Goal: Contribute content: Contribute content

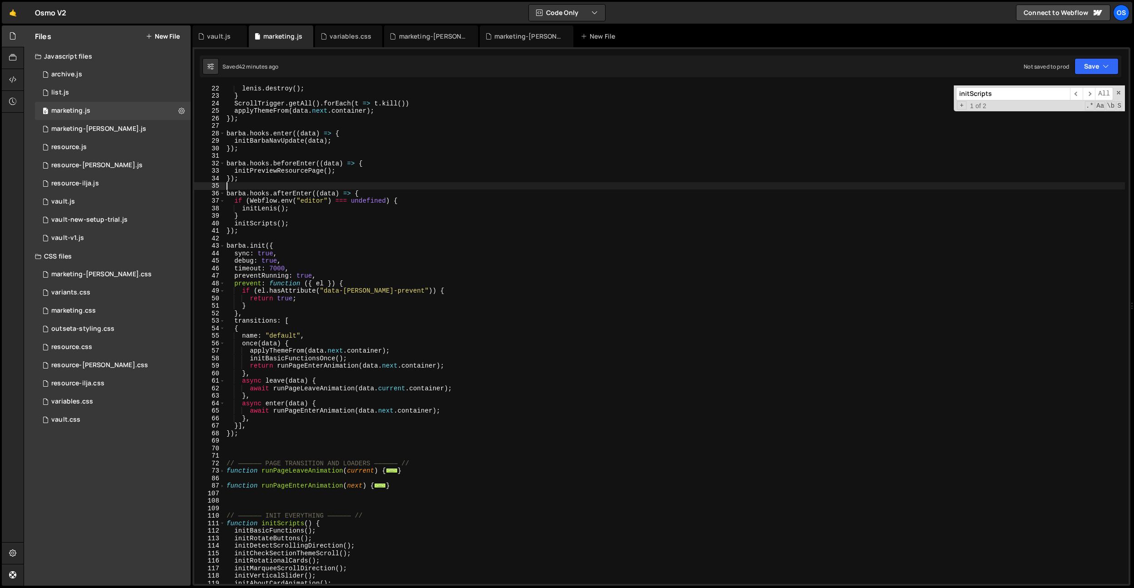
scroll to position [158, 0]
click at [433, 37] on div "marketing-[PERSON_NAME].css" at bounding box center [433, 36] width 68 height 9
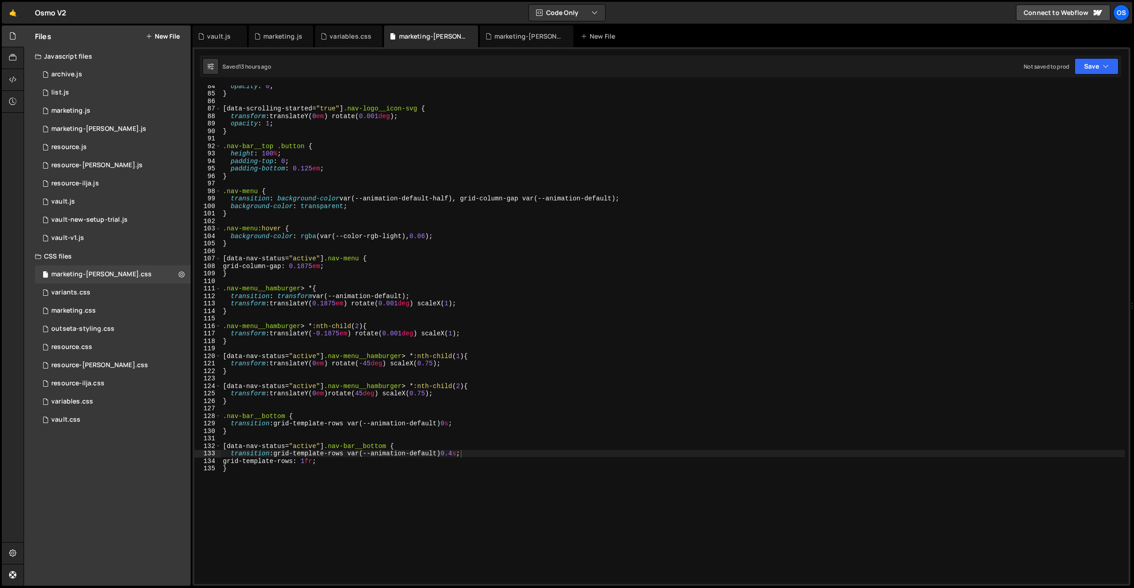
scroll to position [531, 0]
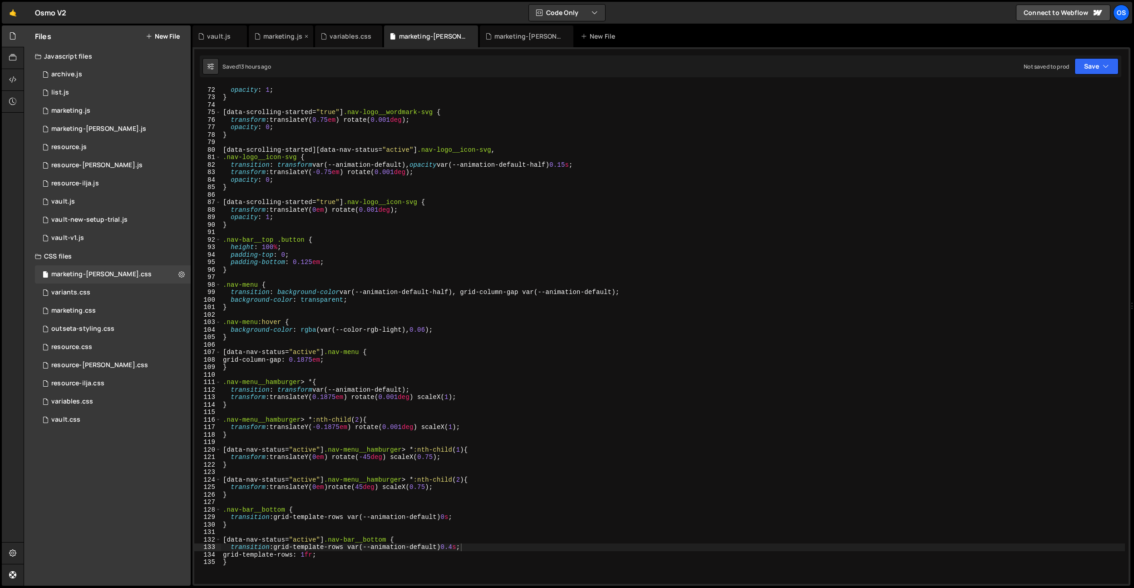
click at [282, 29] on div "marketing.js" at bounding box center [281, 36] width 64 height 22
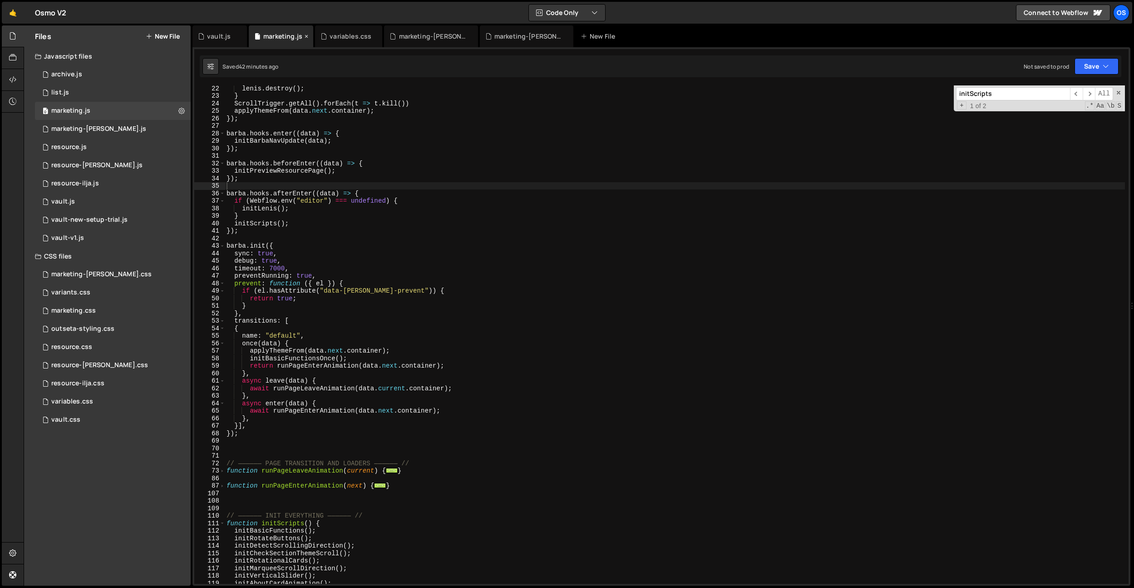
click at [303, 35] on icon at bounding box center [306, 36] width 6 height 9
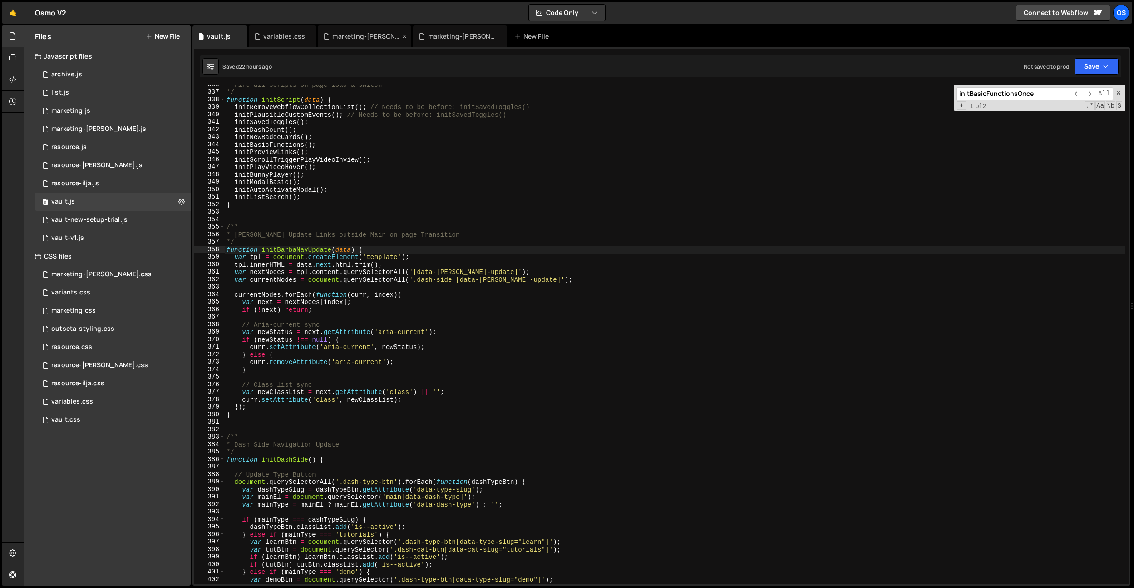
click at [391, 40] on div "marketing-[PERSON_NAME].css" at bounding box center [366, 36] width 68 height 9
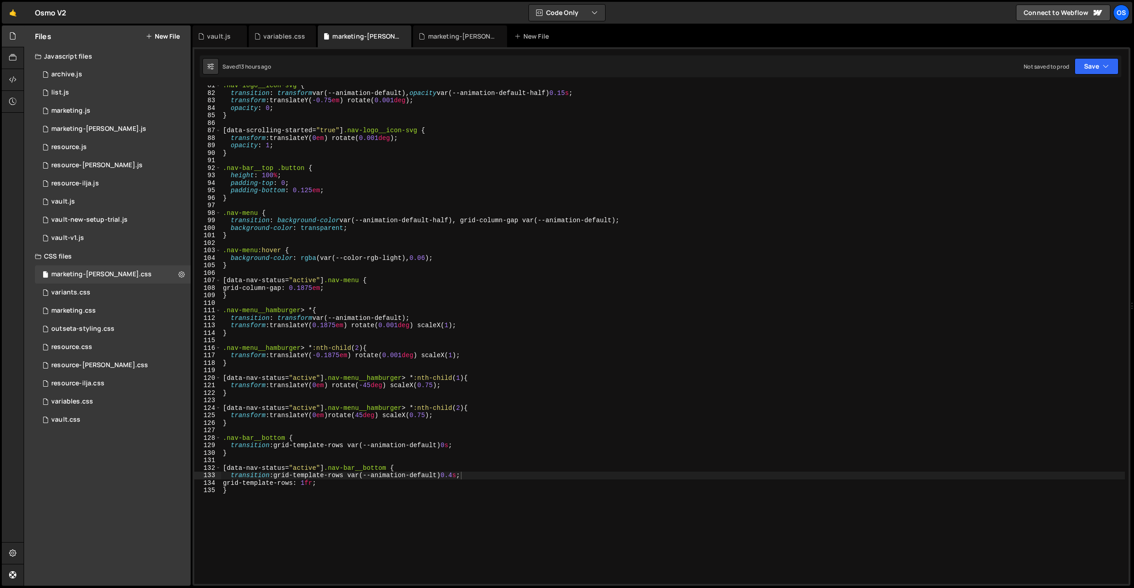
scroll to position [676, 0]
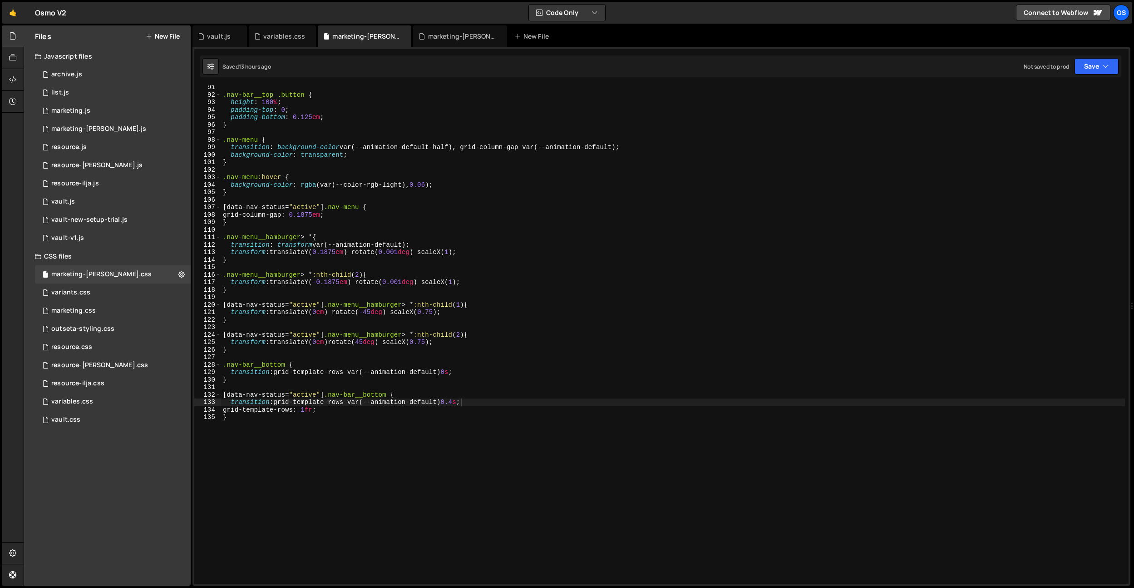
drag, startPoint x: 462, startPoint y: 456, endPoint x: 465, endPoint y: 408, distance: 48.7
click at [461, 455] on div ".nav-bar__top .button { height : 100 % ; padding-top : 0 ; padding-bottom : 0.1…" at bounding box center [673, 340] width 904 height 513
click at [460, 403] on div ".nav-bar__top .button { height : 100 % ; padding-top : 0 ; padding-bottom : 0.1…" at bounding box center [673, 340] width 904 height 513
click at [439, 397] on div ".nav-bar__top .button { height : 100 % ; padding-top : 0 ; padding-bottom : 0.1…" at bounding box center [673, 340] width 904 height 513
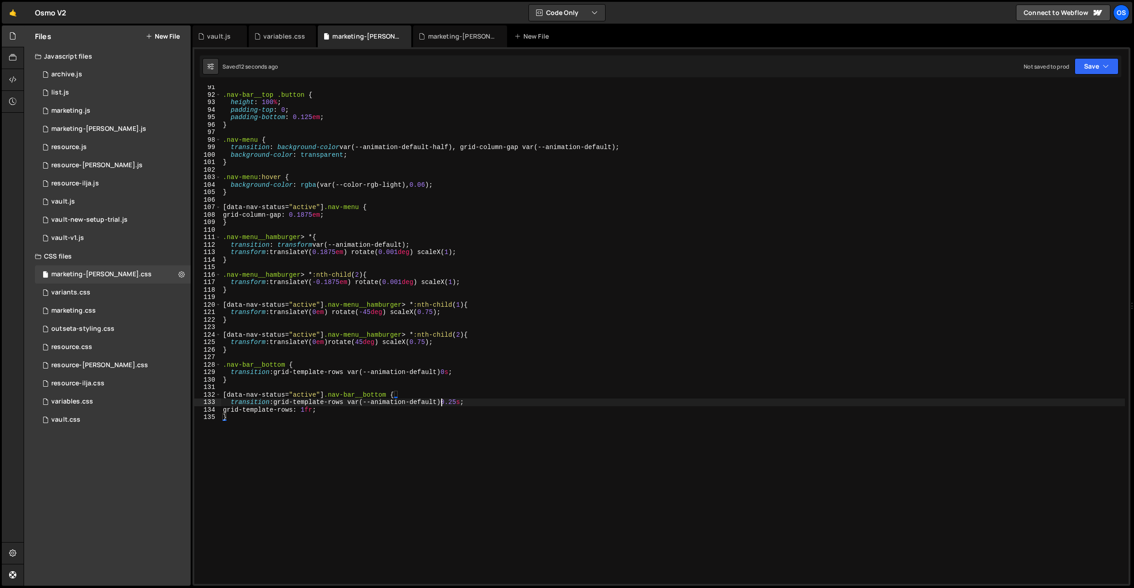
click at [440, 400] on div ".nav-bar__top .button { height : 100 % ; padding-top : 0 ; padding-bottom : 0.1…" at bounding box center [673, 340] width 904 height 513
click at [490, 402] on div ".nav-bar__top .button { height : 100 % ; padding-top : 0 ; padding-bottom : 0.1…" at bounding box center [673, 340] width 904 height 513
type textarea "transition: grid-template-rows var(--animation-default-double) 0.25s;"
click at [458, 405] on div ".nav-bar__top .button { height : 100 % ; padding-top : 0 ; padding-bottom : 0.1…" at bounding box center [673, 340] width 904 height 513
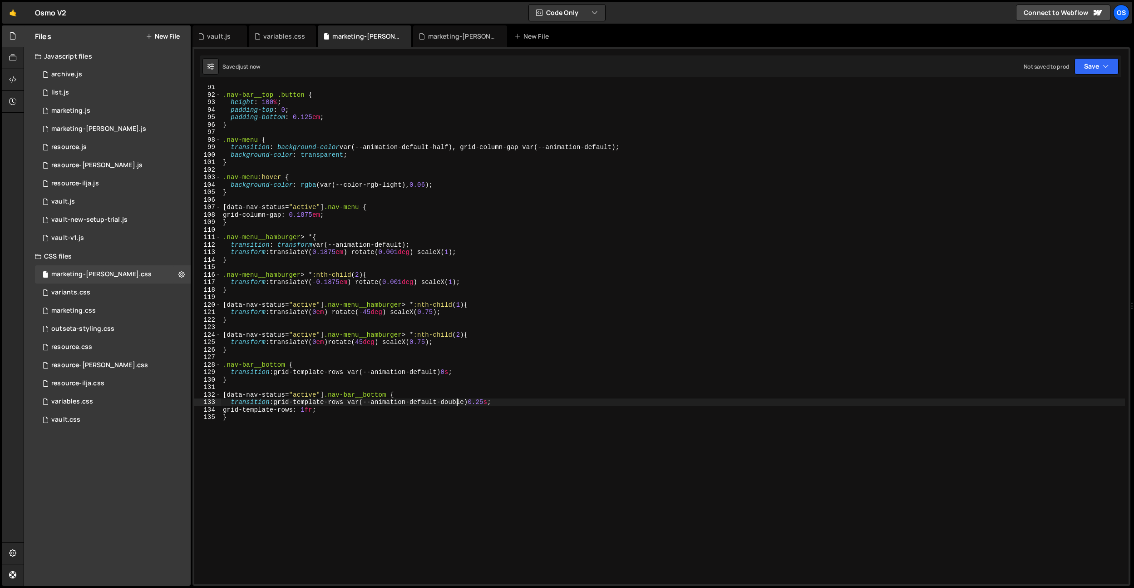
click at [458, 405] on div ".nav-bar__top .button { height : 100 % ; padding-top : 0 ; padding-bottom : 0.1…" at bounding box center [673, 340] width 904 height 513
click at [282, 39] on div "variables.css" at bounding box center [284, 36] width 42 height 9
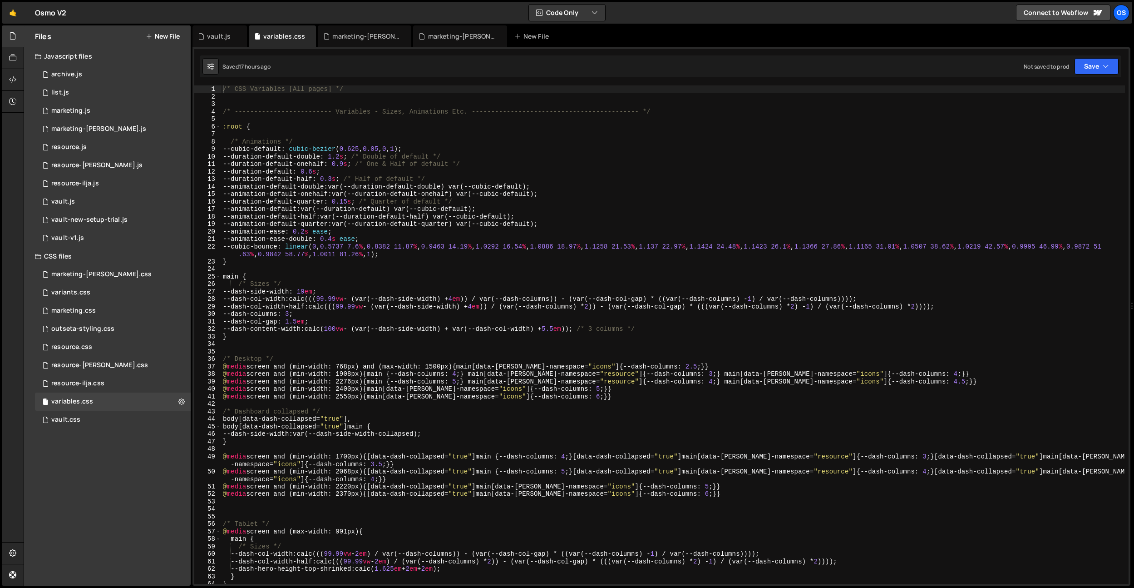
type textarea "--animation-default-onehalf: var(--duration-default-onehalf) var(--cubic-defaul…"
click at [318, 194] on div "/* CSS Variables [All pages] */ /* ------------------------- Variables - Sizes,…" at bounding box center [673, 341] width 904 height 513
drag, startPoint x: 205, startPoint y: 35, endPoint x: 214, endPoint y: 46, distance: 14.5
click at [205, 35] on div "vault.js" at bounding box center [217, 36] width 38 height 9
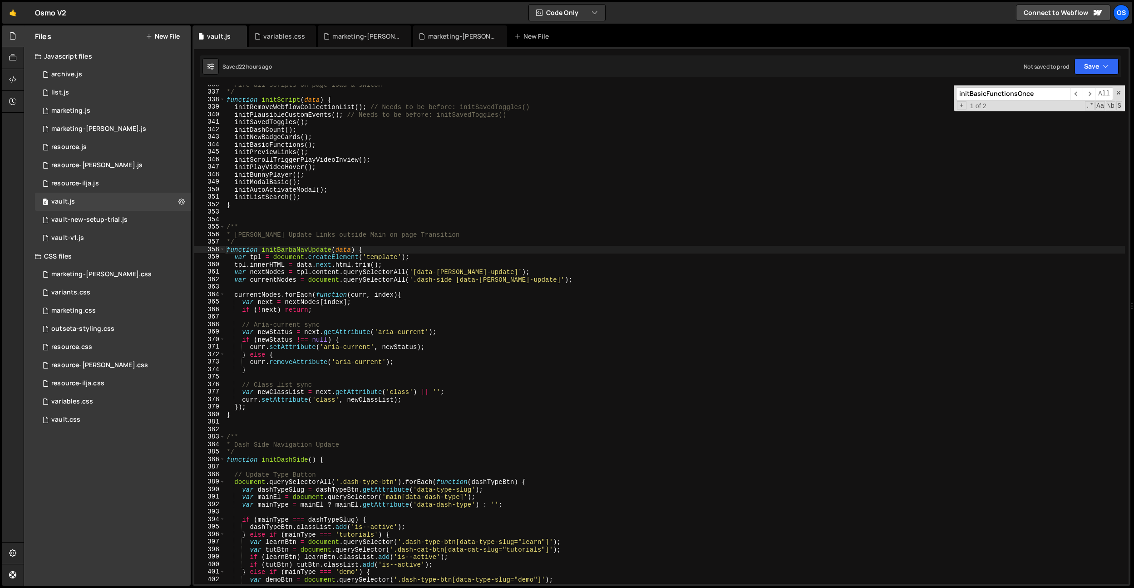
click at [348, 23] on div "🤙 Osmo V2 ⚠️ Code is being edited in another browser Code Only Code Only Code +…" at bounding box center [567, 13] width 1131 height 22
click at [349, 41] on div "marketing-[PERSON_NAME].css" at bounding box center [365, 36] width 94 height 22
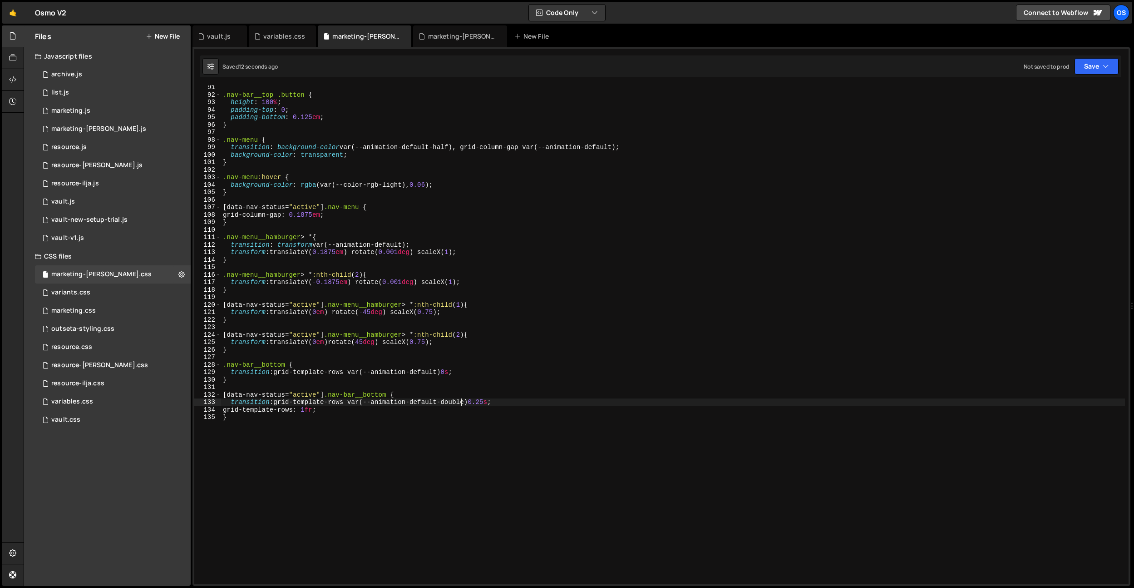
click at [460, 403] on div ".nav-bar__top .button { height : 100 % ; padding-top : 0 ; padding-bottom : 0.1…" at bounding box center [673, 340] width 904 height 513
click at [457, 402] on div ".nav-bar__top .button { height : 100 % ; padding-top : 0 ; padding-bottom : 0.1…" at bounding box center [673, 340] width 904 height 513
drag, startPoint x: 457, startPoint y: 402, endPoint x: 460, endPoint y: 407, distance: 5.3
click at [457, 402] on div ".nav-bar__top .button { height : 100 % ; padding-top : 0 ; padding-bottom : 0.1…" at bounding box center [673, 340] width 904 height 513
paste textarea "onehalf"
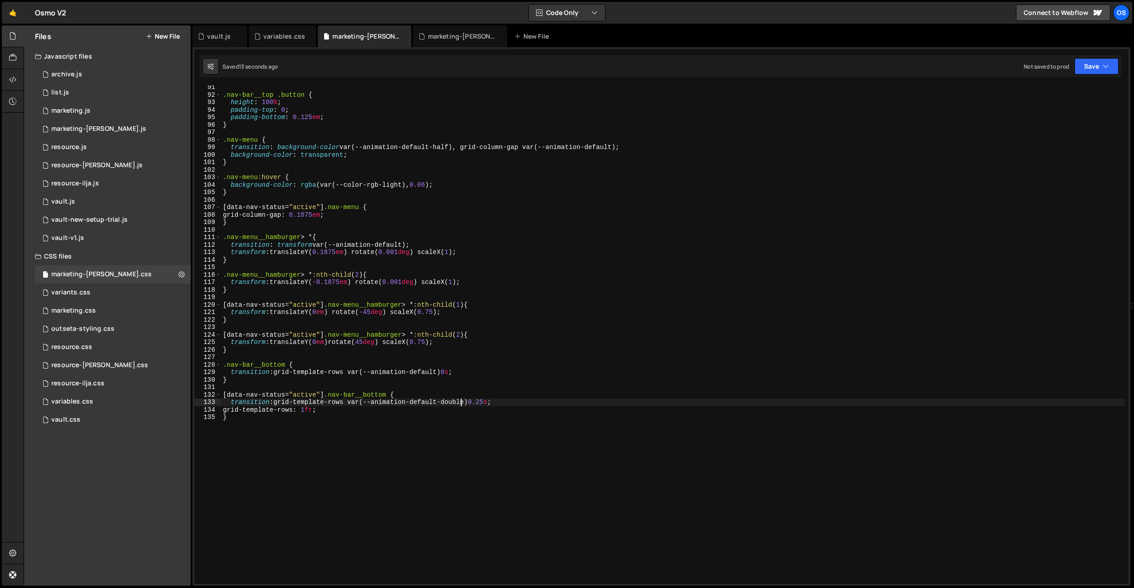
type textarea "transition: grid-template-rows var(--animation-default-onehalf) 0.25s;"
click at [80, 291] on div "variants.css" at bounding box center [70, 292] width 39 height 8
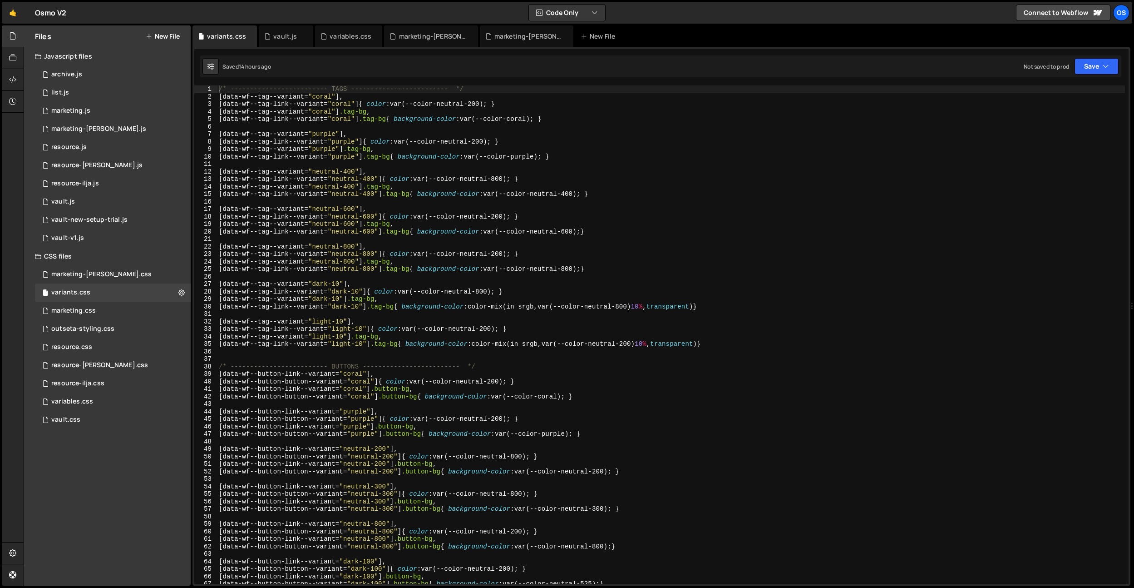
click at [352, 243] on div "/* ------------------------- TAGS ------------------------- */ [ data-wf--tag--…" at bounding box center [671, 341] width 908 height 513
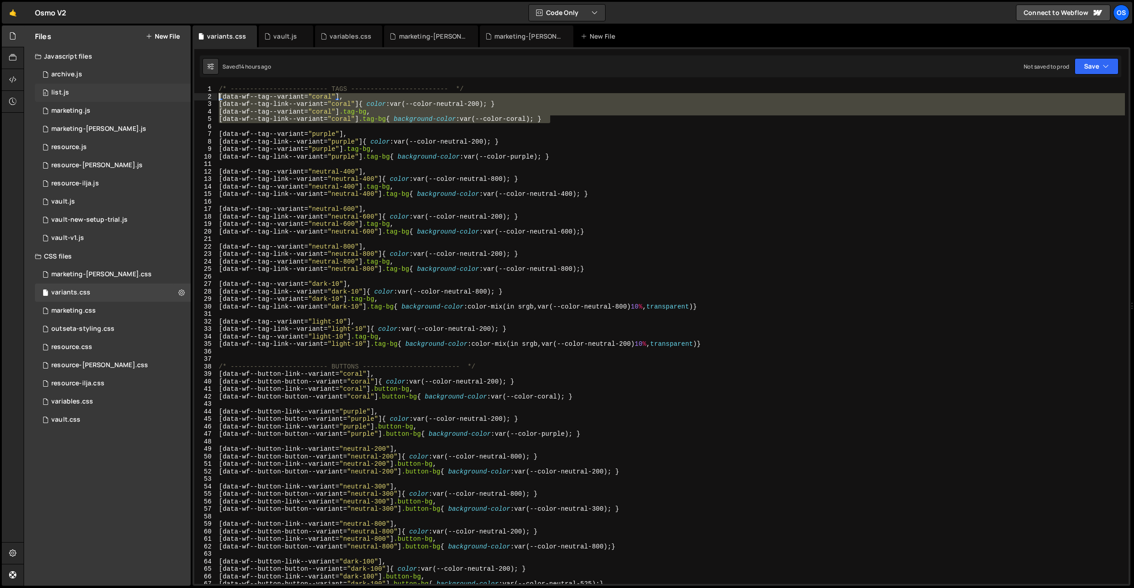
drag, startPoint x: 570, startPoint y: 119, endPoint x: 154, endPoint y: 114, distance: 416.0
click at [129, 98] on div "Files New File Javascript files 0 archive.js 0 0 list.js 0 0 marketing.js 0 0 0…" at bounding box center [579, 305] width 1111 height 560
type textarea "[data-wf--tag--variant="coral"], [data-wf--tag-link--variant="coral"]{ color: v…"
click at [724, 349] on div "/* ------------------------- TAGS ------------------------- */ [ data-wf--tag--…" at bounding box center [671, 341] width 908 height 513
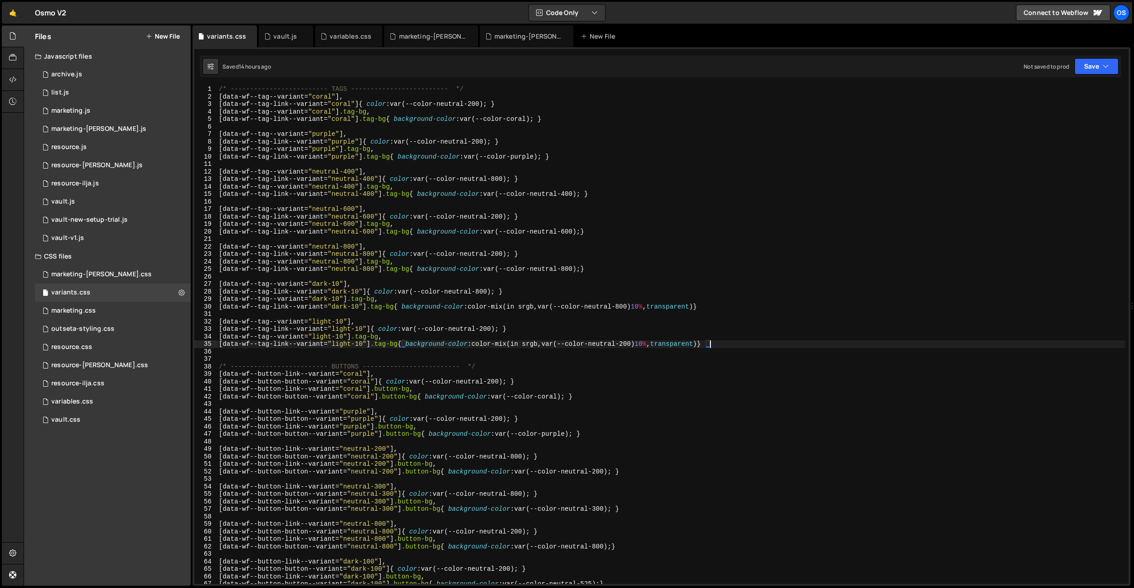
click at [736, 343] on div "/* ------------------------- TAGS ------------------------- */ [ data-wf--tag--…" at bounding box center [671, 341] width 908 height 513
type textarea "[data-wf--tag-link--variant="light-10"] .tag-bg{ background-color: color-mix(in…"
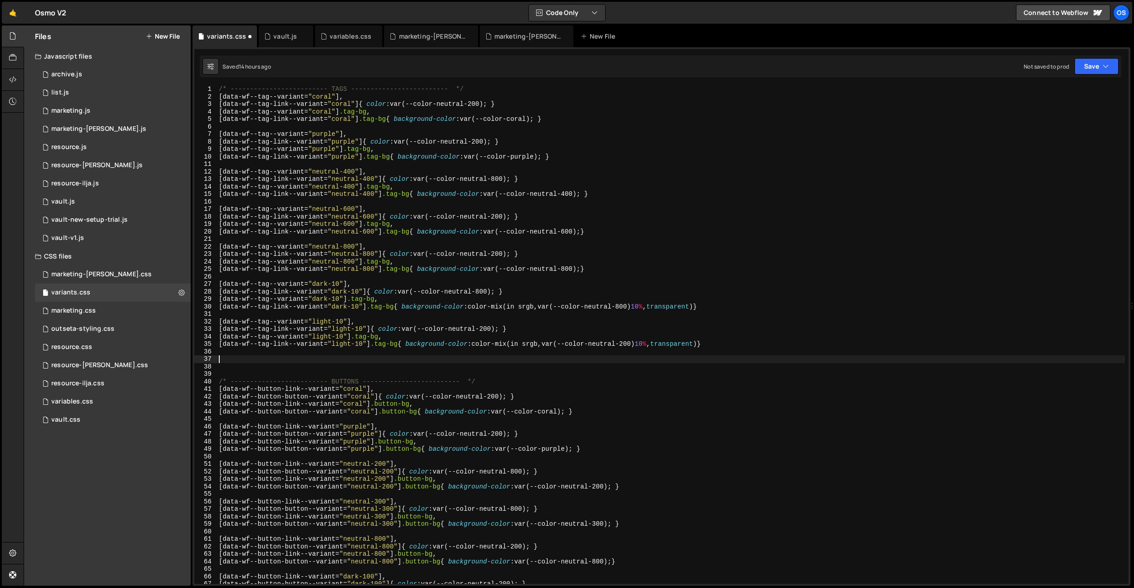
paste textarea "[data-wf--tag-link--variant="coral"] .tag-bg{ background-color: var(--color-cor…"
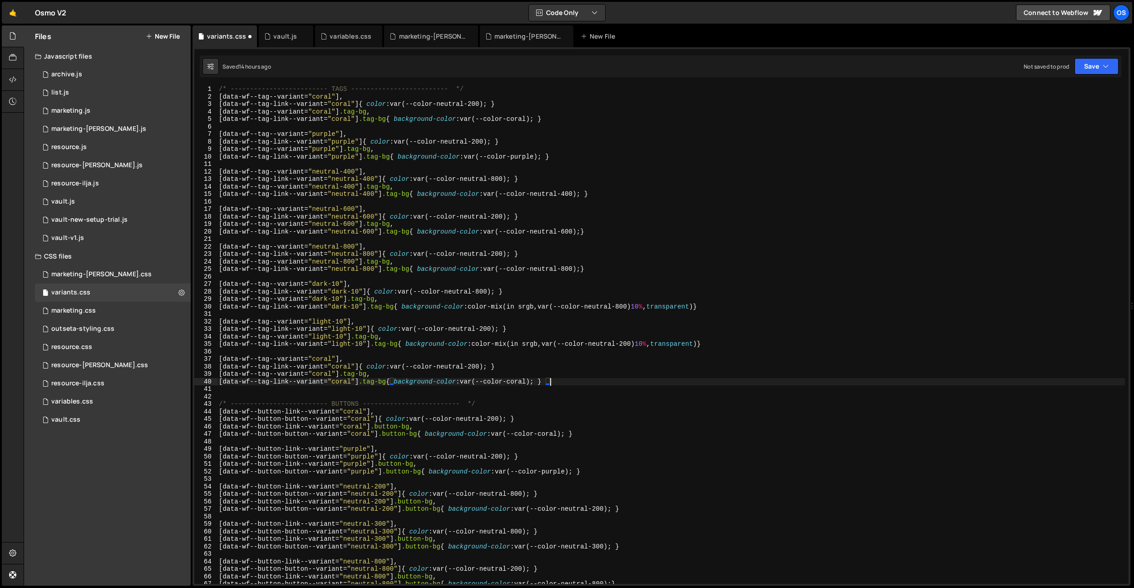
click at [325, 361] on div "/* ------------------------- TAGS ------------------------- */ [ data-wf--tag--…" at bounding box center [671, 341] width 908 height 513
click at [340, 366] on div "/* ------------------------- TAGS ------------------------- */ [ data-wf--tag--…" at bounding box center [671, 341] width 908 height 513
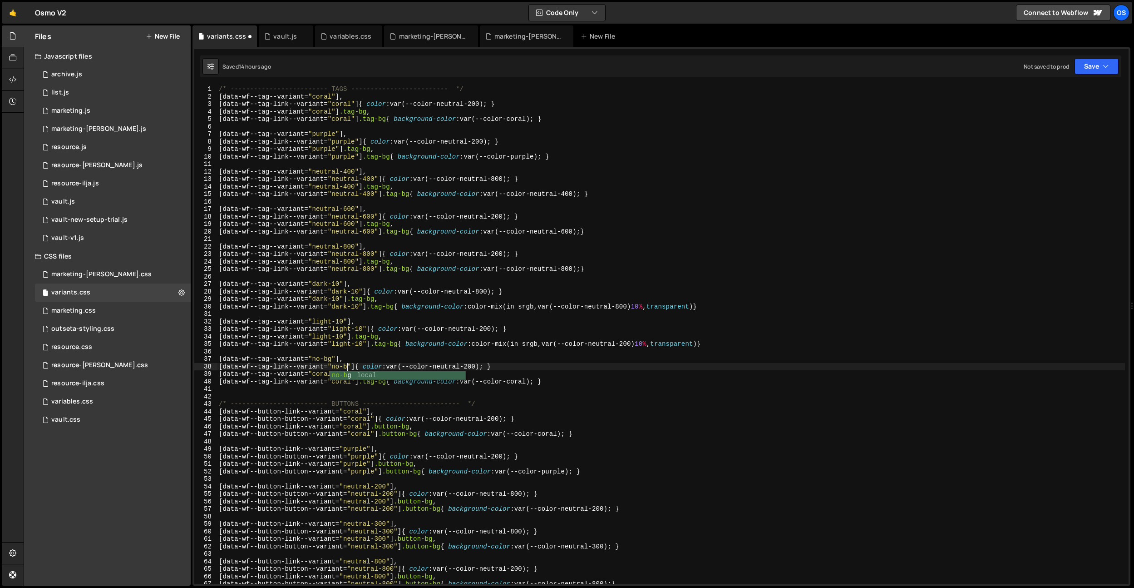
scroll to position [0, 9]
click at [329, 375] on div "/* ------------------------- TAGS ------------------------- */ [ data-wf--tag--…" at bounding box center [671, 341] width 908 height 513
type textarea "[data-wf--tag--variant="no-bg"] .tag-bg,"
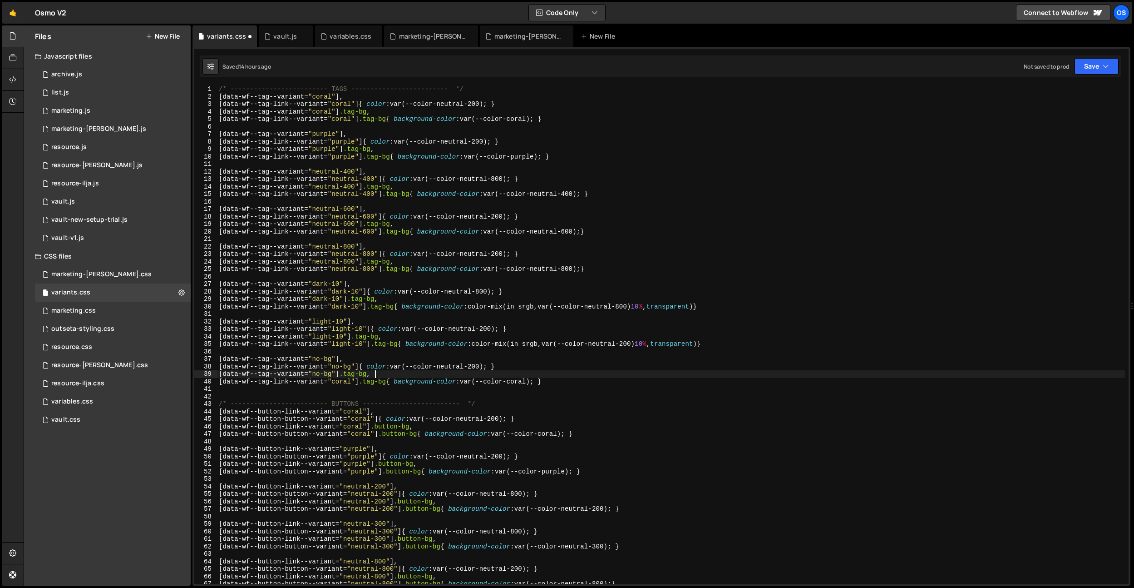
click at [407, 372] on div "/* ------------------------- TAGS ------------------------- */ [ data-wf--tag--…" at bounding box center [671, 341] width 908 height 513
click at [339, 386] on div "/* ------------------------- TAGS ------------------------- */ [ data-wf--tag--…" at bounding box center [671, 341] width 908 height 513
click at [342, 382] on div "/* ------------------------- TAGS ------------------------- */ [ data-wf--tag--…" at bounding box center [671, 341] width 908 height 513
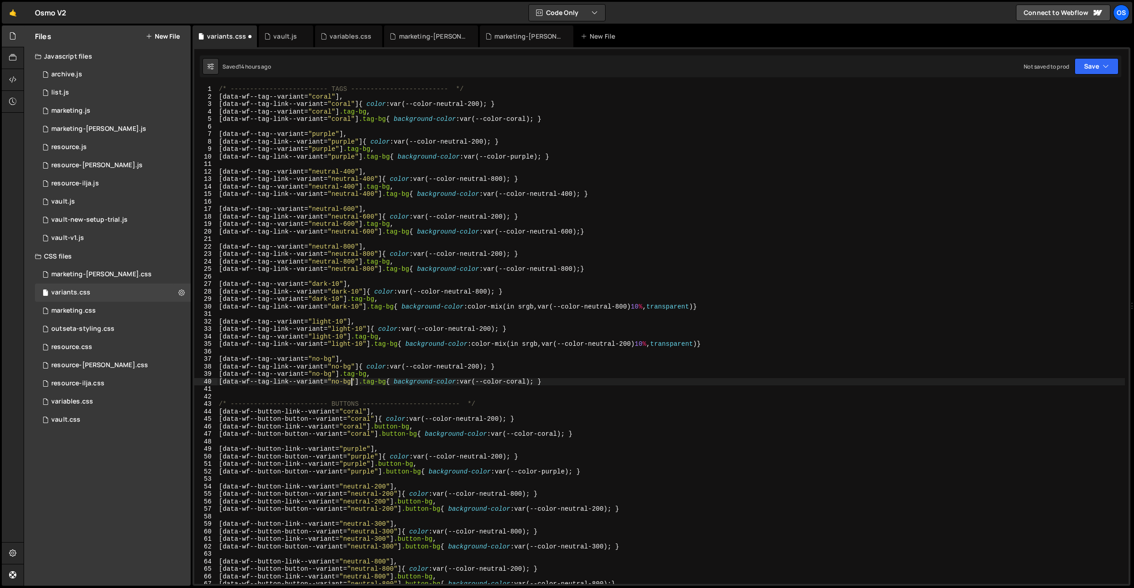
scroll to position [0, 9]
drag, startPoint x: 542, startPoint y: 382, endPoint x: 402, endPoint y: 381, distance: 139.9
click at [401, 381] on div "/* ------------------------- TAGS ------------------------- */ [ data-wf--tag--…" at bounding box center [671, 341] width 908 height 513
drag, startPoint x: 492, startPoint y: 366, endPoint x: 397, endPoint y: 365, distance: 94.9
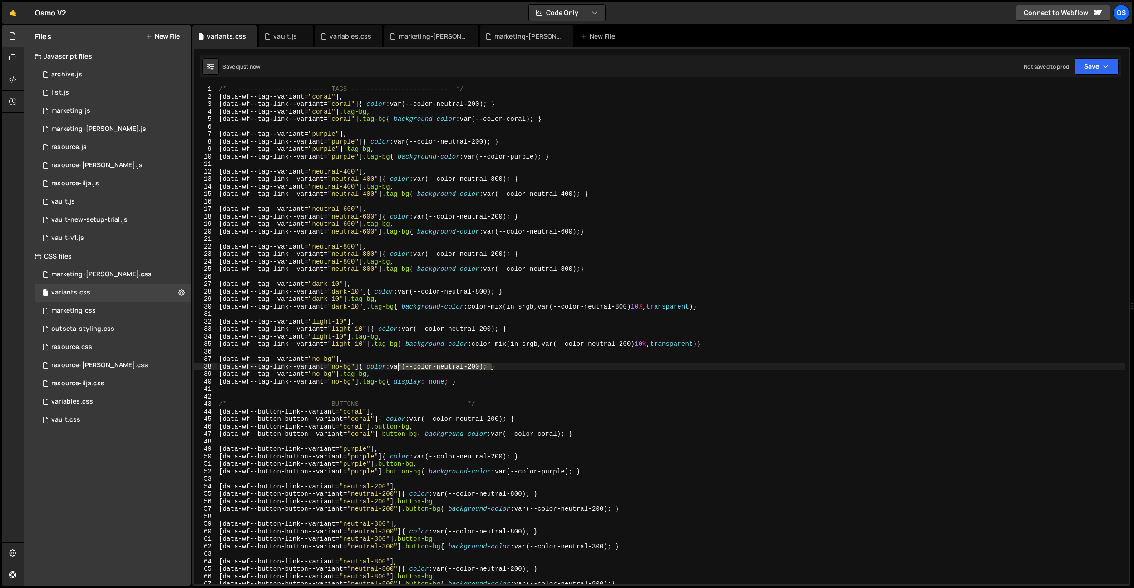
click at [397, 365] on div "/* ------------------------- TAGS ------------------------- */ [ data-wf--tag--…" at bounding box center [671, 341] width 908 height 513
click at [438, 405] on div "/* ------------------------- TAGS ------------------------- */ [ data-wf--tag--…" at bounding box center [671, 341] width 908 height 513
click at [503, 379] on div "/* ------------------------- TAGS ------------------------- */ [ data-wf--tag--…" at bounding box center [671, 341] width 908 height 513
click at [493, 367] on div "/* ------------------------- TAGS ------------------------- */ [ data-wf--tag--…" at bounding box center [671, 341] width 908 height 513
click at [470, 364] on div "/* ------------------------- TAGS ------------------------- */ [ data-wf--tag--…" at bounding box center [671, 341] width 908 height 513
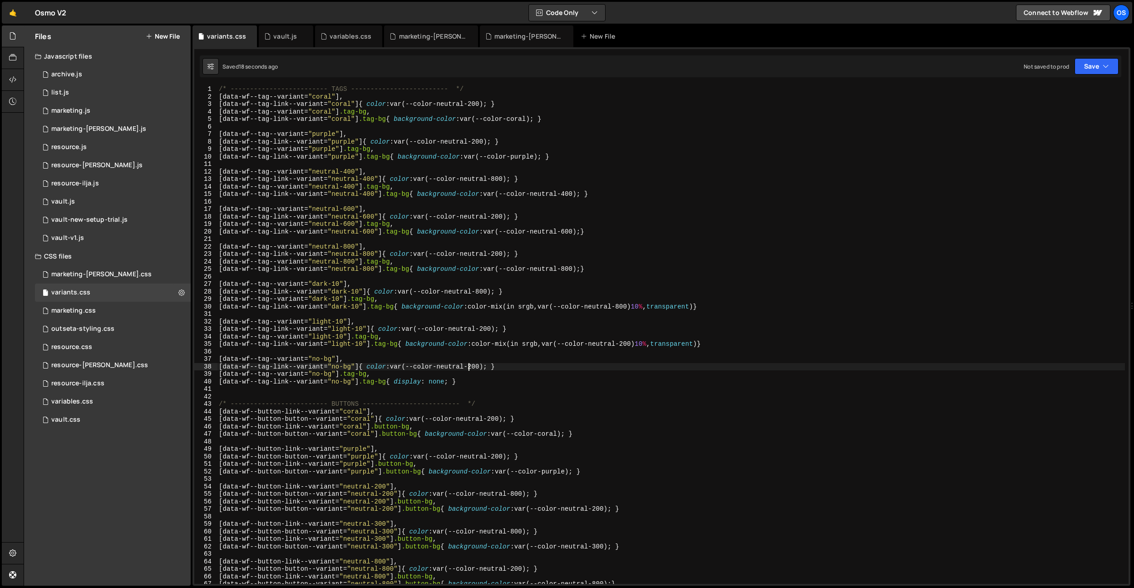
click at [470, 364] on div "/* ------------------------- TAGS ------------------------- */ [ data-wf--tag--…" at bounding box center [671, 341] width 908 height 513
click at [475, 364] on div "/* ------------------------- TAGS ------------------------- */ [ data-wf--tag--…" at bounding box center [671, 341] width 908 height 513
drag, startPoint x: 482, startPoint y: 384, endPoint x: 450, endPoint y: 158, distance: 227.6
click at [482, 384] on div "/* ------------------------- TAGS ------------------------- */ [ data-wf--tag--…" at bounding box center [671, 341] width 908 height 513
click at [514, 361] on div "/* ------------------------- TAGS ------------------------- */ [ data-wf--tag--…" at bounding box center [671, 341] width 908 height 513
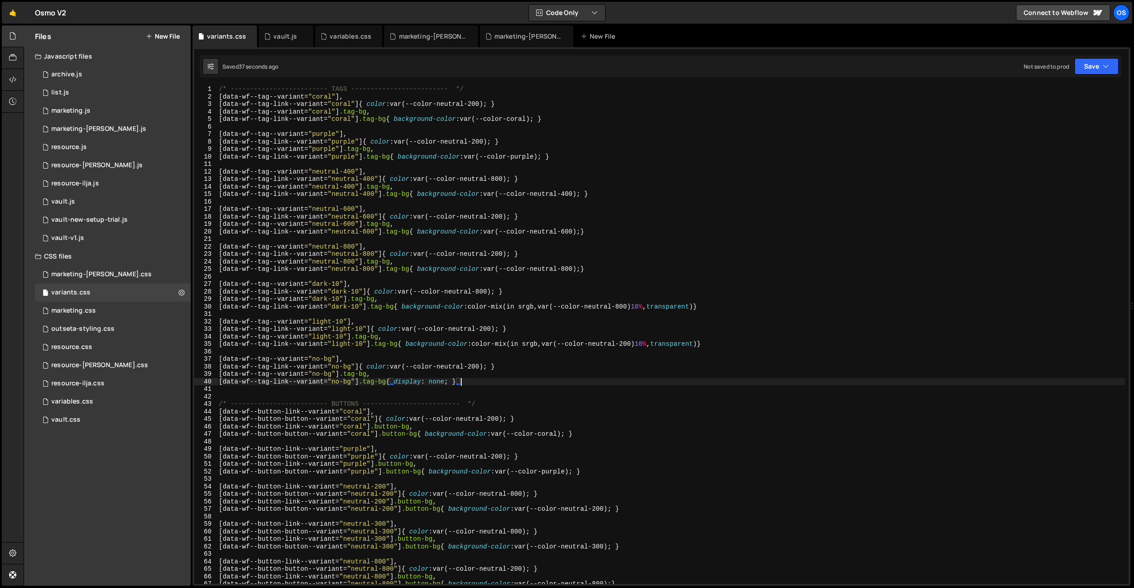
scroll to position [0, 8]
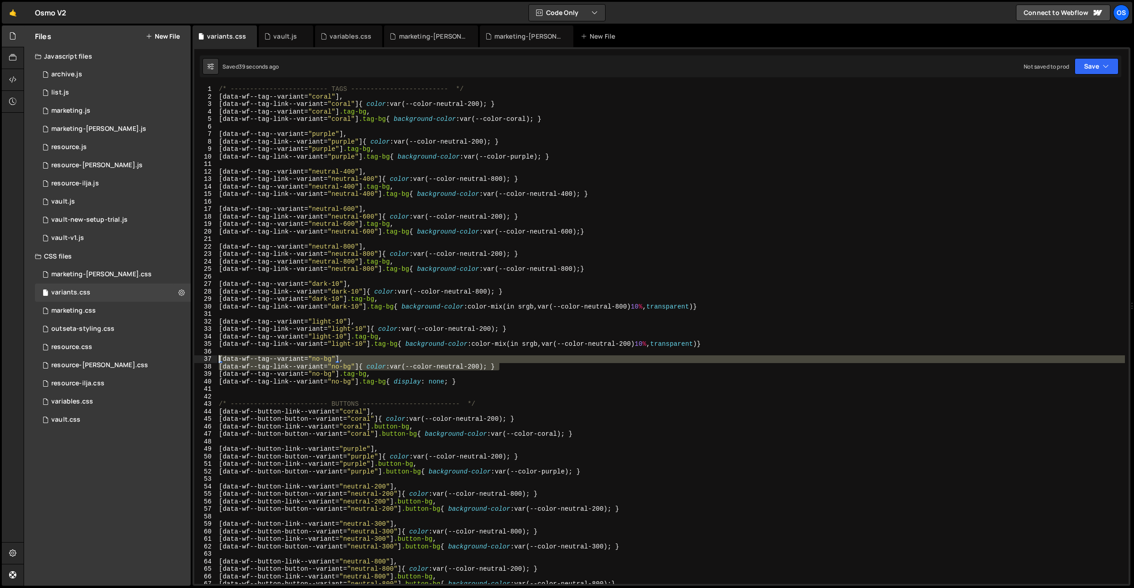
drag, startPoint x: 514, startPoint y: 363, endPoint x: 216, endPoint y: 357, distance: 298.4
click at [216, 357] on div "[data-wf--tag--variant="no-bg"], 1 2 3 4 5 6 7 8 9 10 11 12 13 14 15 16 17 18 1…" at bounding box center [661, 334] width 935 height 498
click at [509, 374] on div "/* ------------------------- TAGS ------------------------- */ [ data-wf--tag--…" at bounding box center [671, 341] width 908 height 513
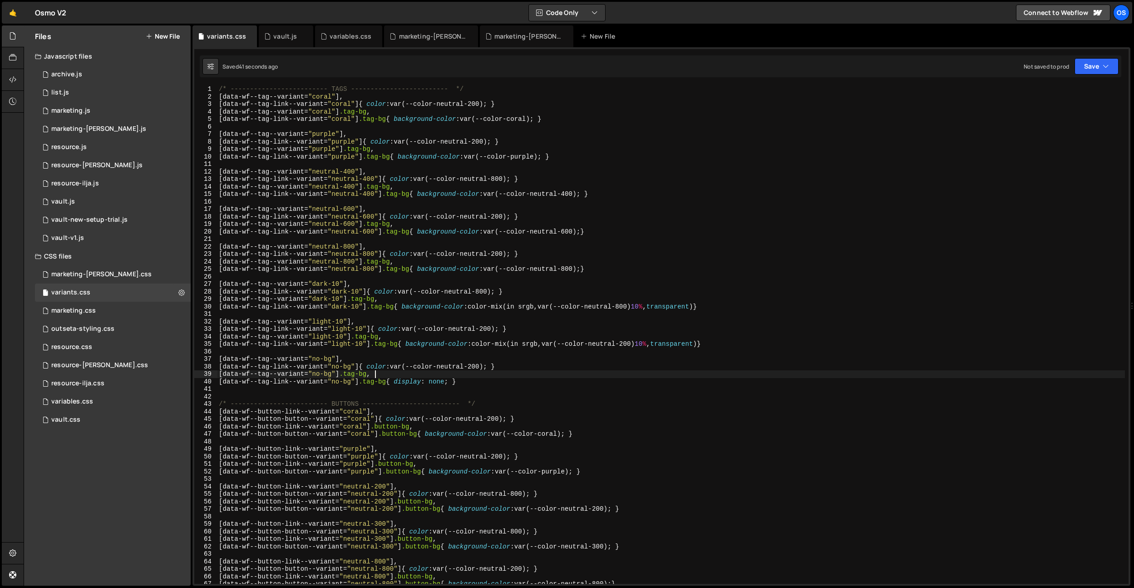
click at [495, 370] on div "/* ------------------------- TAGS ------------------------- */ [ data-wf--tag--…" at bounding box center [671, 341] width 908 height 513
click at [378, 382] on div "/* ------------------------- TAGS ------------------------- */ [ data-wf--tag--…" at bounding box center [671, 341] width 908 height 513
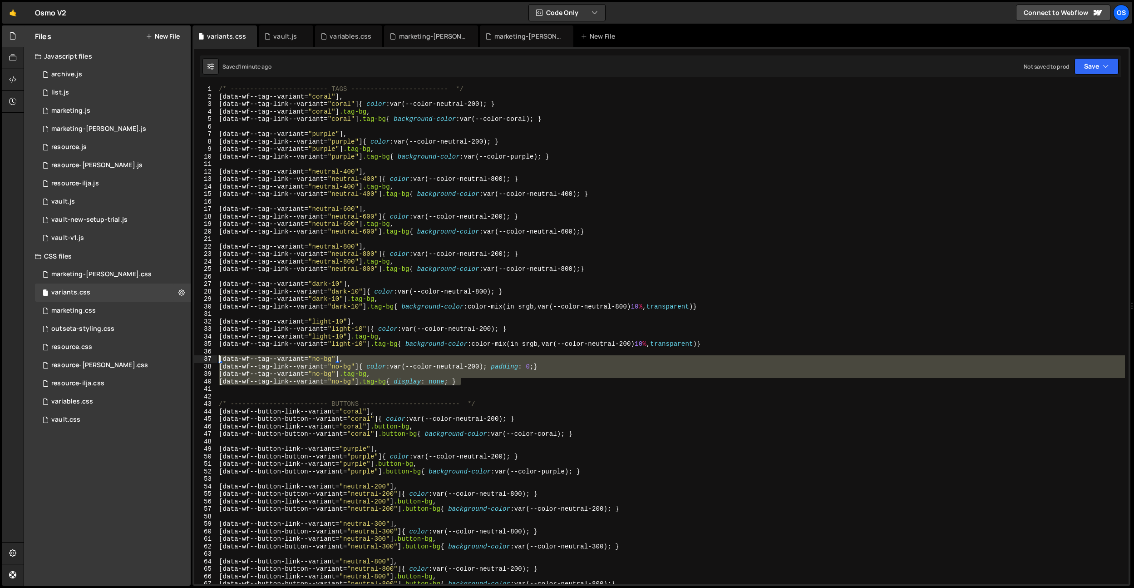
drag, startPoint x: 480, startPoint y: 380, endPoint x: 197, endPoint y: 358, distance: 284.2
click at [196, 358] on div "[data-wf--tag-link--variant="no-bg"] .tag-bg{ display: none; } 1 2 3 4 5 6 7 8 …" at bounding box center [661, 334] width 935 height 498
type textarea "[data-wf--tag-link--variant="no-bg"] .tag-bg{ display: none; }"
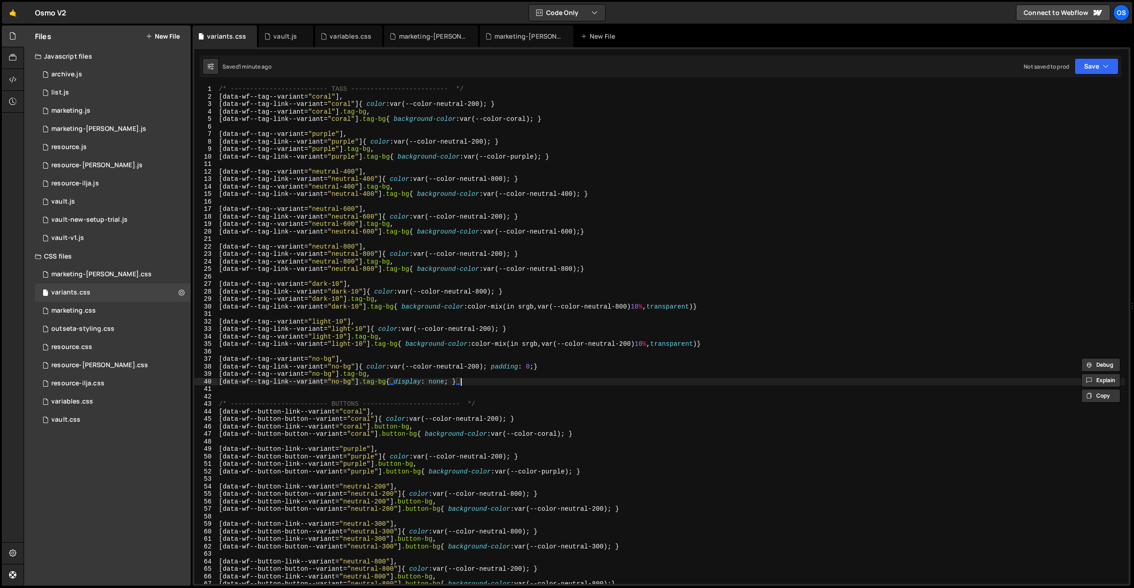
scroll to position [0, 0]
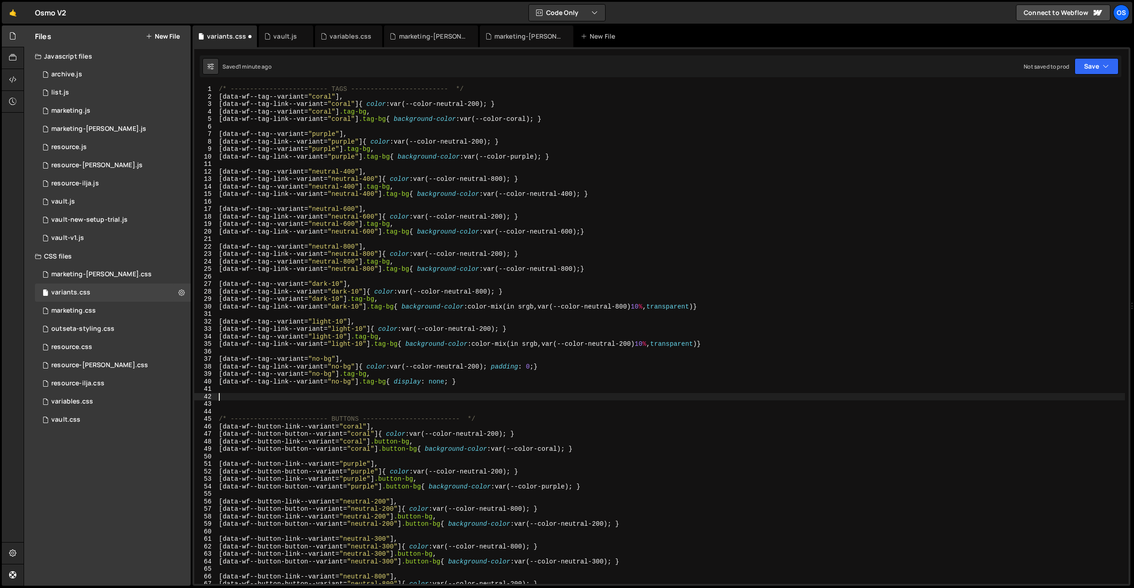
paste textarea "[data-wf--tag-link--variant="no-bg"] .tag-bg{ display: none; }"
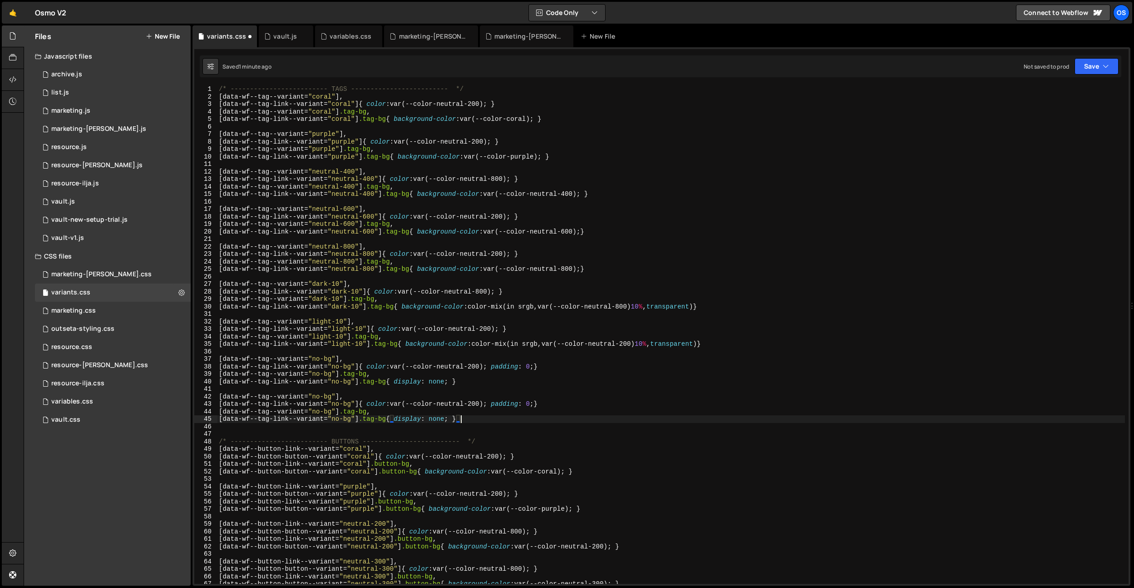
click at [328, 353] on div "/* ------------------------- TAGS ------------------------- */ [ data-wf--tag--…" at bounding box center [671, 341] width 908 height 513
drag, startPoint x: 354, startPoint y: 356, endPoint x: 332, endPoint y: 359, distance: 21.9
click at [332, 359] on div "/* ------------------------- TAGS ------------------------- */ [ data-wf--tag--…" at bounding box center [671, 341] width 908 height 513
drag, startPoint x: 350, startPoint y: 365, endPoint x: 343, endPoint y: 373, distance: 10.6
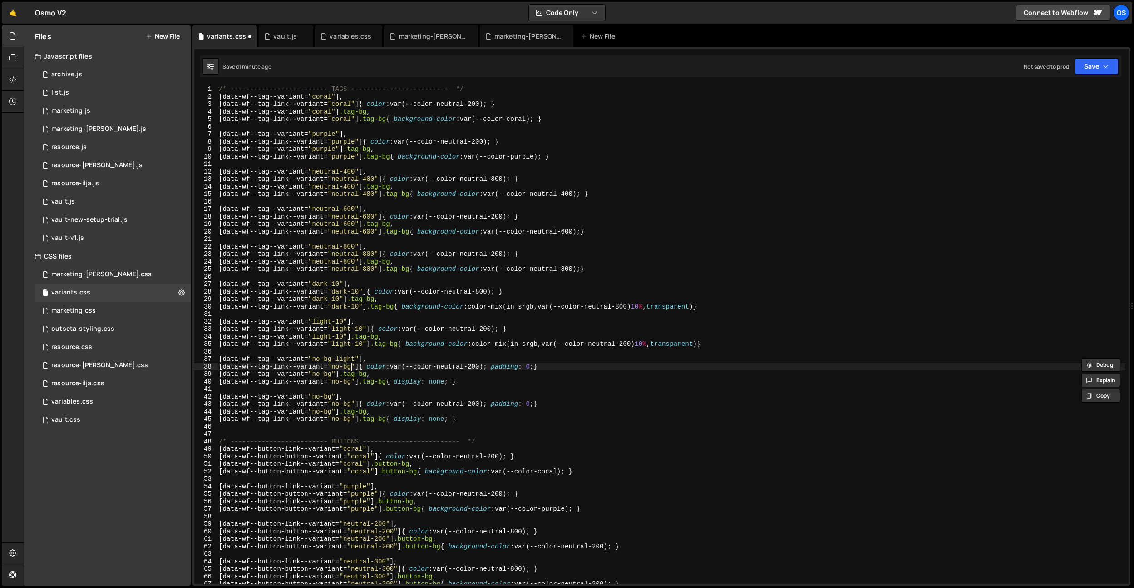
click at [350, 365] on div "/* ------------------------- TAGS ------------------------- */ [ data-wf--tag--…" at bounding box center [671, 341] width 908 height 513
paste textarea "-light"
click at [331, 375] on div "/* ------------------------- TAGS ------------------------- */ [ data-wf--tag--…" at bounding box center [671, 341] width 908 height 513
paste textarea "-light"
click at [353, 381] on div "/* ------------------------- TAGS ------------------------- */ [ data-wf--tag--…" at bounding box center [671, 341] width 908 height 513
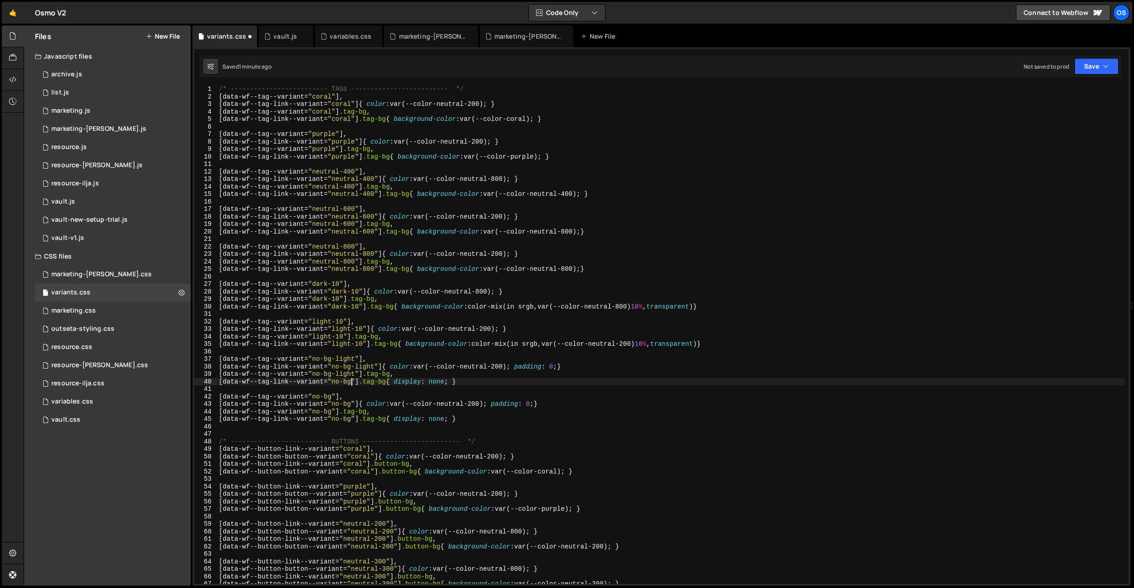
paste textarea "-light"
click at [332, 398] on div "/* ------------------------- TAGS ------------------------- */ [ data-wf--tag--…" at bounding box center [671, 341] width 908 height 513
paste textarea "-light"
click at [350, 399] on div "/* ------------------------- TAGS ------------------------- */ [ data-wf--tag--…" at bounding box center [671, 341] width 908 height 513
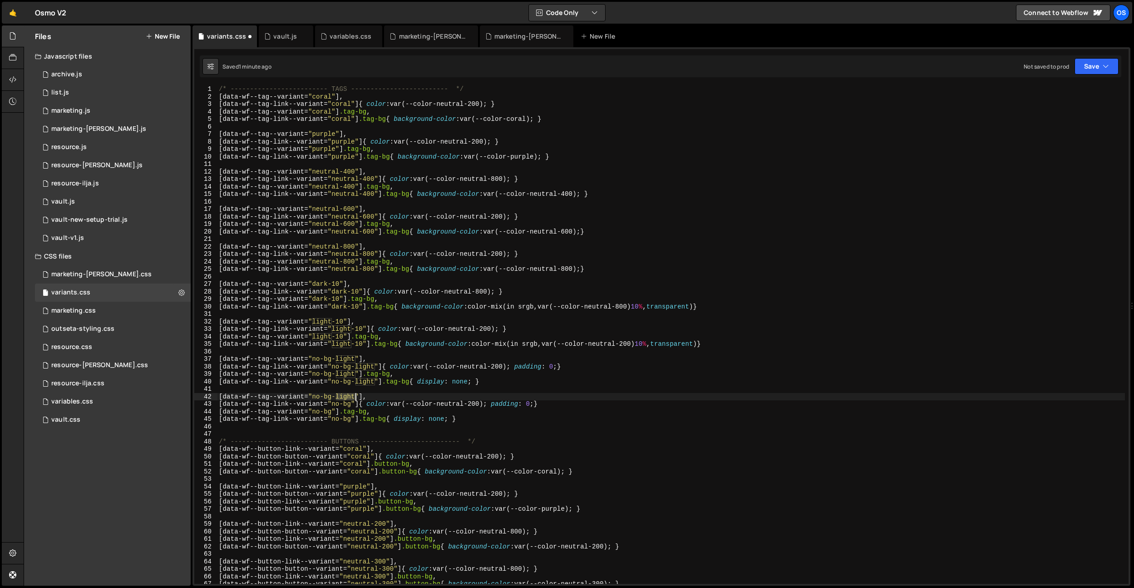
click at [350, 399] on div "/* ------------------------- TAGS ------------------------- */ [ data-wf--tag--…" at bounding box center [671, 341] width 908 height 513
drag, startPoint x: 351, startPoint y: 397, endPoint x: 331, endPoint y: 397, distance: 20.4
click at [331, 397] on div "/* ------------------------- TAGS ------------------------- */ [ data-wf--tag--…" at bounding box center [671, 341] width 908 height 513
click at [351, 405] on div "/* ------------------------- TAGS ------------------------- */ [ data-wf--tag--…" at bounding box center [671, 341] width 908 height 513
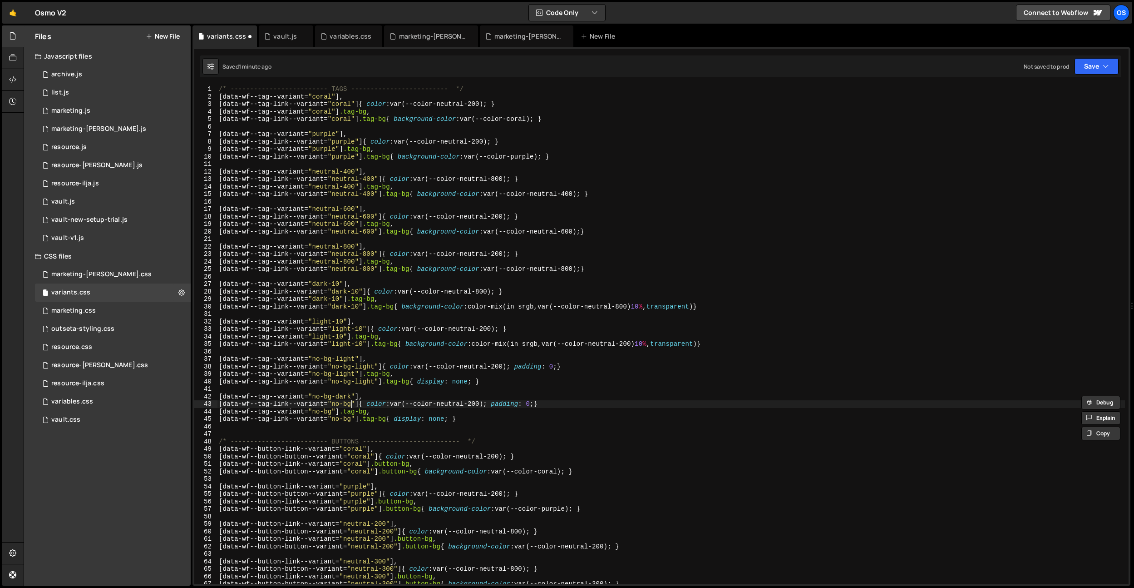
paste textarea "-dark"
click at [332, 411] on div "/* ------------------------- TAGS ------------------------- */ [ data-wf--tag--…" at bounding box center [671, 341] width 908 height 513
paste textarea "-dark"
click at [351, 420] on div "/* ------------------------- TAGS ------------------------- */ [ data-wf--tag--…" at bounding box center [671, 341] width 908 height 513
paste textarea "-dark"
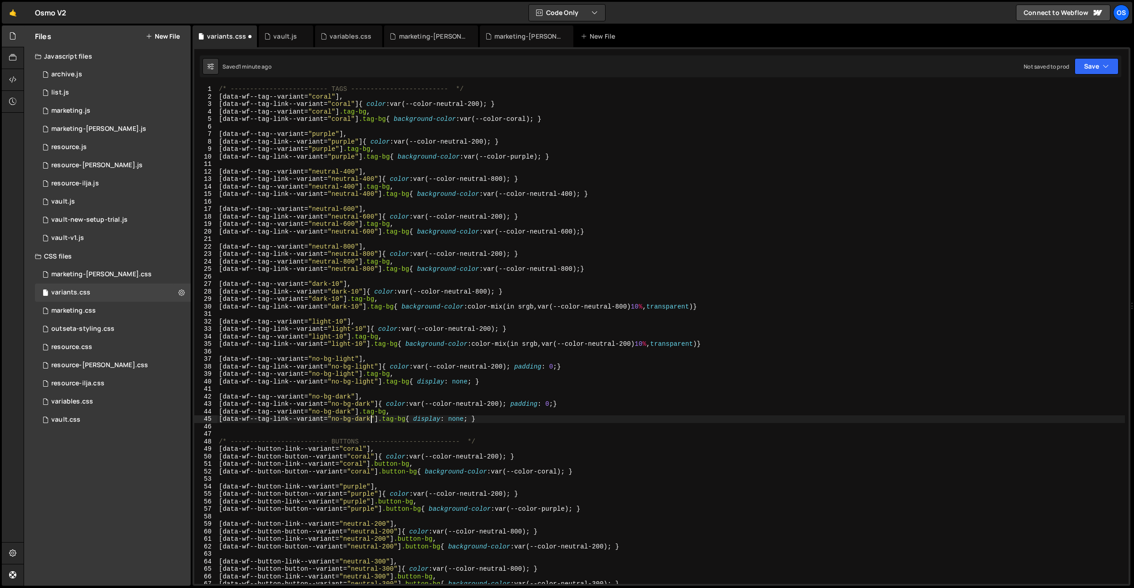
click at [496, 405] on div "/* ------------------------- TAGS ------------------------- */ [ data-wf--tag--…" at bounding box center [671, 341] width 908 height 513
click at [522, 403] on div "/* ------------------------- TAGS ------------------------- */ [ data-wf--tag--…" at bounding box center [671, 341] width 908 height 513
type textarea "[data-wf--tag-link--variant="no-bg-dark"]{ color: var(--color-neutral-800); pad…"
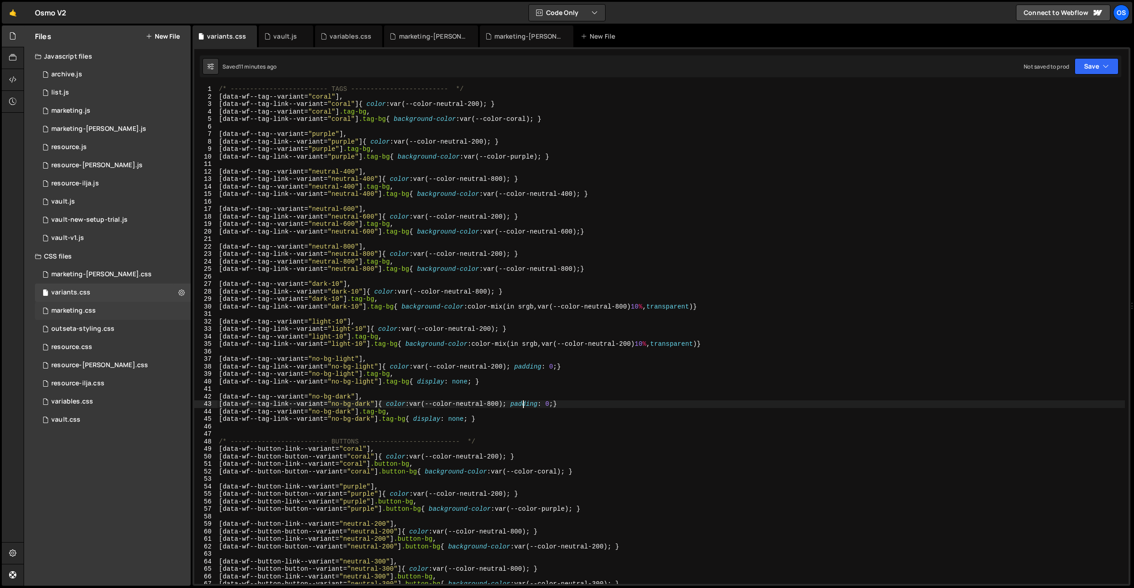
click at [100, 314] on div "marketing.css 0" at bounding box center [113, 311] width 156 height 18
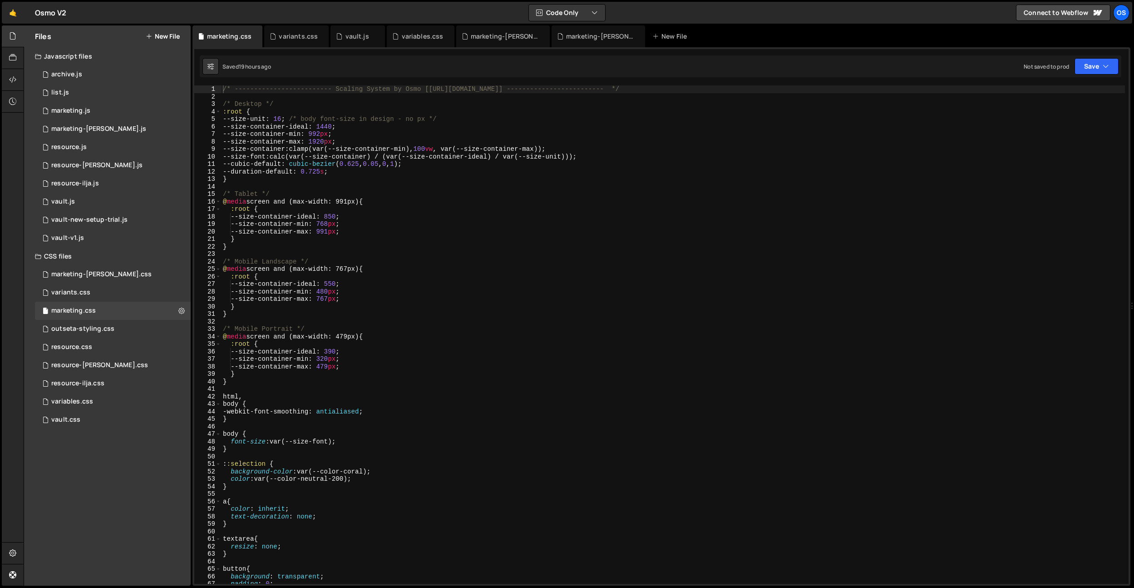
type textarea "}"
click at [406, 238] on div "/* ------------------------- Scaling System by Osmo [[URL][DOMAIN_NAME]] ------…" at bounding box center [673, 341] width 904 height 513
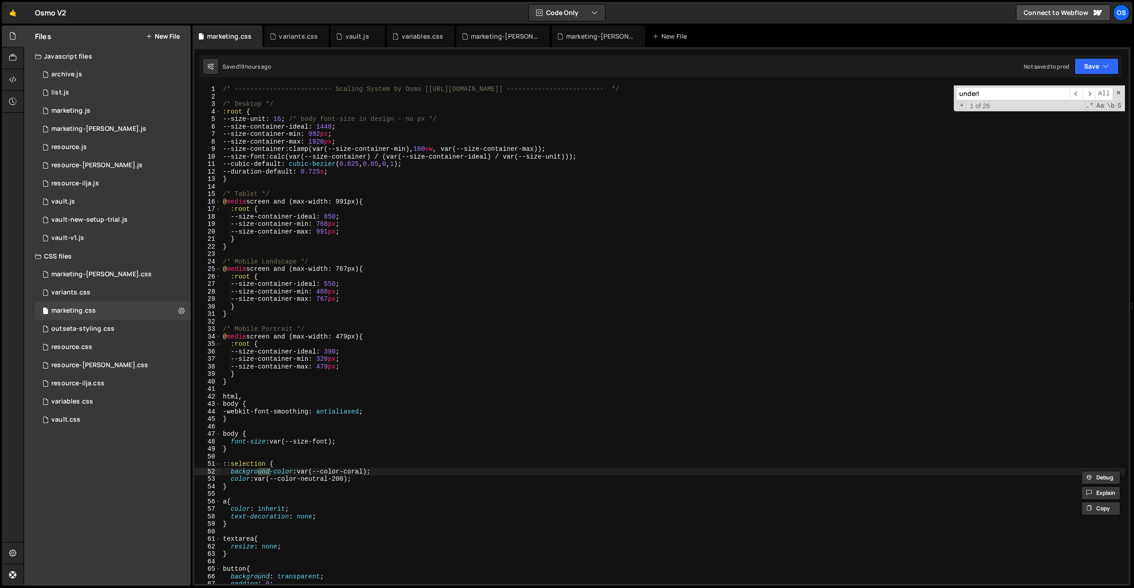
scroll to position [1392, 0]
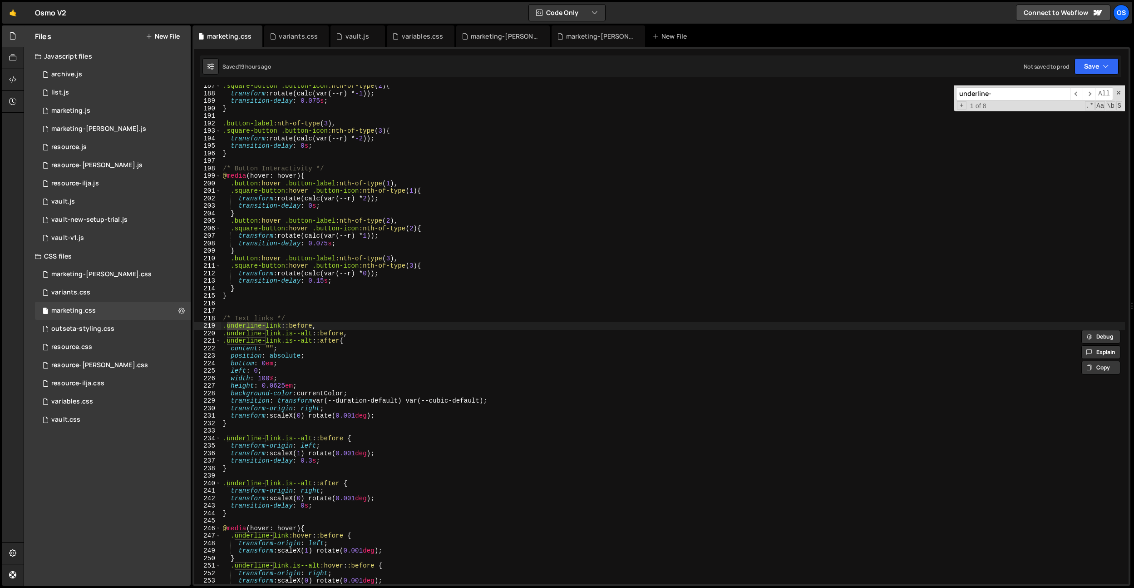
type input "underline-"
click at [399, 236] on div ".square-button .button-icon :nth-of-type ( 2 ) { transform : rotate(calc(var(--…" at bounding box center [673, 338] width 904 height 513
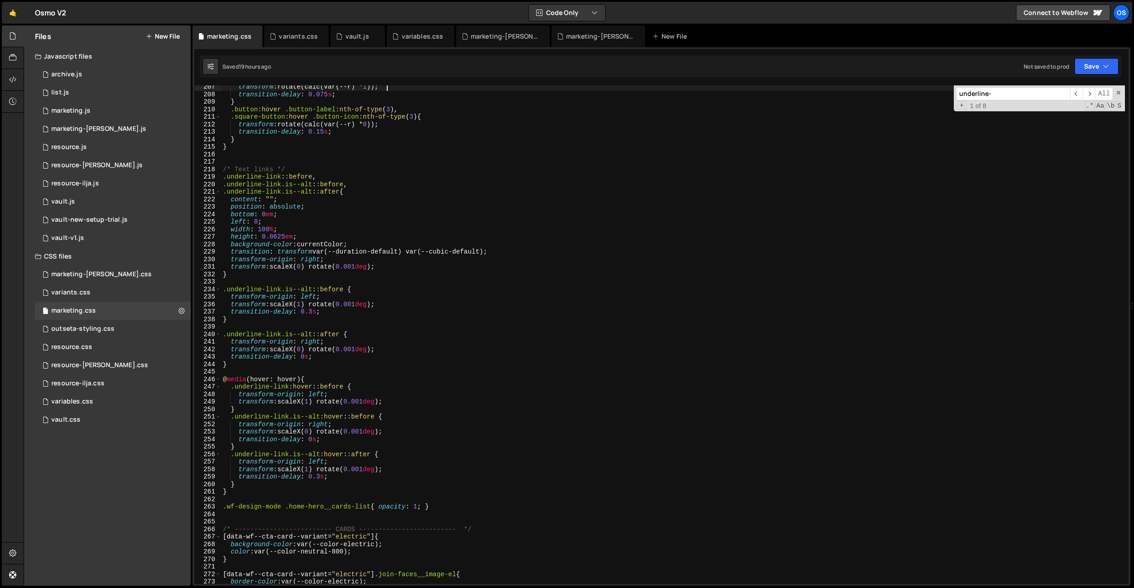
scroll to position [1546, 0]
click at [321, 381] on div "transform : rotate(calc(var(--r) * 1 )) ; transition-delay : 0.075 s ; } .butto…" at bounding box center [673, 339] width 904 height 513
type textarea "@media (hover: hover){"
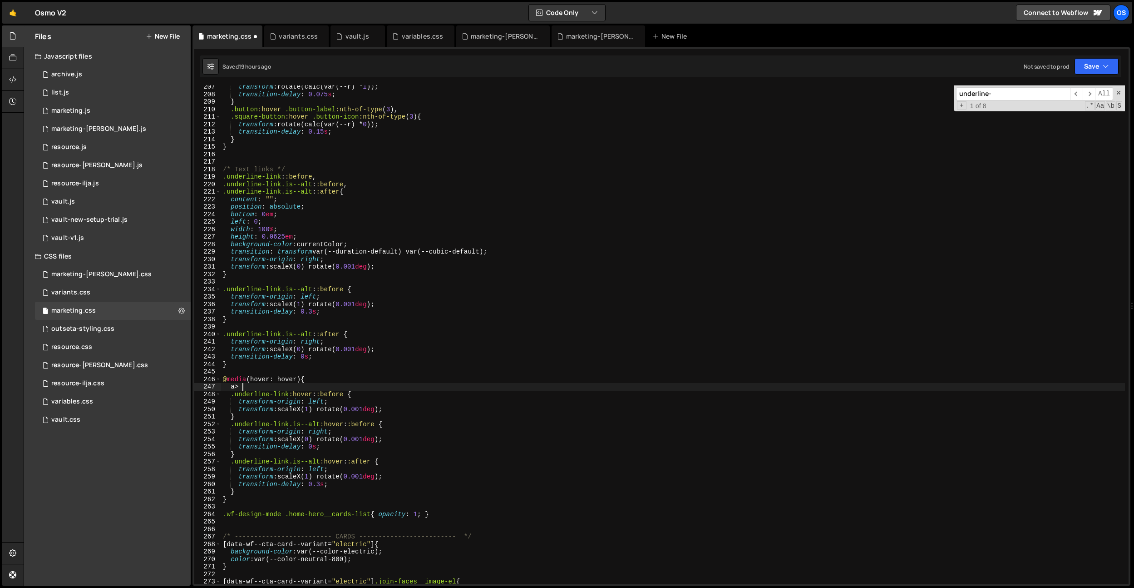
scroll to position [0, 0]
drag, startPoint x: 232, startPoint y: 395, endPoint x: 293, endPoint y: 394, distance: 61.8
click at [293, 394] on div "transform : rotate(calc(var(--r) * 1 )) ; transition-delay : 0.075 s ; } .butto…" at bounding box center [673, 339] width 904 height 513
drag, startPoint x: 344, startPoint y: 395, endPoint x: 238, endPoint y: 390, distance: 105.5
click at [231, 396] on div "transform : rotate(calc(var(--r) * 1 )) ; transition-delay : 0.075 s ; } .butto…" at bounding box center [673, 339] width 904 height 513
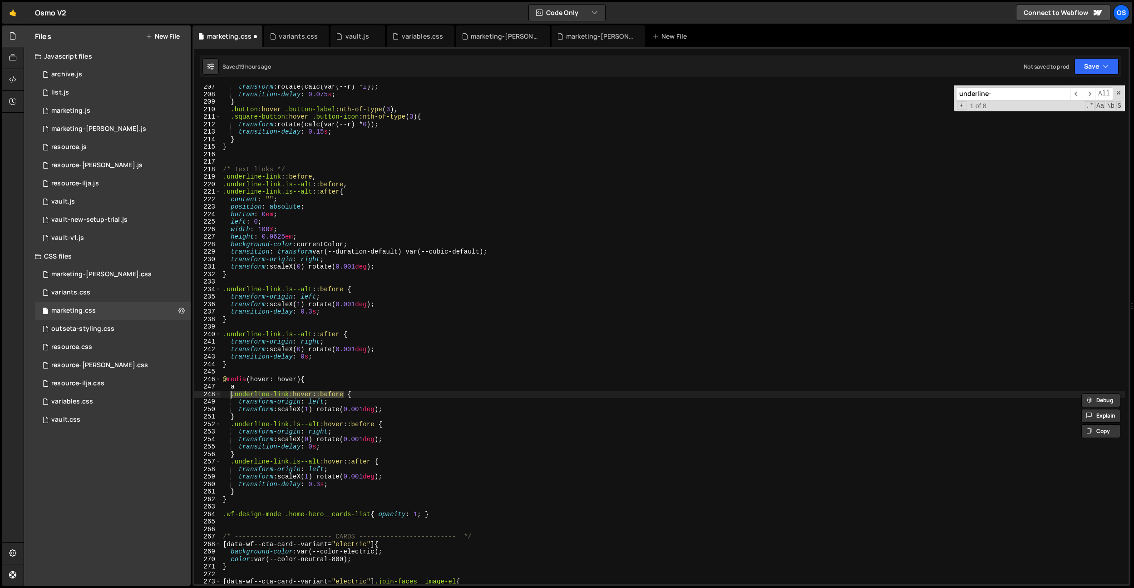
click at [238, 390] on div "transform : rotate(calc(var(--r) * 1 )) ; transition-delay : 0.075 s ; } .butto…" at bounding box center [673, 339] width 904 height 513
paste textarea ".underline-link:hover::before"
type textarea "a"
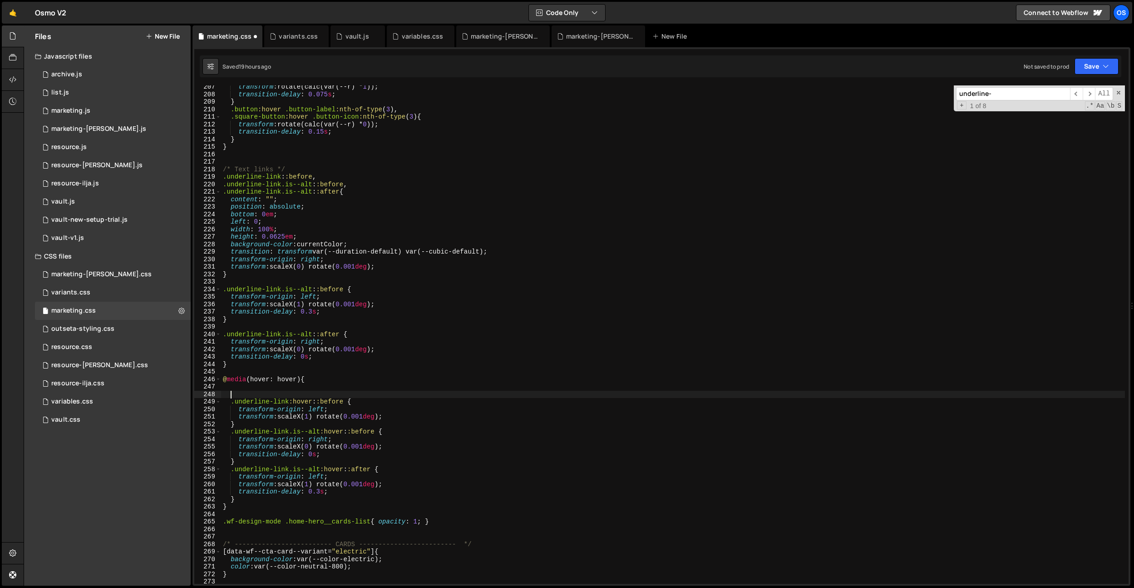
paste textarea ".underline-link:hover::before"
drag, startPoint x: 374, startPoint y: 431, endPoint x: 237, endPoint y: 429, distance: 137.2
click at [230, 431] on div "transform : rotate(calc(var(--r) * 1 )) ; transition-delay : 0.075 s ; } .butto…" at bounding box center [673, 339] width 904 height 513
click at [241, 426] on div "transform : rotate(calc(var(--r) * 1 )) ; transition-delay : 0.075 s ; } .butto…" at bounding box center [673, 339] width 904 height 513
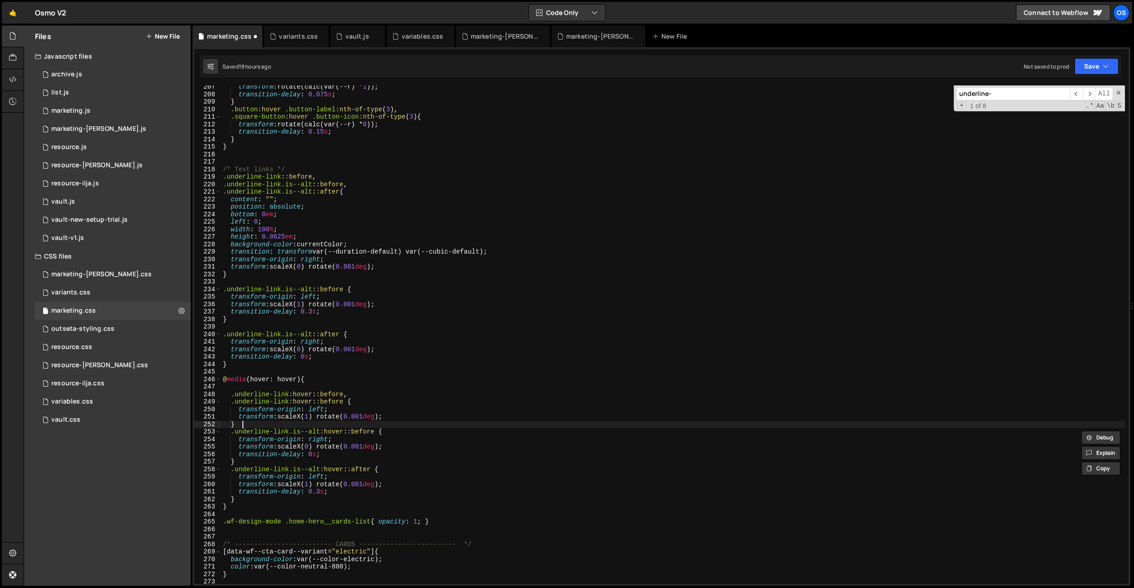
type textarea "}"
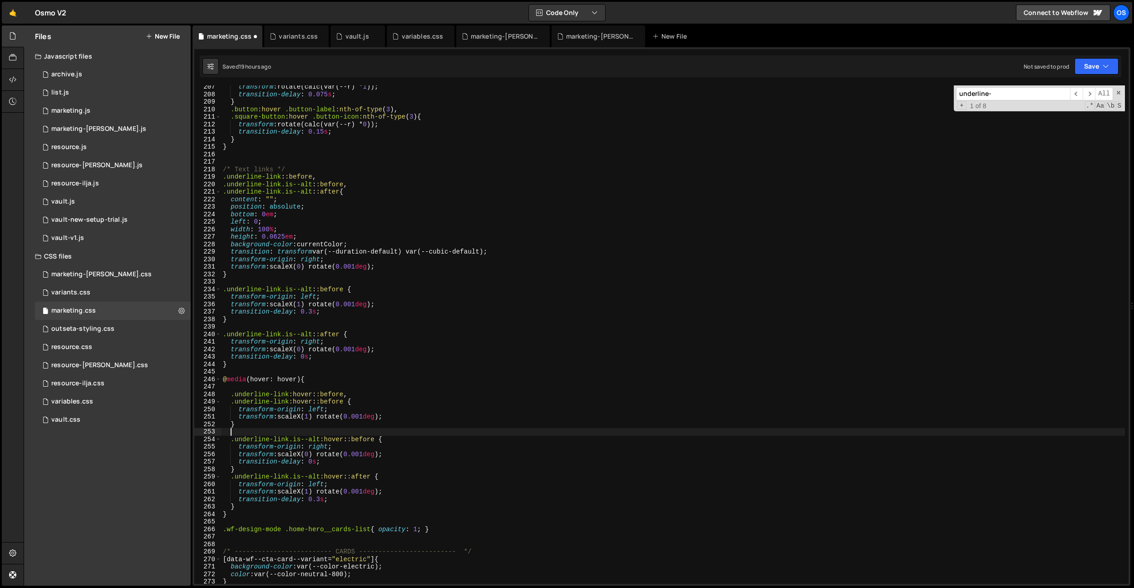
scroll to position [0, 0]
paste textarea ".underline-link.is--alt:hover::before"
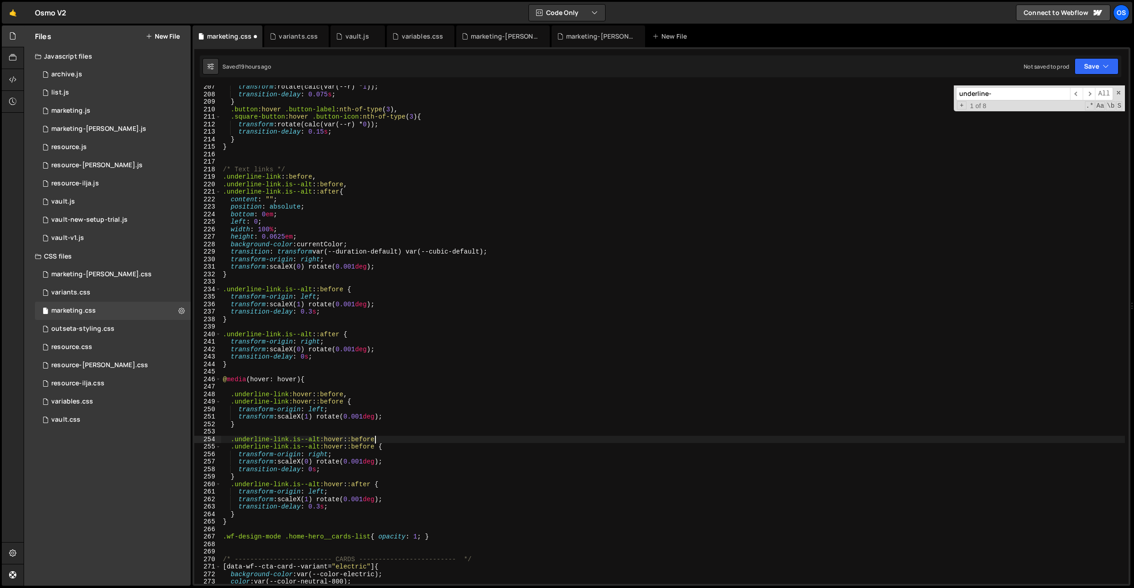
scroll to position [0, 10]
drag, startPoint x: 371, startPoint y: 485, endPoint x: 241, endPoint y: 479, distance: 130.5
click at [233, 487] on div "transform : rotate(calc(var(--r) * 1 )) ; transition-delay : 0.075 s ; } .butto…" at bounding box center [673, 339] width 904 height 513
click at [241, 479] on div "transform : rotate(calc(var(--r) * 1 )) ; transition-delay : 0.075 s ; } .butto…" at bounding box center [673, 339] width 904 height 513
type textarea "}"
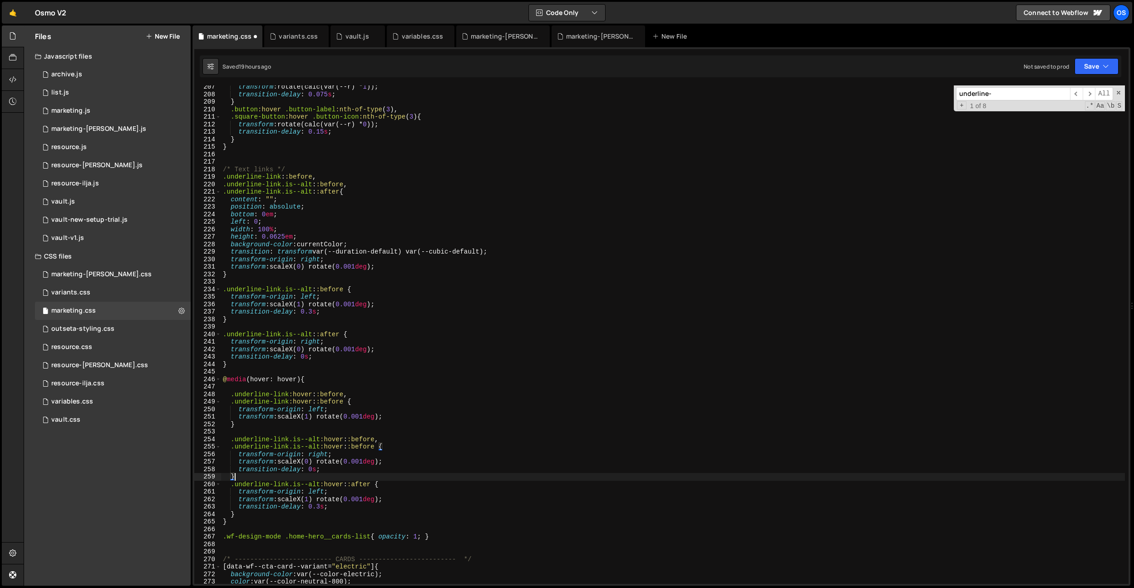
scroll to position [0, 0]
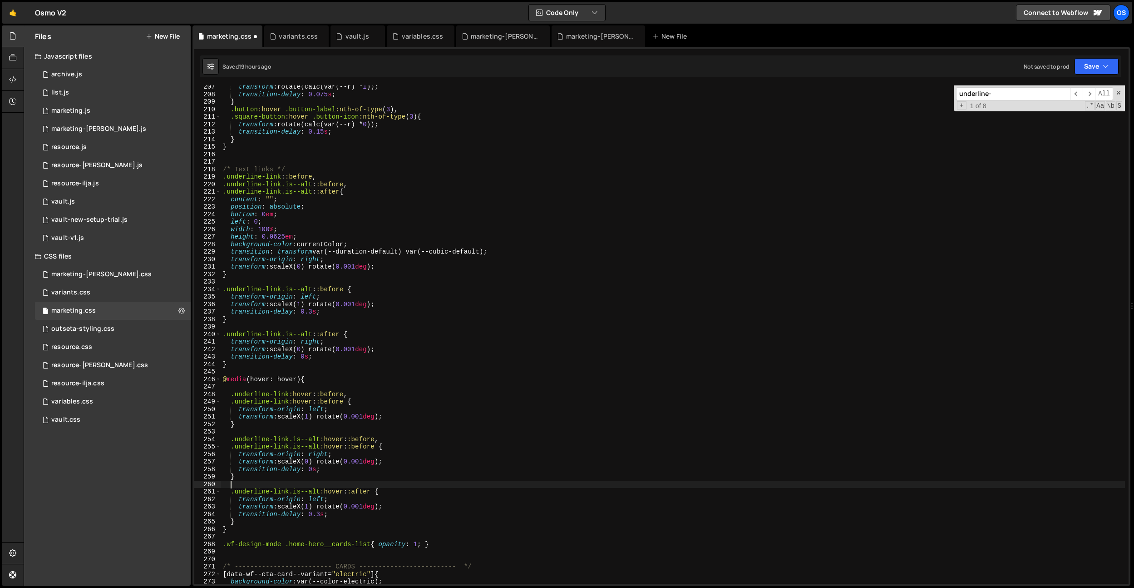
paste textarea ".underline-link.is--alt:hover::after"
click at [232, 489] on div "transform : rotate(calc(var(--r) * 1 )) ; transition-delay : 0.075 s ; } .butto…" at bounding box center [673, 337] width 904 height 513
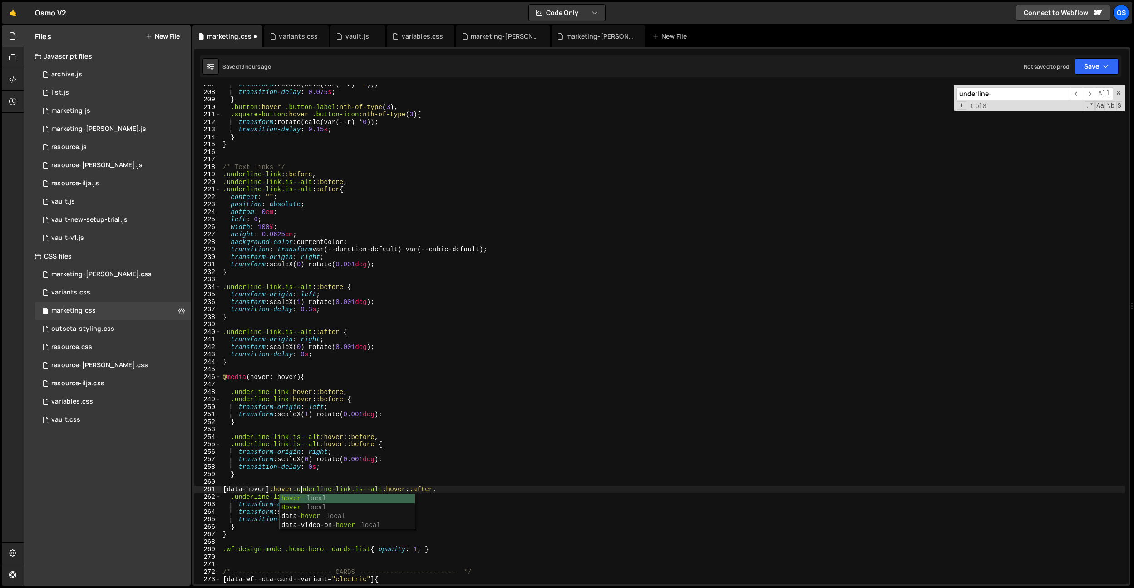
scroll to position [0, 5]
click at [417, 487] on div "transform : rotate(calc(var(--r) * 1 )) ; transition-delay : 0.075 s ; } .butto…" at bounding box center [673, 337] width 904 height 513
drag, startPoint x: 305, startPoint y: 490, endPoint x: 231, endPoint y: 489, distance: 74.5
click at [231, 489] on div "transform : rotate(calc(var(--r) * 1 )) ; transition-delay : 0.075 s ; } .butto…" at bounding box center [673, 337] width 904 height 513
click at [232, 439] on div "transform : rotate(calc(var(--r) * 1 )) ; transition-delay : 0.075 s ; } .butto…" at bounding box center [673, 337] width 904 height 513
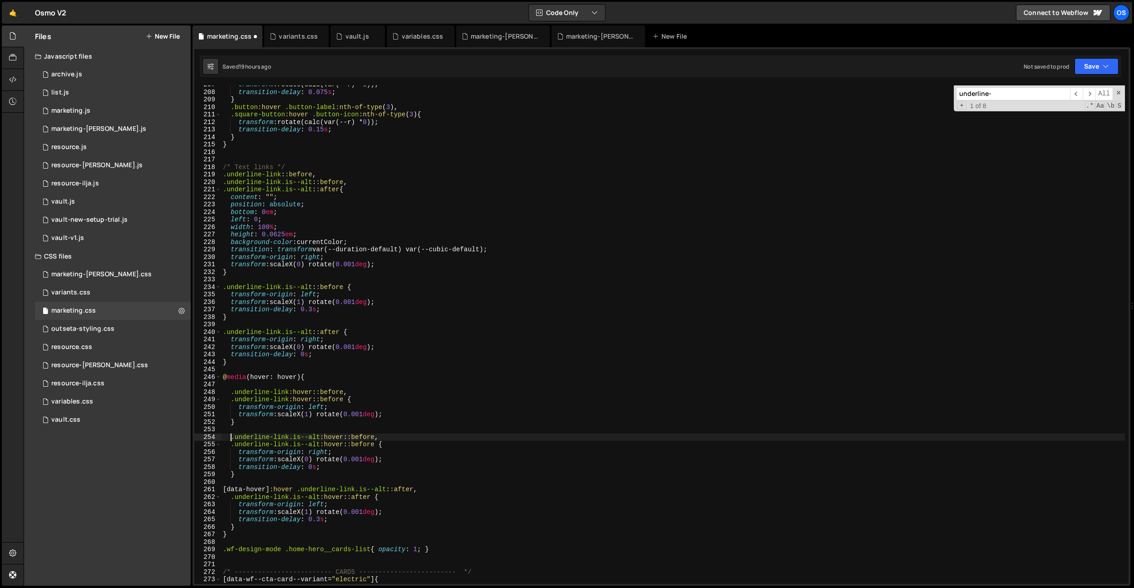
paste textarea "[data-hover]:hover"
click at [231, 392] on div "transform : rotate(calc(var(--r) * 1 )) ; transition-delay : 0.075 s ; } .butto…" at bounding box center [673, 337] width 904 height 513
paste textarea "[data-hover]:hover"
click at [383, 394] on div "transform : rotate(calc(var(--r) * 1 )) ; transition-delay : 0.075 s ; } .butto…" at bounding box center [673, 337] width 904 height 513
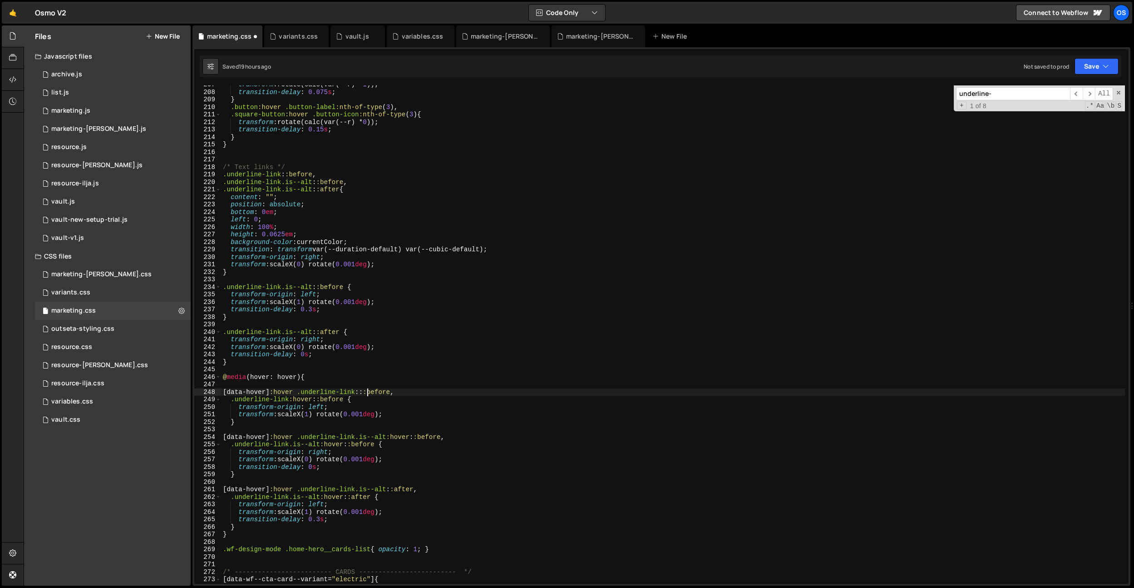
type textarea "[data-hover]:hover .underline-link::before,"
click at [395, 432] on div "transform : rotate(calc(var(--r) * 1 )) ; transition-delay : 0.075 s ; } .butto…" at bounding box center [673, 337] width 904 height 513
click at [404, 435] on div "transform : rotate(calc(var(--r) * 1 )) ; transition-delay : 0.075 s ; } .butto…" at bounding box center [673, 337] width 904 height 513
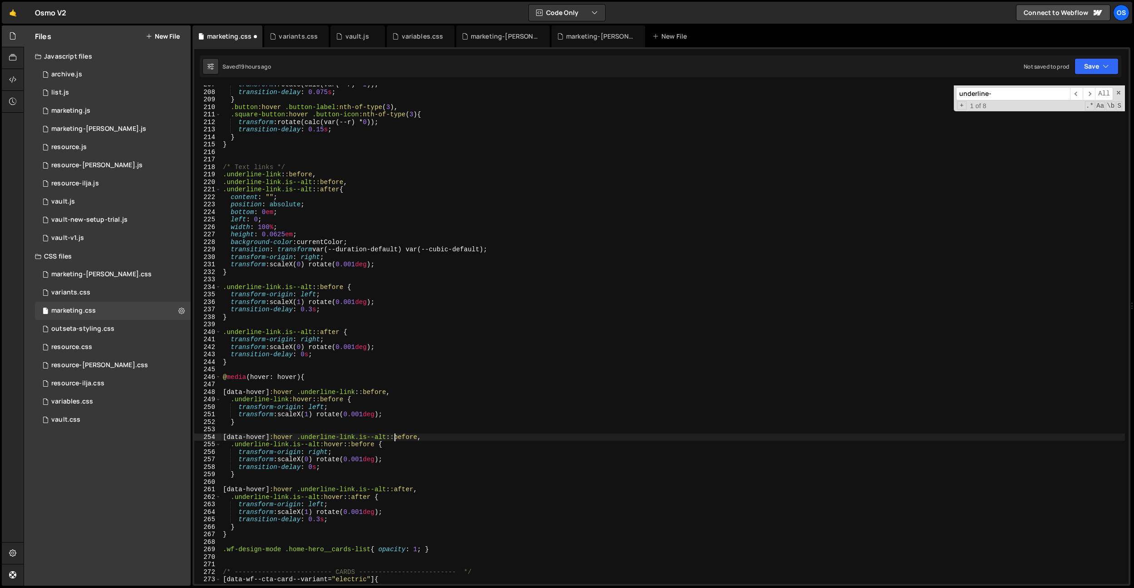
click at [418, 510] on div "transform : rotate(calc(var(--r) * 1 )) ; transition-delay : 0.075 s ; } .butto…" at bounding box center [673, 337] width 904 height 513
drag, startPoint x: 394, startPoint y: 392, endPoint x: 392, endPoint y: 397, distance: 5.9
click at [394, 392] on div "transform : rotate(calc(var(--r) * 1 )) ; transition-delay : 0.075 s ; } .butto…" at bounding box center [673, 337] width 904 height 513
type textarea "[data-hover]:hover .underline-link::before,"
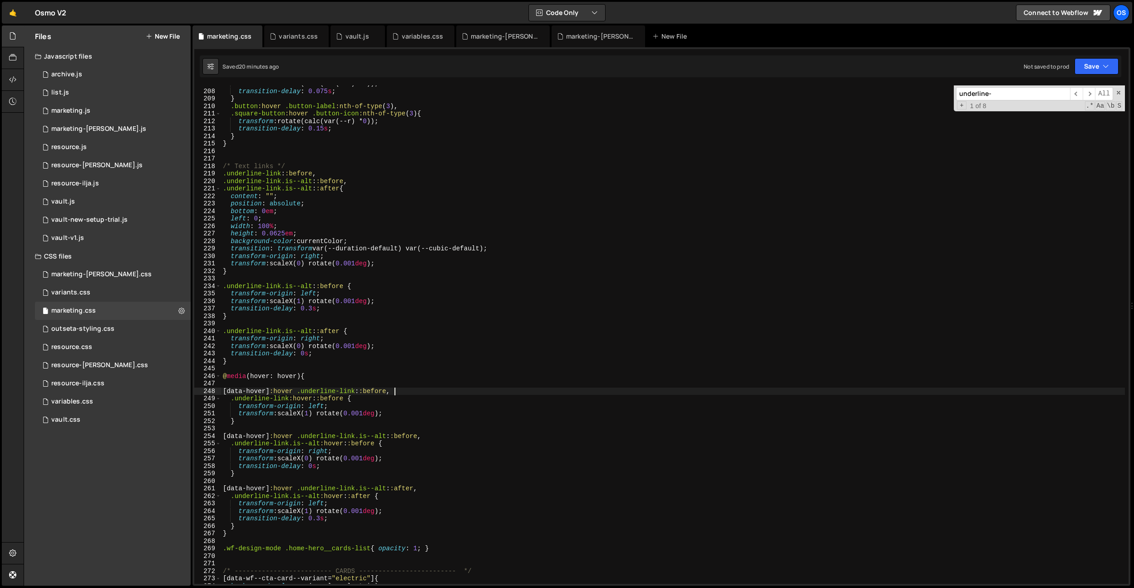
click at [281, 366] on div "transform : rotate(calc(var(--r) * 1 )) ; transition-delay : 0.075 s ; } .butto…" at bounding box center [673, 336] width 904 height 513
click at [246, 279] on div "transform : rotate(calc(var(--r) * 1 )) ; transition-delay : 0.075 s ; } .butto…" at bounding box center [673, 336] width 904 height 513
click at [250, 273] on div "transform : rotate(calc(var(--r) * 1 )) ; transition-delay : 0.075 s ; } .butto…" at bounding box center [673, 336] width 904 height 513
type textarea "}"
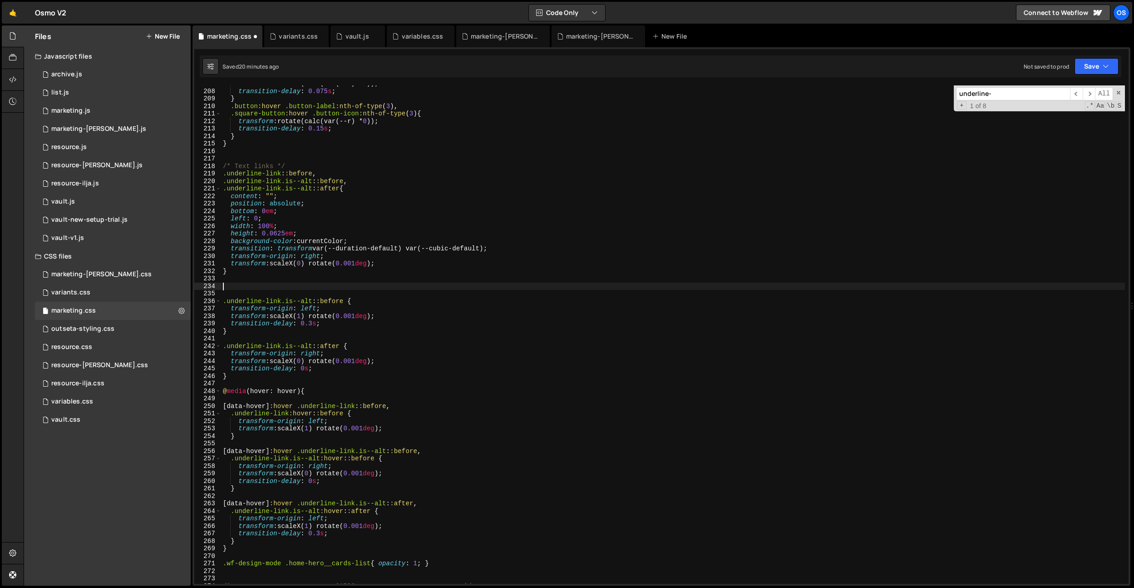
paste textarea "is--nav-big"
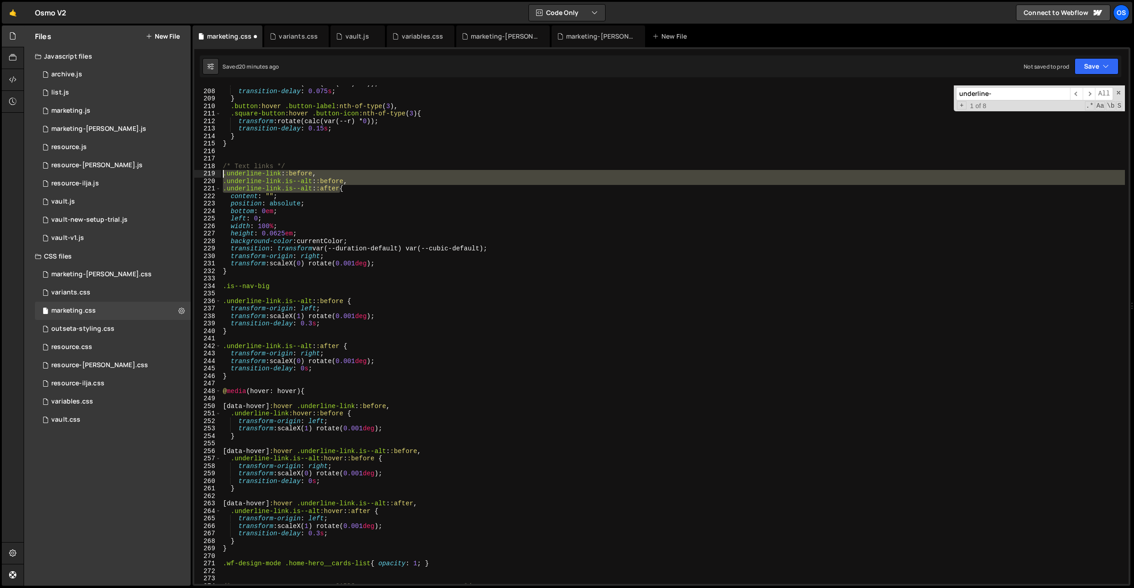
drag, startPoint x: 340, startPoint y: 188, endPoint x: 214, endPoint y: 175, distance: 126.5
click at [214, 175] on div ".is--nav-big 207 208 209 210 211 212 213 214 215 216 217 218 219 220 221 222 22…" at bounding box center [661, 334] width 935 height 498
click at [346, 168] on div "transform : rotate(calc(var(--r) * 1 )) ; transition-delay : 0.075 s ; } .butto…" at bounding box center [673, 336] width 904 height 513
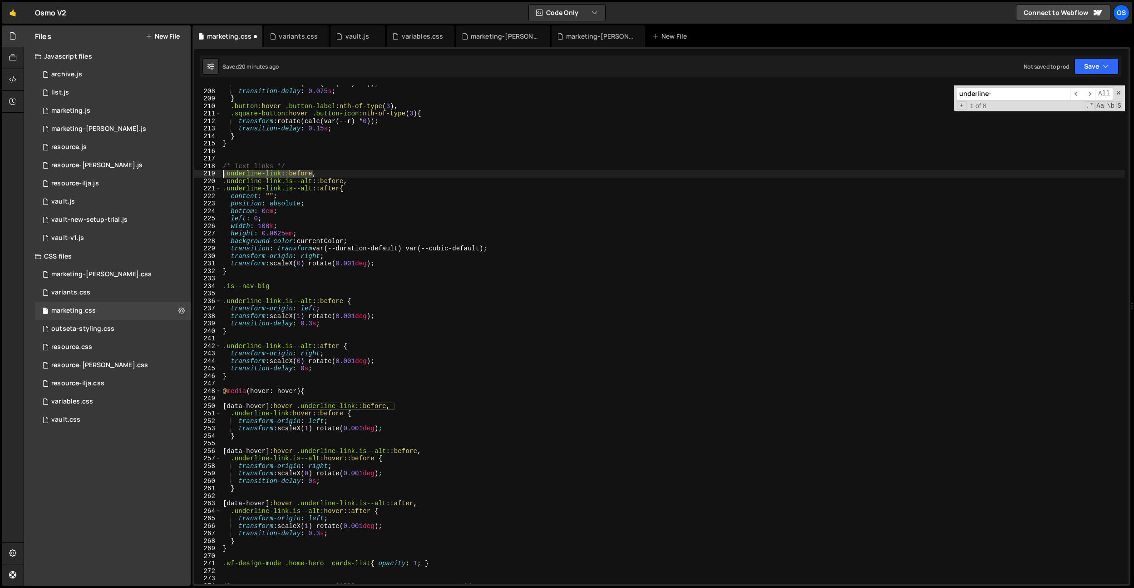
drag, startPoint x: 314, startPoint y: 174, endPoint x: 253, endPoint y: 255, distance: 101.5
click at [208, 174] on div "/* Text links */ 207 208 209 210 211 212 213 214 215 216 217 218 219 220 221 22…" at bounding box center [661, 334] width 935 height 498
click at [222, 287] on div "transform : rotate(calc(var(--r) * 1 )) ; transition-delay : 0.075 s ; } .butto…" at bounding box center [673, 336] width 904 height 513
paste textarea ".underline-link::before"
click at [386, 288] on div "transform : rotate(calc(var(--r) * 1 )) ; transition-delay : 0.075 s ; } .butto…" at bounding box center [673, 336] width 904 height 513
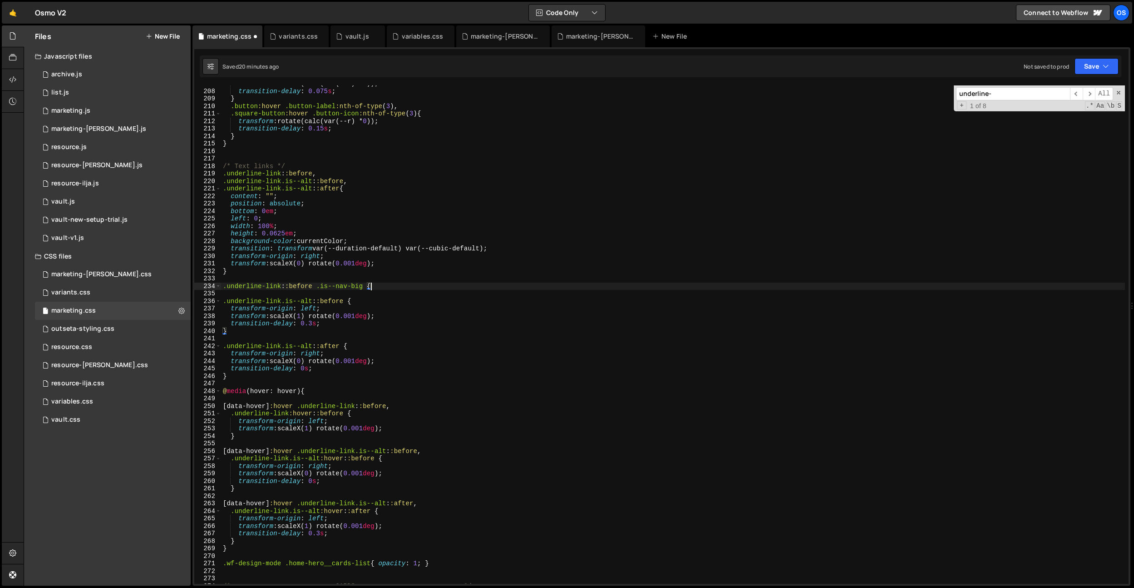
type textarea ".underline-link::before .is--nav-big {}"
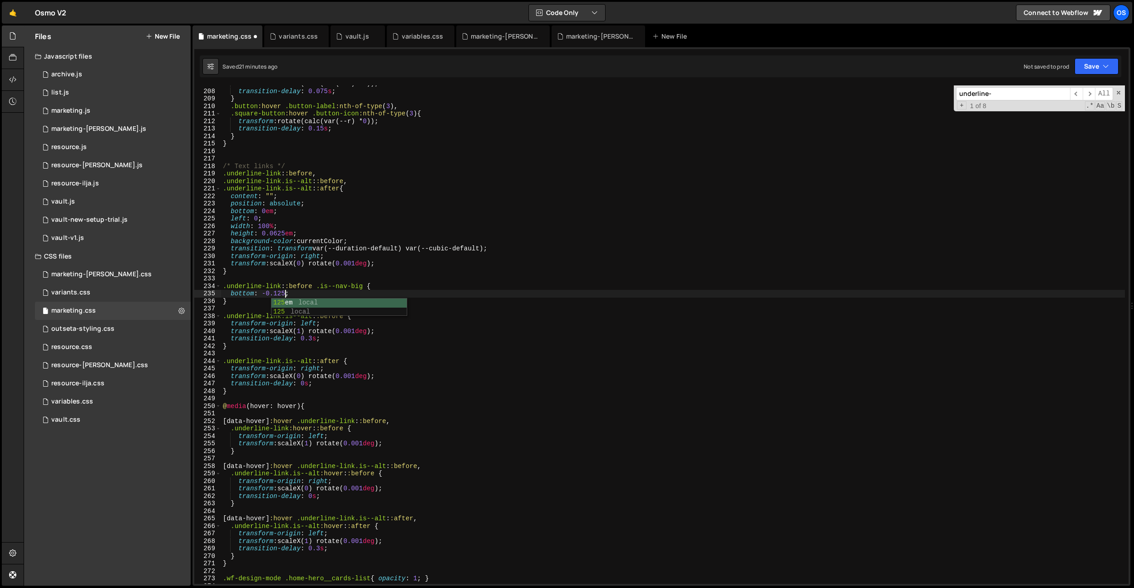
scroll to position [0, 4]
type textarea "bottom: -0.25em;"
click at [307, 291] on div "transform : rotate(calc(var(--r) * 1 )) ; transition-delay : 0.075 s ; } .butto…" at bounding box center [673, 336] width 904 height 513
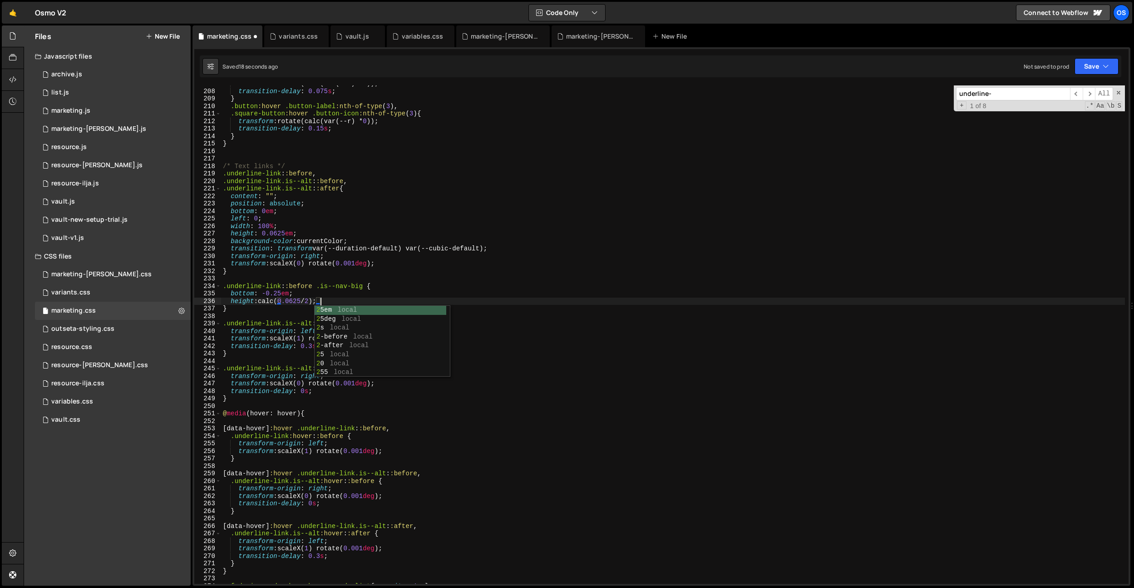
scroll to position [0, 6]
click at [370, 199] on div "transform : rotate(calc(var(--r) * 1 )) ; transition-delay : 0.075 s ; } .butto…" at bounding box center [673, 336] width 904 height 513
drag, startPoint x: 364, startPoint y: 287, endPoint x: 318, endPoint y: 288, distance: 46.3
click at [318, 288] on div "transform : rotate(calc(var(--r) * 1 )) ; transition-delay : 0.075 s ; } .butto…" at bounding box center [673, 336] width 904 height 513
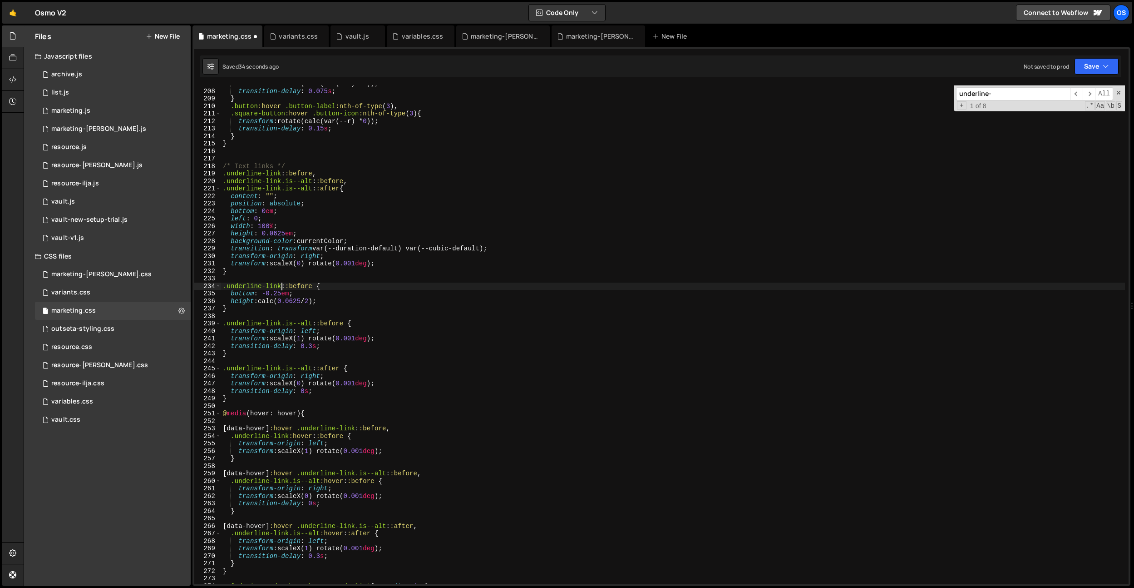
paste textarea ".is--nav-big"
drag, startPoint x: 284, startPoint y: 283, endPoint x: 281, endPoint y: 290, distance: 7.7
click at [284, 283] on div "transform : rotate(calc(var(--r) * 1 )) ; transition-delay : 0.075 s ; } .butto…" at bounding box center [673, 336] width 904 height 513
click at [281, 290] on div "transform : rotate(calc(var(--r) * 1 )) ; transition-delay : 0.075 s ; } .butto…" at bounding box center [673, 336] width 904 height 513
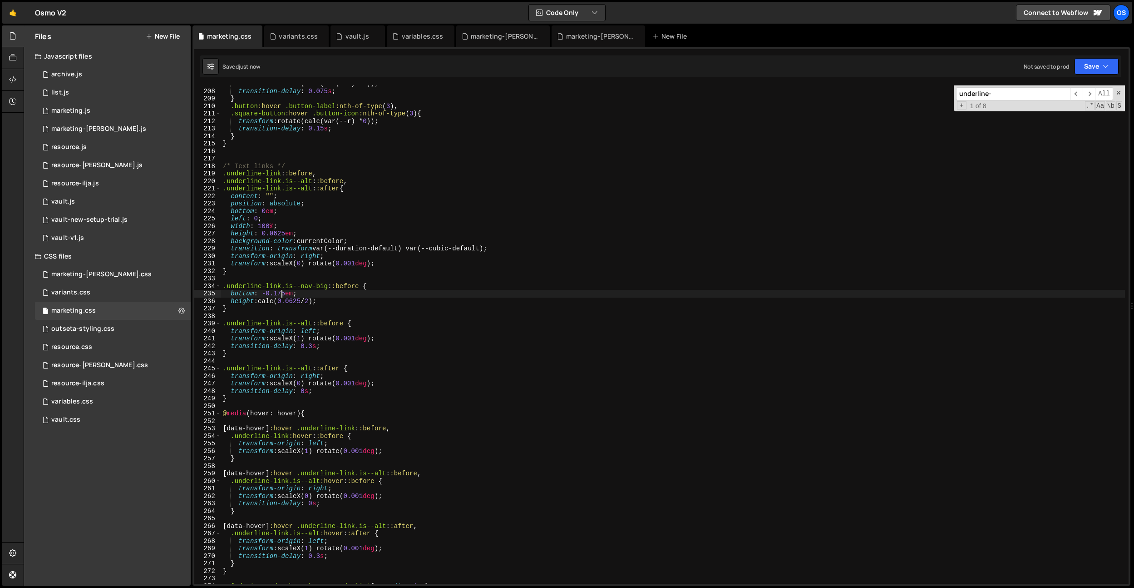
click at [320, 299] on div "transform : rotate(calc(var(--r) * 1 )) ; transition-delay : 0.075 s ; } .butto…" at bounding box center [673, 336] width 904 height 513
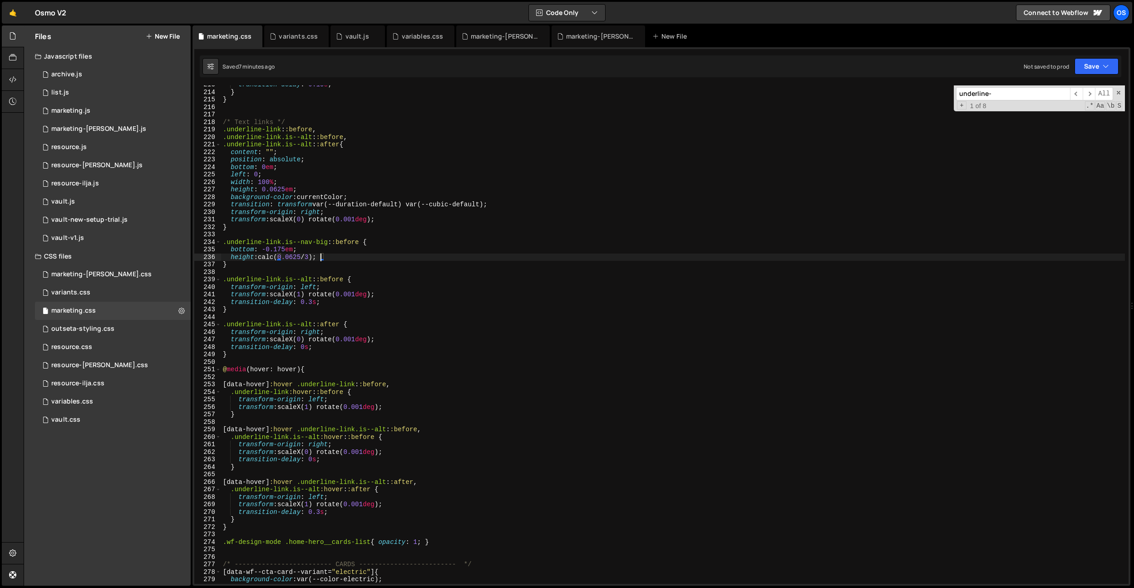
scroll to position [1558, 0]
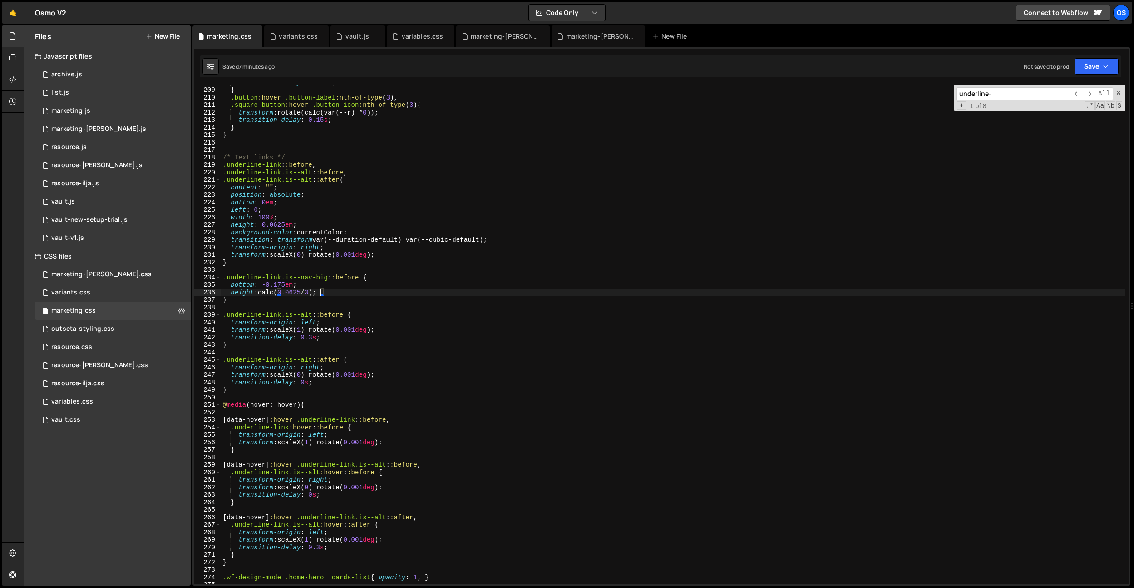
click at [297, 158] on div "transition-delay : 0.075 s ; } .button :hover .button-label :nth-of-type ( 3 ),…" at bounding box center [673, 335] width 904 height 513
type textarea "/* Text links */"
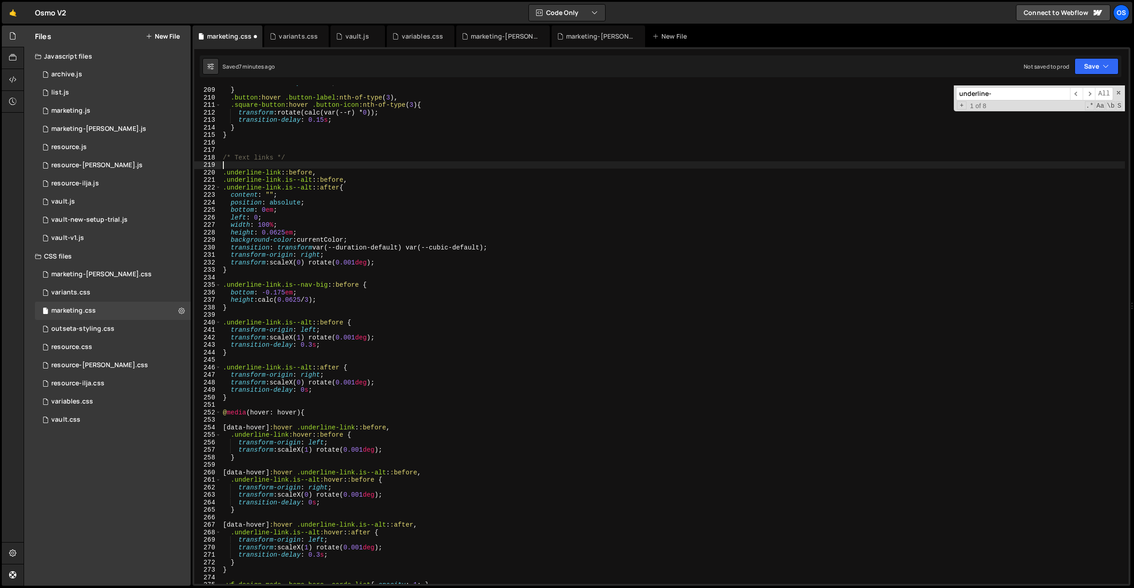
paste textarea "data-underline-link"
click at [227, 165] on div "transition-delay : 0.075 s ; } .button :hover .button-label :nth-of-type ( 3 ),…" at bounding box center [673, 335] width 904 height 513
type textarea "[data-underline-link]"
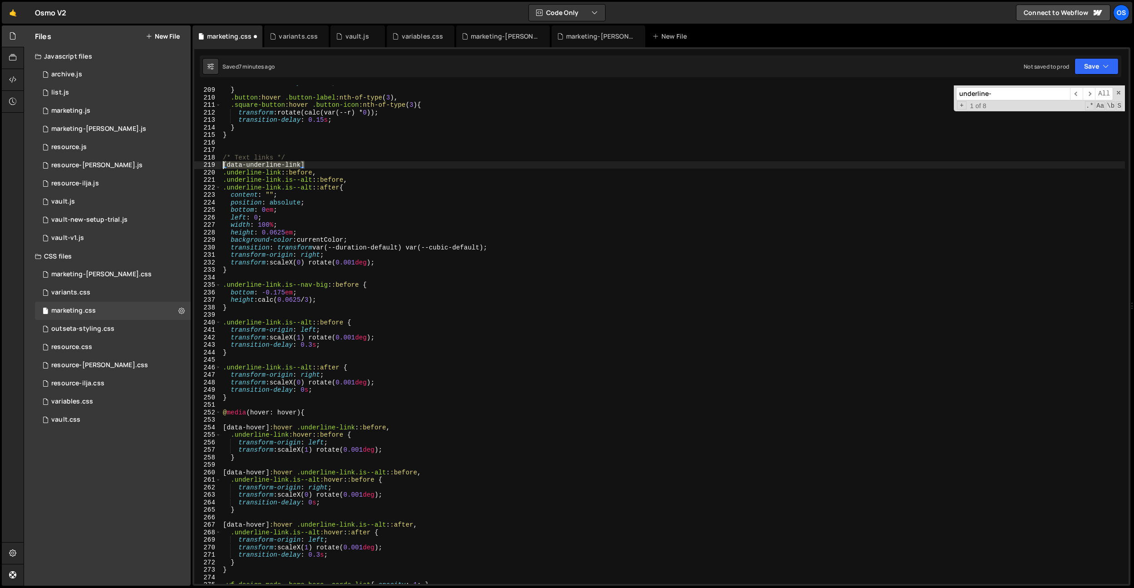
drag, startPoint x: 330, startPoint y: 163, endPoint x: 206, endPoint y: 170, distance: 123.7
click at [167, 163] on div "Files New File Javascript files 0 archive.js 0 0 list.js 0 0 marketing.js 0 0 0…" at bounding box center [579, 305] width 1111 height 560
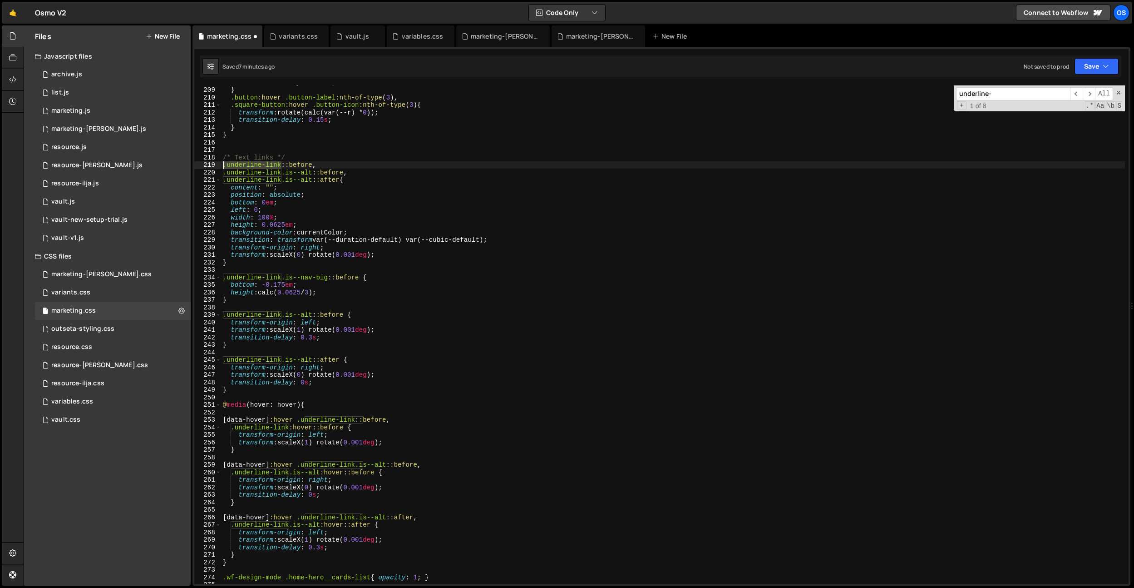
drag, startPoint x: 281, startPoint y: 163, endPoint x: 215, endPoint y: 163, distance: 66.3
click at [215, 163] on div "/* Text links */ 208 209 210 211 212 213 214 215 216 217 218 219 220 221 222 22…" at bounding box center [661, 334] width 935 height 498
paste textarea "[data-underline-link]"
drag, startPoint x: 281, startPoint y: 174, endPoint x: 210, endPoint y: 171, distance: 71.4
click at [210, 171] on div "[data-underline-link]::before, 208 209 210 211 212 213 214 215 216 217 218 219 …" at bounding box center [661, 334] width 935 height 498
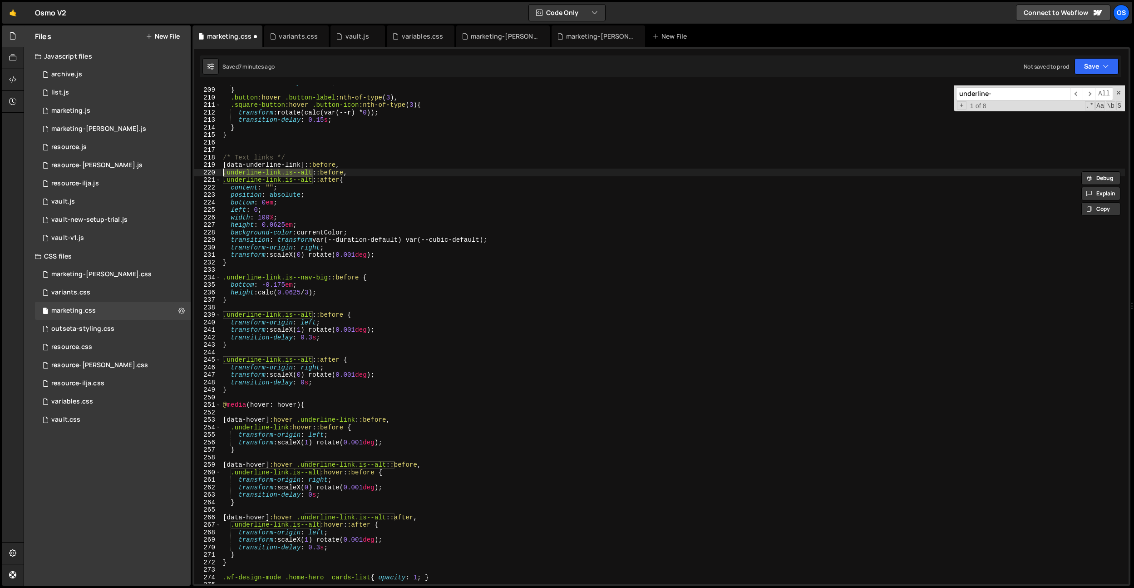
drag, startPoint x: 312, startPoint y: 173, endPoint x: 218, endPoint y: 173, distance: 94.9
click at [218, 173] on div ".underline-link.is--alt::before, 208 209 210 211 212 213 214 215 216 217 218 21…" at bounding box center [661, 334] width 935 height 498
paste textarea "[data-underline-link]"
click at [388, 133] on div "transition-delay : 0.075 s ; } .button :hover .button-label :nth-of-type ( 3 ),…" at bounding box center [673, 335] width 904 height 513
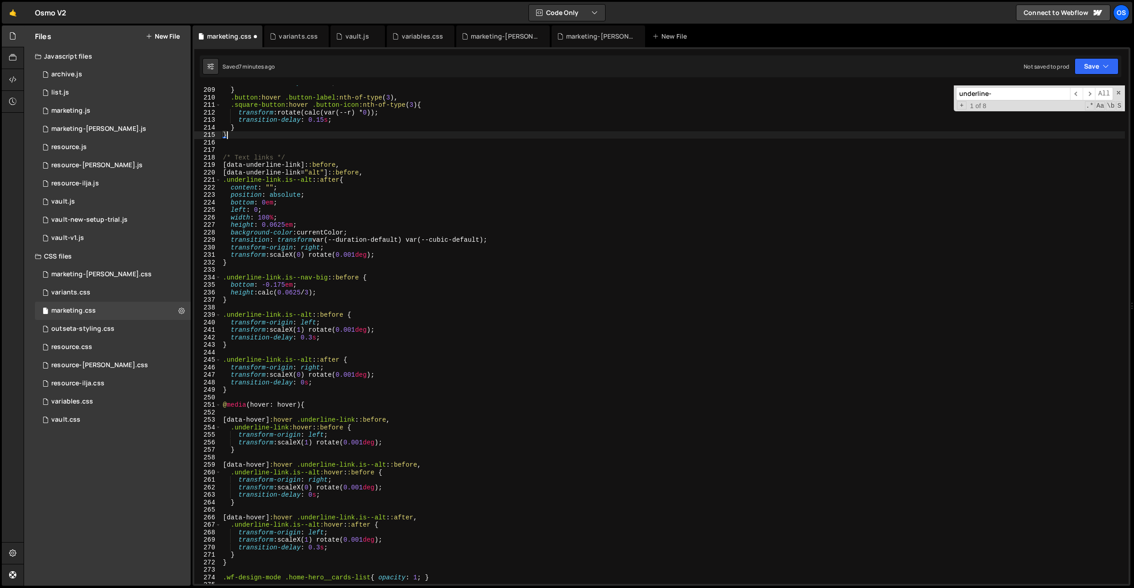
scroll to position [0, 0]
drag, startPoint x: 312, startPoint y: 180, endPoint x: 202, endPoint y: 178, distance: 109.5
click at [202, 178] on div "} 208 209 210 211 212 213 214 215 216 217 218 219 220 221 222 223 224 225 226 2…" at bounding box center [661, 334] width 935 height 498
paste textarea "[data-underline-link]"
type textarea "[data-underline-link="alt"]::after{"
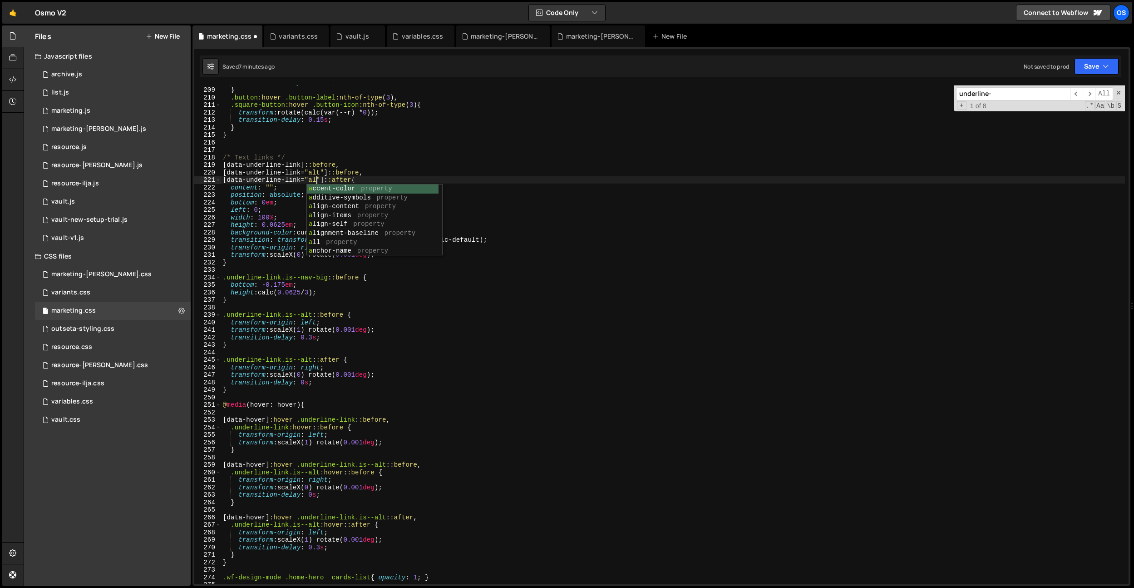
scroll to position [0, 6]
click at [454, 149] on div "transition-delay : 0.075 s ; } .button :hover .button-label :nth-of-type ( 3 ),…" at bounding box center [673, 335] width 904 height 513
drag, startPoint x: 281, startPoint y: 278, endPoint x: 196, endPoint y: 281, distance: 85.0
click at [196, 281] on div "208 209 210 211 212 213 214 215 216 217 218 219 220 221 222 223 224 225 226 227…" at bounding box center [661, 334] width 935 height 498
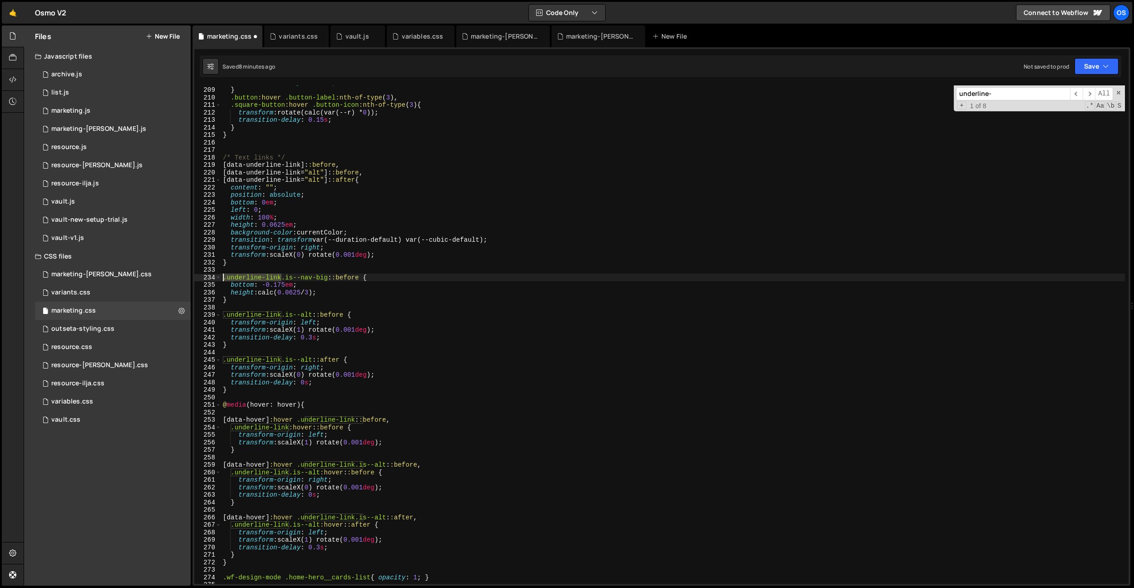
paste textarea "[data-underline-link]"
click at [341, 295] on div "transition-delay : 0.075 s ; } .button :hover .button-label :nth-of-type ( 3 ),…" at bounding box center [673, 335] width 904 height 513
drag, startPoint x: 282, startPoint y: 317, endPoint x: 302, endPoint y: 317, distance: 20.0
click at [264, 316] on div "transition-delay : 0.075 s ; } .button :hover .button-label :nth-of-type ( 3 ),…" at bounding box center [673, 335] width 904 height 513
drag, startPoint x: 312, startPoint y: 313, endPoint x: 235, endPoint y: 319, distance: 77.8
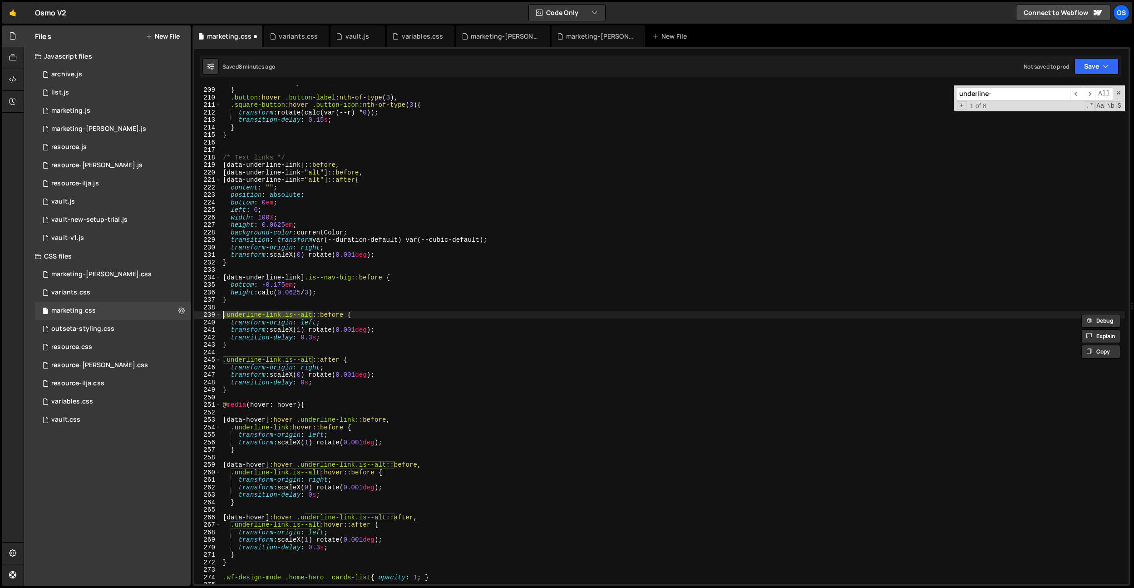
click at [210, 316] on div ".underline-link.is--alt::before { 208 209 210 211 212 213 214 215 216 217 218 2…" at bounding box center [661, 334] width 935 height 498
paste textarea "[data-underline-link]"
click at [293, 317] on div "transition-delay : 0.075 s ; } .button :hover .button-label :nth-of-type ( 3 ),…" at bounding box center [673, 335] width 904 height 513
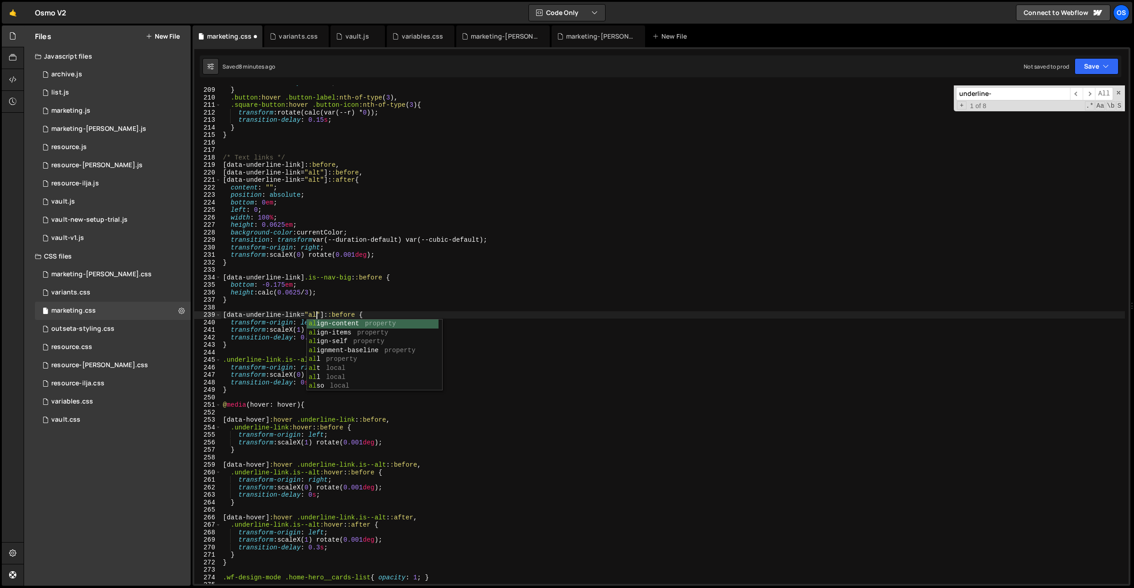
scroll to position [0, 6]
click at [382, 279] on div "transition-delay : 0.075 s ; } .button :hover .button-label :nth-of-type ( 3 ),…" at bounding box center [673, 335] width 904 height 513
drag, startPoint x: 327, startPoint y: 315, endPoint x: 237, endPoint y: 329, distance: 91.0
click at [201, 315] on div "[data-underline-link].is--nav-big::before { 208 209 210 211 212 213 214 215 216…" at bounding box center [661, 334] width 935 height 498
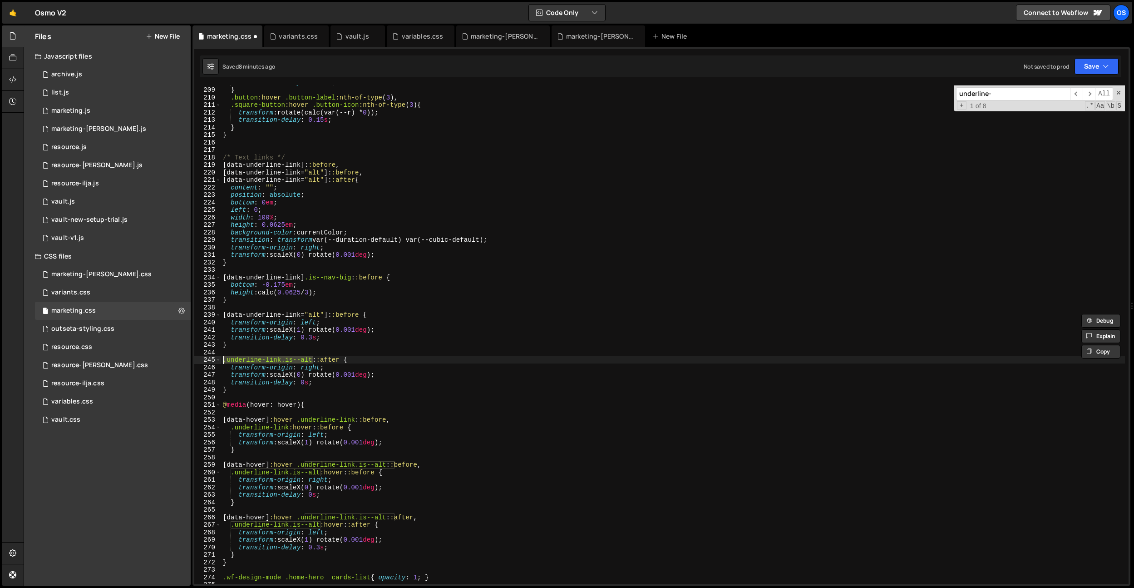
drag, startPoint x: 312, startPoint y: 359, endPoint x: 196, endPoint y: 362, distance: 115.8
click at [196, 362] on div "[data-underline-link="alt"]::before { 208 209 210 211 212 213 214 215 216 217 2…" at bounding box center [661, 334] width 935 height 498
paste textarea "[data-underline-link="alt"]"
drag, startPoint x: 363, startPoint y: 421, endPoint x: 306, endPoint y: 422, distance: 57.7
click at [306, 422] on div "transition-delay : 0.075 s ; } .button :hover .button-label :nth-of-type ( 3 ),…" at bounding box center [673, 335] width 904 height 513
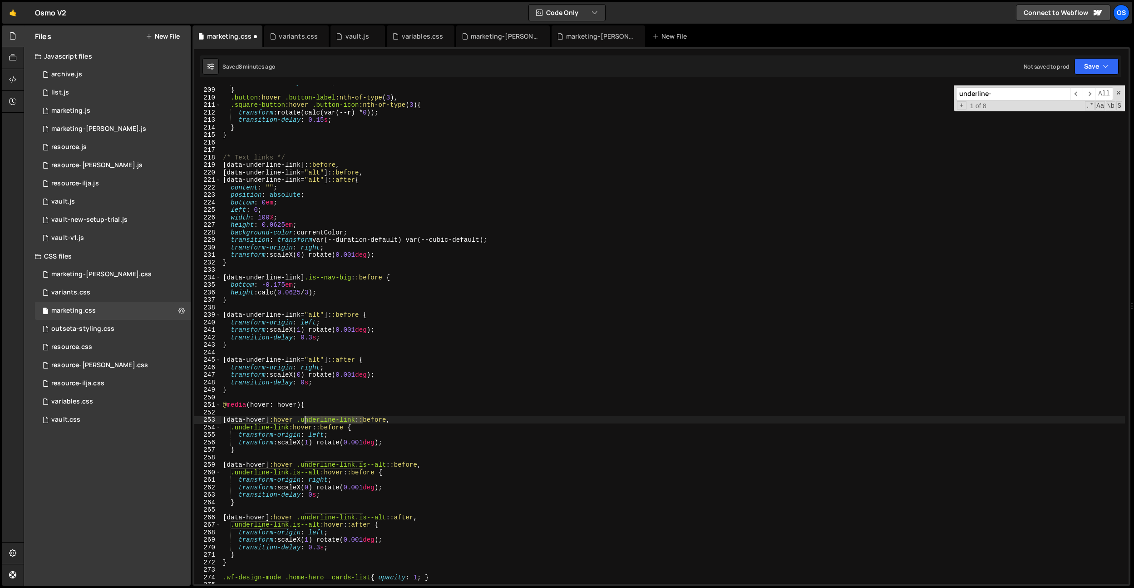
paste textarea "[data-hover]:hover [data-underline-link="alt"]::before,"
click at [287, 429] on div "transition-delay : 0.075 s ; } .button :hover .button-label :nth-of-type ( 3 ),…" at bounding box center [673, 335] width 904 height 513
drag, startPoint x: 288, startPoint y: 428, endPoint x: 232, endPoint y: 429, distance: 56.8
click at [232, 429] on div "transition-delay : 0.075 s ; } .button :hover .button-label :nth-of-type ( 3 ),…" at bounding box center [673, 335] width 904 height 513
paste textarea "[data-underline-link="alt"]"
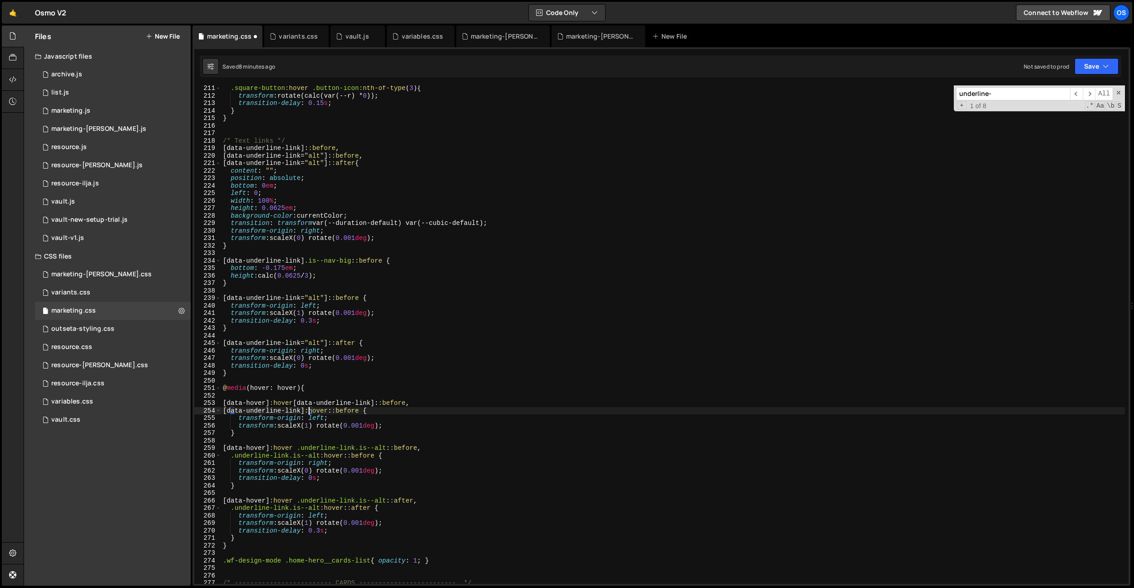
scroll to position [1585, 0]
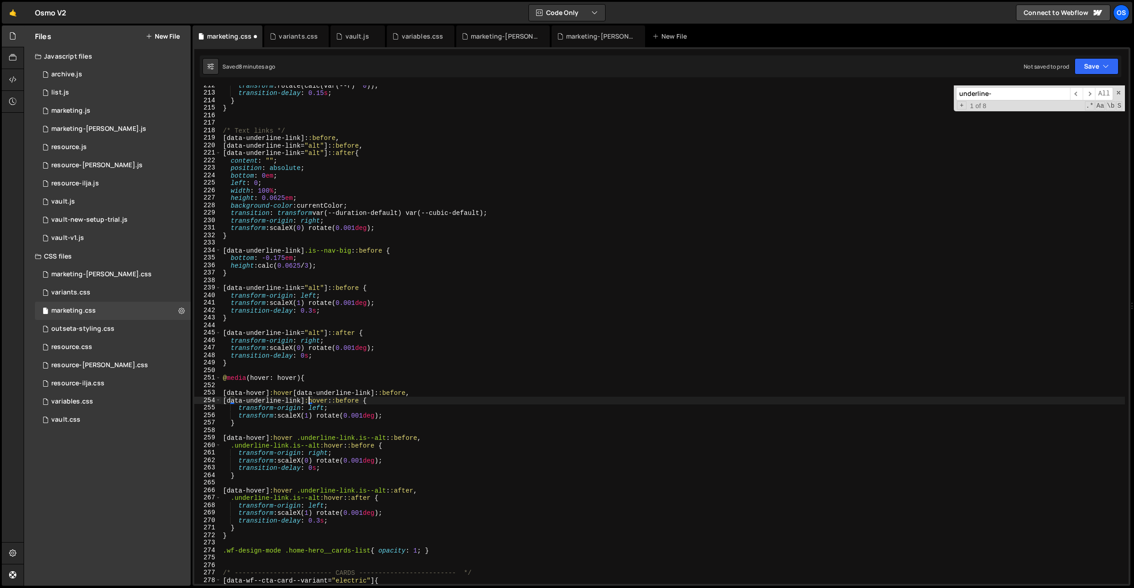
click at [354, 479] on div "transform : rotate(calc(var(--r) * 0 )) ; transition-delay : 0.15 s ; } } /* Te…" at bounding box center [673, 338] width 904 height 513
drag, startPoint x: 307, startPoint y: 462, endPoint x: 241, endPoint y: 450, distance: 67.3
click at [307, 462] on div "transform : rotate(calc(var(--r) * 0 )) ; transition-delay : 0.15 s ; } } /* Te…" at bounding box center [673, 338] width 904 height 513
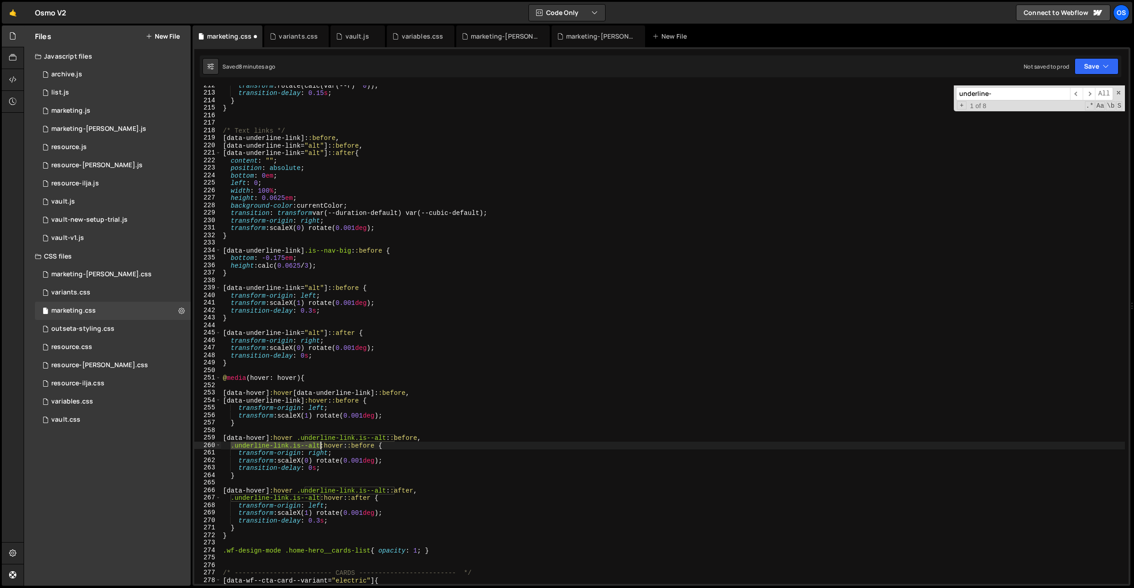
drag, startPoint x: 229, startPoint y: 447, endPoint x: 319, endPoint y: 443, distance: 89.6
click at [319, 443] on div "transform : rotate(calc(var(--r) * 0 )) ; transition-delay : 0.15 s ; } } /* Te…" at bounding box center [673, 338] width 904 height 513
paste textarea "[data-underline-link="alt"]"
drag, startPoint x: 231, startPoint y: 500, endPoint x: 319, endPoint y: 495, distance: 88.6
click at [319, 495] on div "transform : rotate(calc(var(--r) * 0 )) ; transition-delay : 0.15 s ; } } /* Te…" at bounding box center [673, 338] width 904 height 513
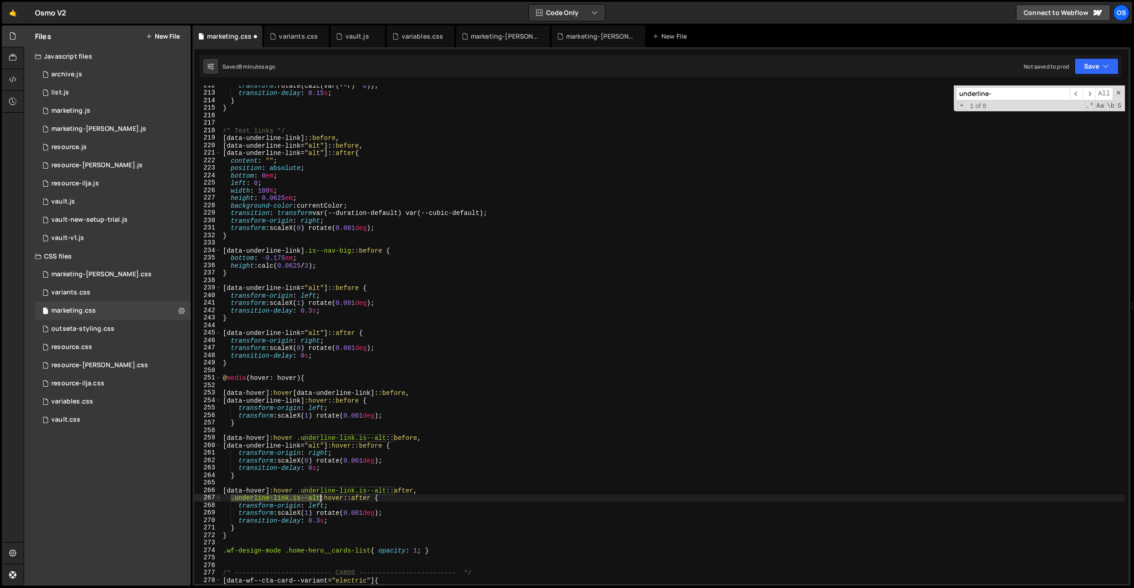
paste textarea "[data-underline-link="alt"]"
drag, startPoint x: 393, startPoint y: 489, endPoint x: 306, endPoint y: 492, distance: 87.2
click at [306, 492] on div "transform : rotate(calc(var(--r) * 0 )) ; transition-delay : 0.15 s ; } } /* Te…" at bounding box center [673, 338] width 904 height 513
paste textarea "[data-underline-link="alt"]"
drag, startPoint x: 307, startPoint y: 441, endPoint x: 393, endPoint y: 437, distance: 86.8
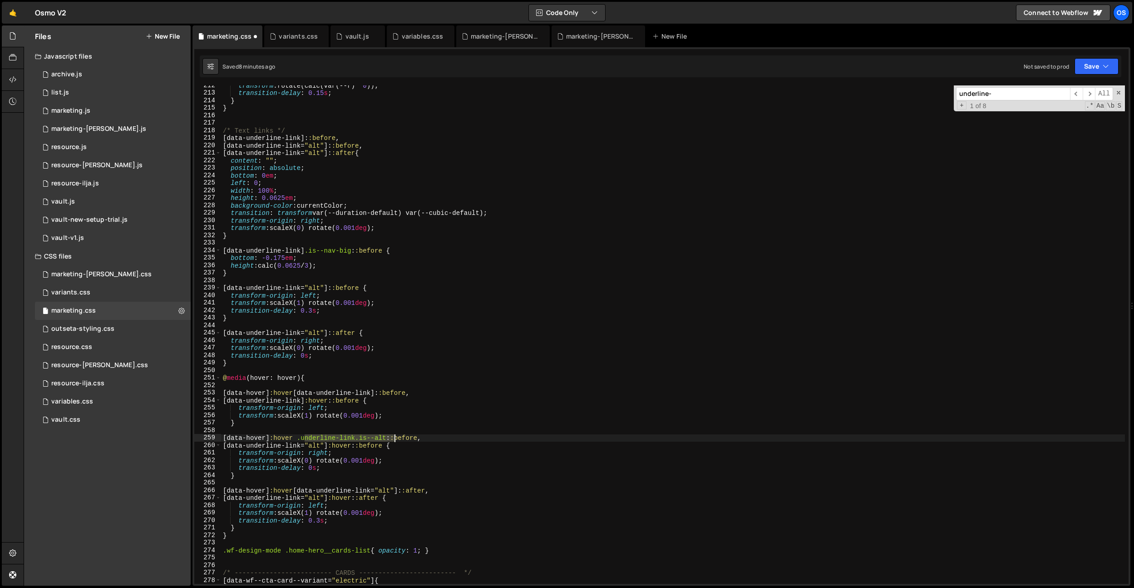
click at [393, 437] on div "transform : rotate(calc(var(--r) * 0 )) ; transition-delay : 0.15 s ; } } /* Te…" at bounding box center [673, 338] width 904 height 513
paste textarea "[data-underline-link="alt"]"
click at [474, 436] on div "transform : rotate(calc(var(--r) * 0 )) ; transition-delay : 0.15 s ; } } /* Te…" at bounding box center [673, 338] width 904 height 513
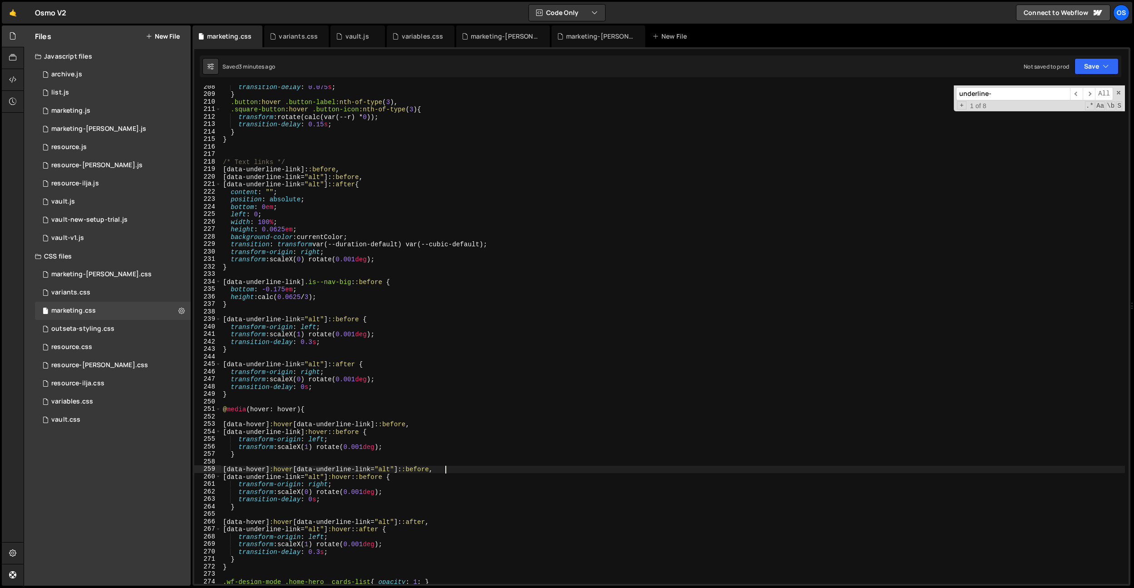
scroll to position [1554, 0]
drag, startPoint x: 303, startPoint y: 167, endPoint x: 217, endPoint y: 164, distance: 86.3
click at [213, 166] on div "[data-hover]:hover [data-underline-link="alt"]::before, 208 209 210 211 212 213…" at bounding box center [661, 334] width 935 height 498
click at [311, 162] on div "transition-delay : 0.075 s ; } .button :hover .button-label :nth-of-type ( 3 ),…" at bounding box center [673, 339] width 904 height 513
type textarea "/* Text links */"
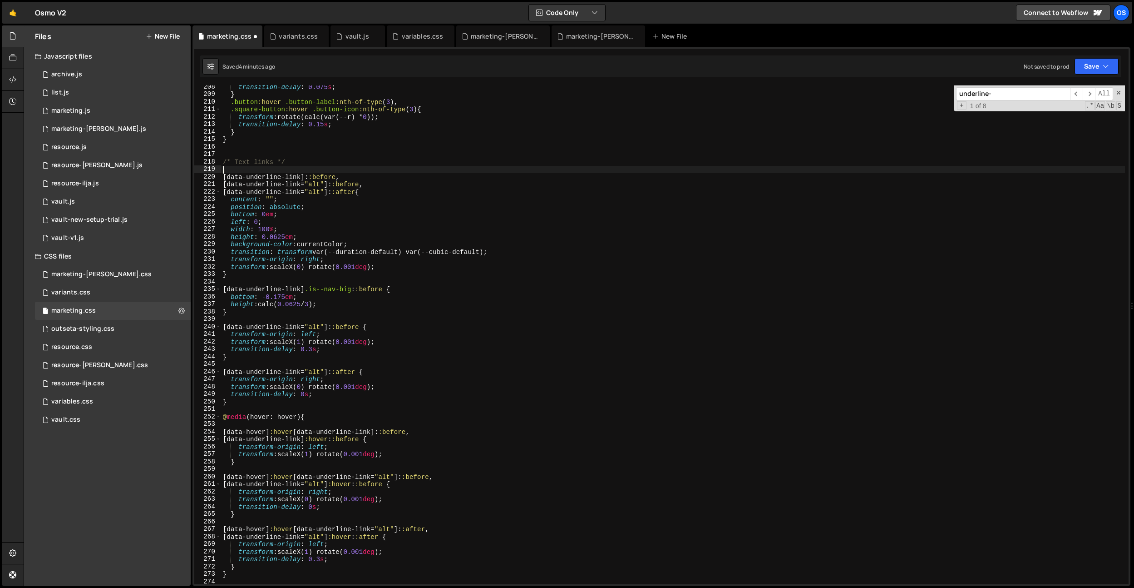
scroll to position [0, 0]
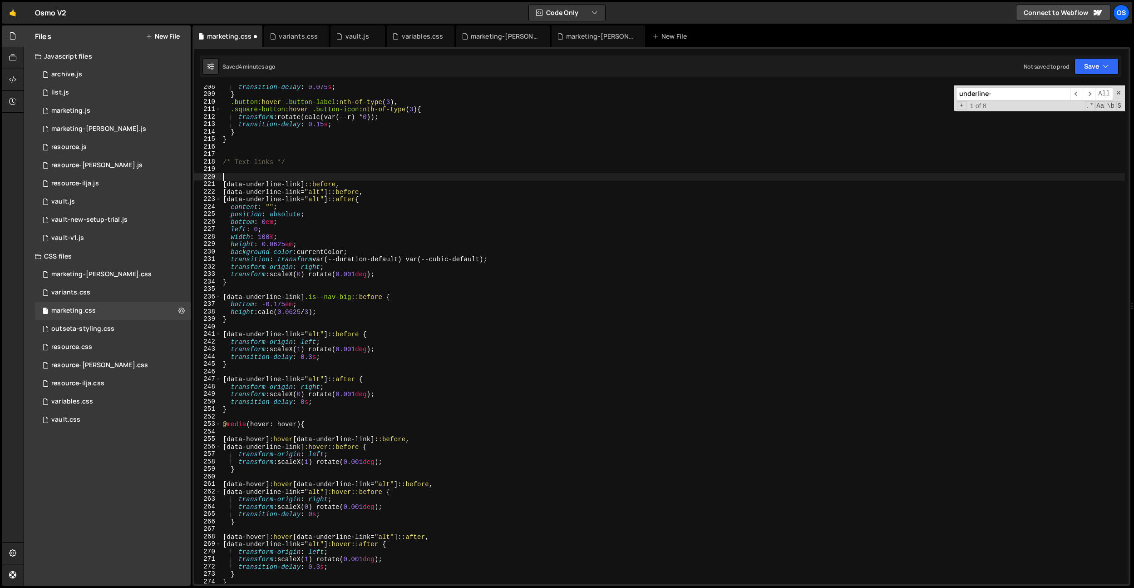
paste textarea "[data-underline-link]"
type textarea "[data-underline-link] {}"
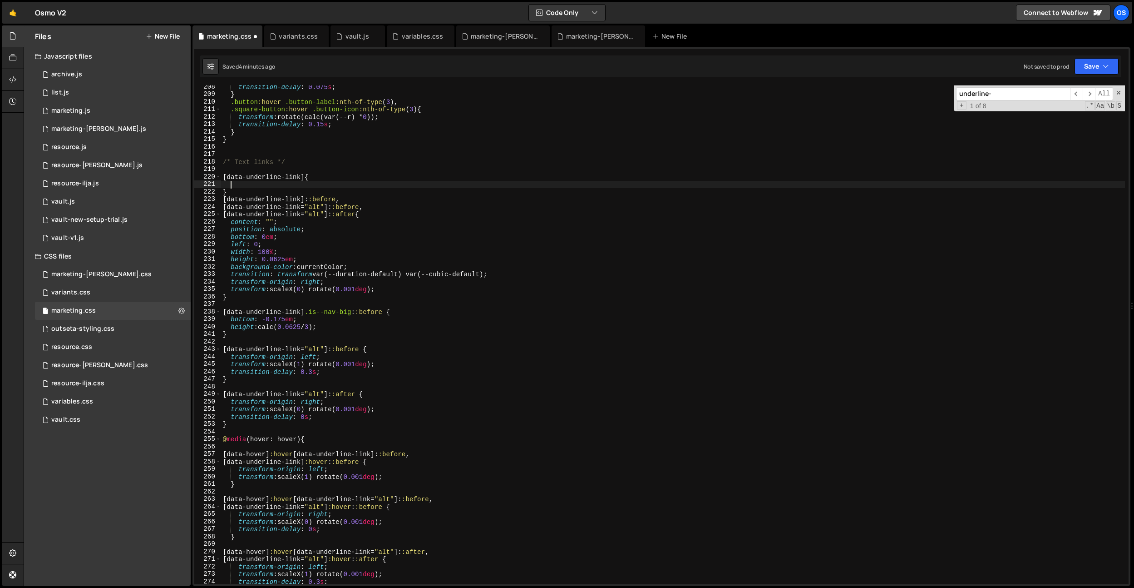
type textarea "}"
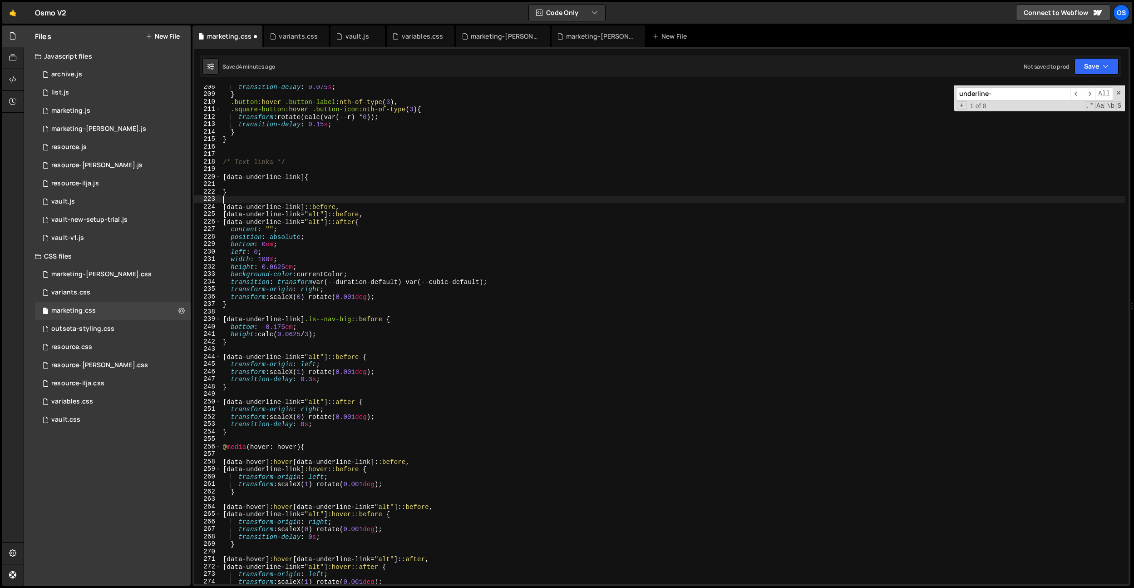
click at [280, 185] on div "transition-delay : 0.075 s ; } .button :hover .button-label :nth-of-type ( 3 ),…" at bounding box center [673, 339] width 904 height 513
paste textarea "text-decoration: none;"
type textarea "text-decoration: none;"
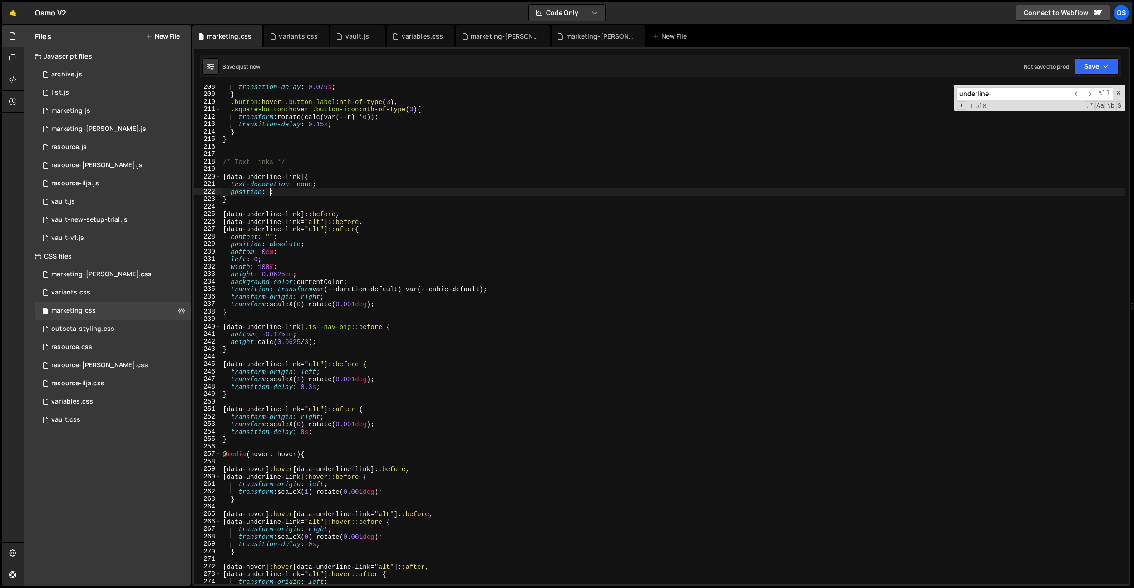
scroll to position [0, 4]
type textarea "position: relative;"
click at [299, 150] on div "transition-delay : 0.075 s ; } .button :hover .button-label :nth-of-type ( 3 ),…" at bounding box center [673, 339] width 904 height 513
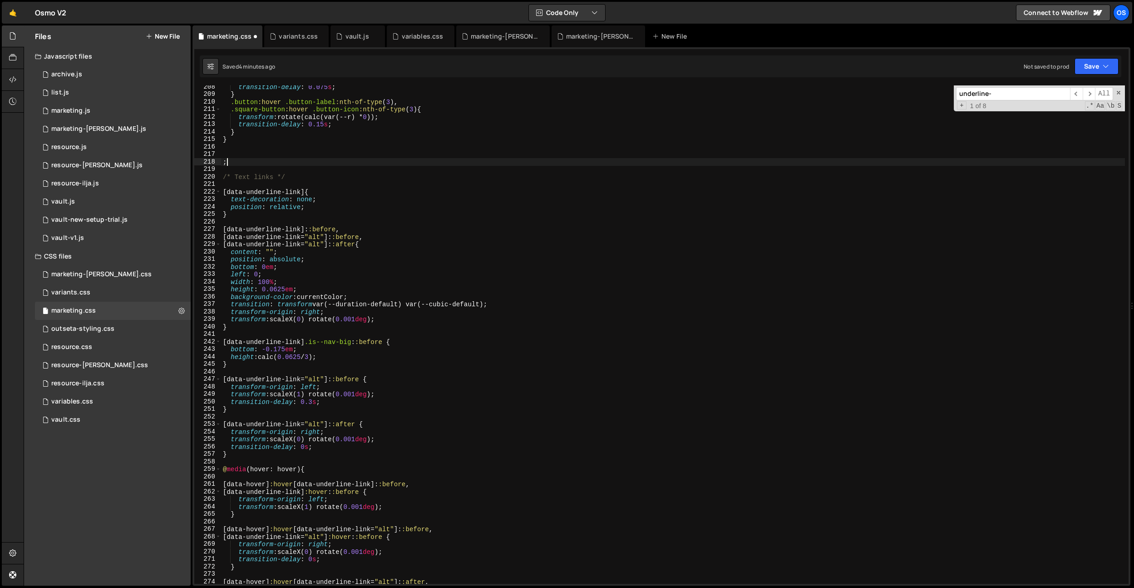
paste textarea "data-disabled"
type textarea ";"
paste textarea "data-disabled"
type textarea "data-disabled"
paste textarea "data-disabled]"
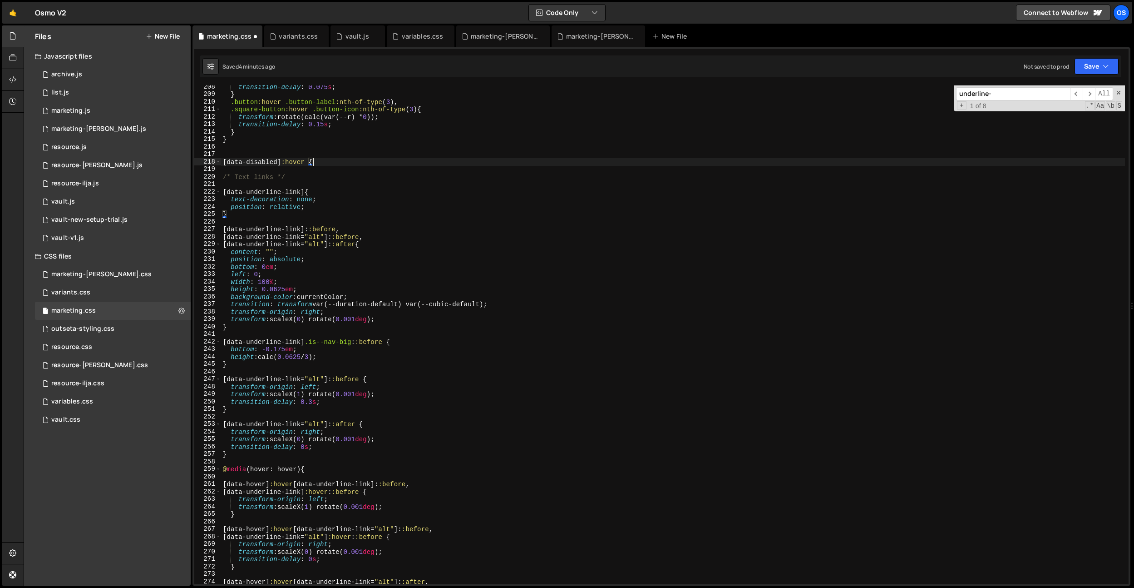
type textarea "[data-disabled]:hover {}"
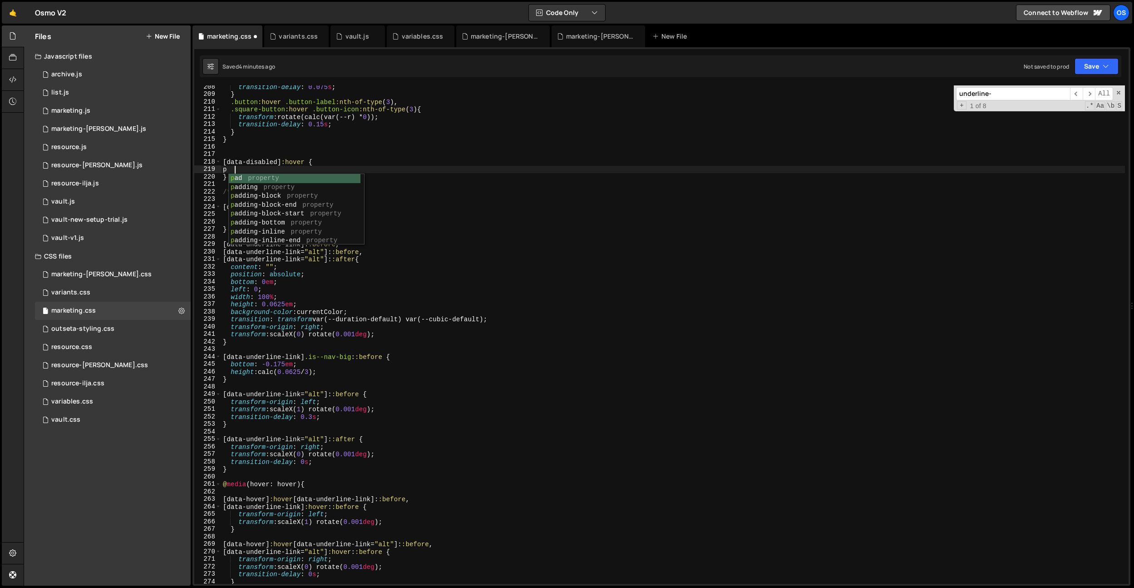
scroll to position [0, 0]
type textarea "p"
type textarea "cursor: not-allowed;"
drag, startPoint x: 472, startPoint y: 34, endPoint x: 470, endPoint y: 44, distance: 10.2
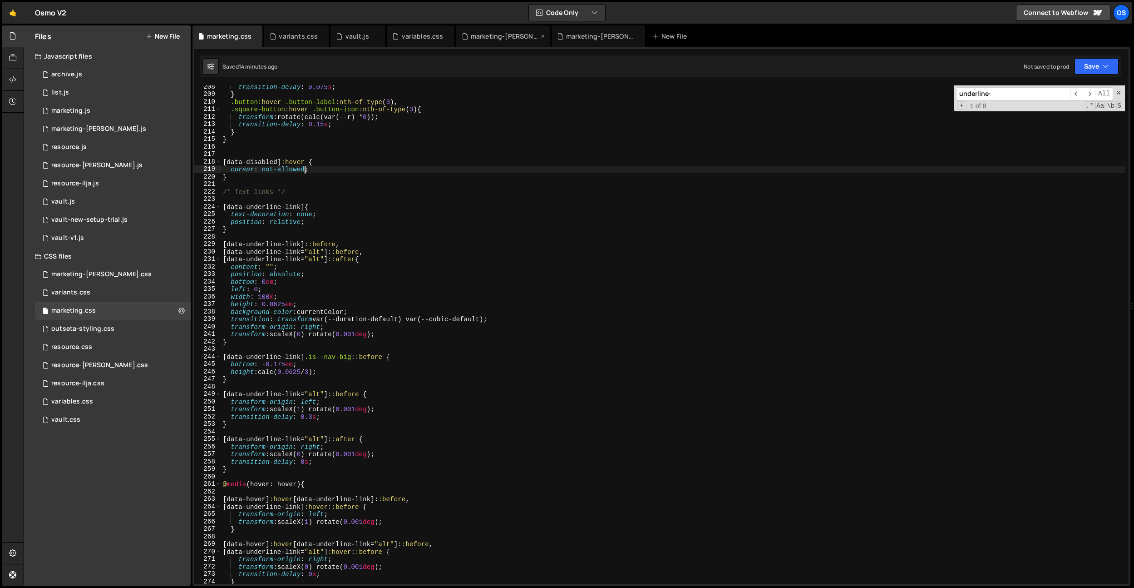
click at [472, 34] on div "marketing-[PERSON_NAME].css" at bounding box center [505, 36] width 68 height 9
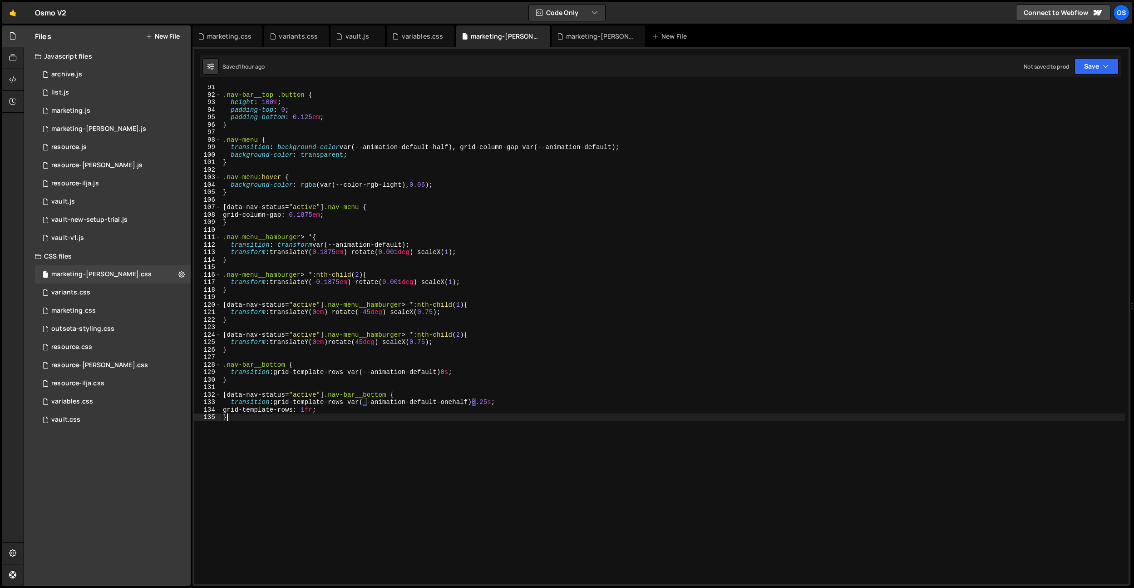
scroll to position [0, 0]
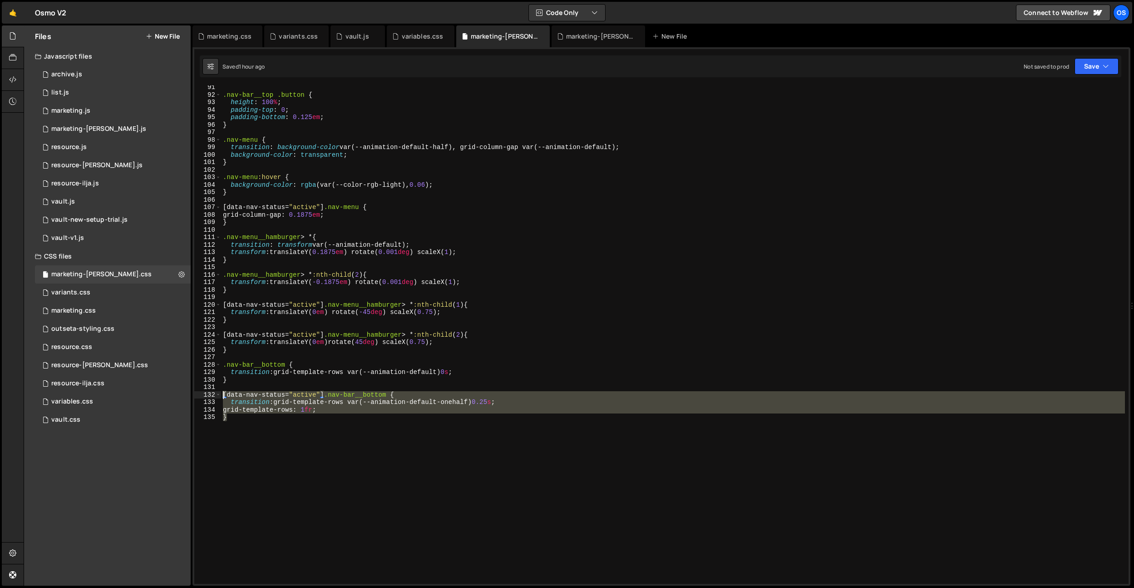
drag, startPoint x: 279, startPoint y: 427, endPoint x: 224, endPoint y: 396, distance: 62.9
click at [224, 396] on div ".nav-bar__top .button { height : 100 % ; padding-top : 0 ; padding-bottom : 0.1…" at bounding box center [673, 340] width 904 height 513
type textarea "[data-nav-status="active"] .nav-bar__bottom {"
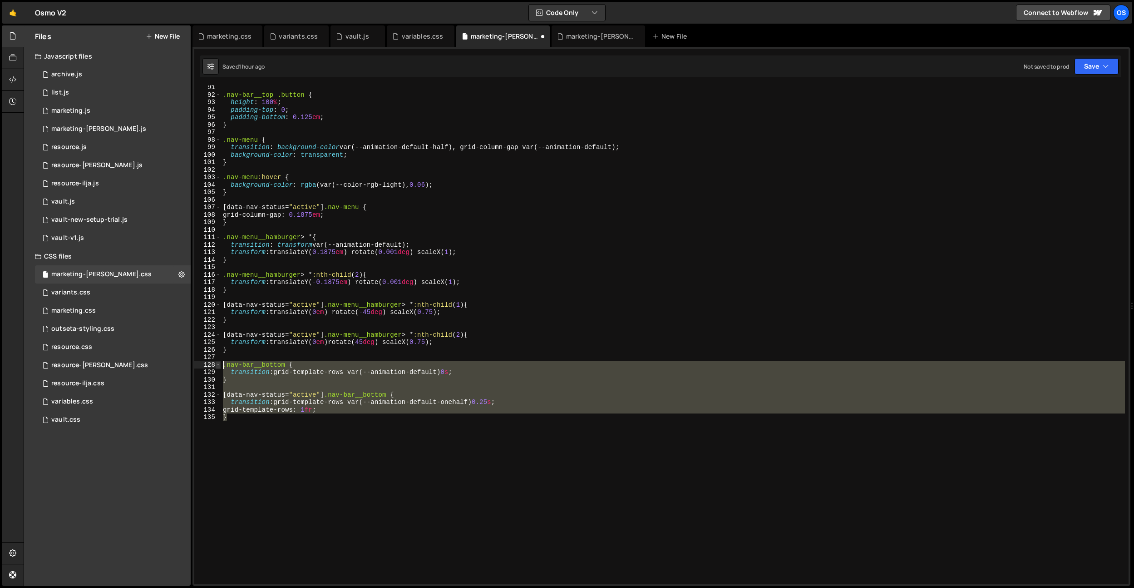
drag, startPoint x: 261, startPoint y: 436, endPoint x: 218, endPoint y: 365, distance: 83.1
click at [218, 365] on div ".nav-bar__bottom { 91 92 93 94 95 96 97 98 99 100 101 102 103 104 105 106 107 1…" at bounding box center [661, 334] width 935 height 498
type textarea "}"
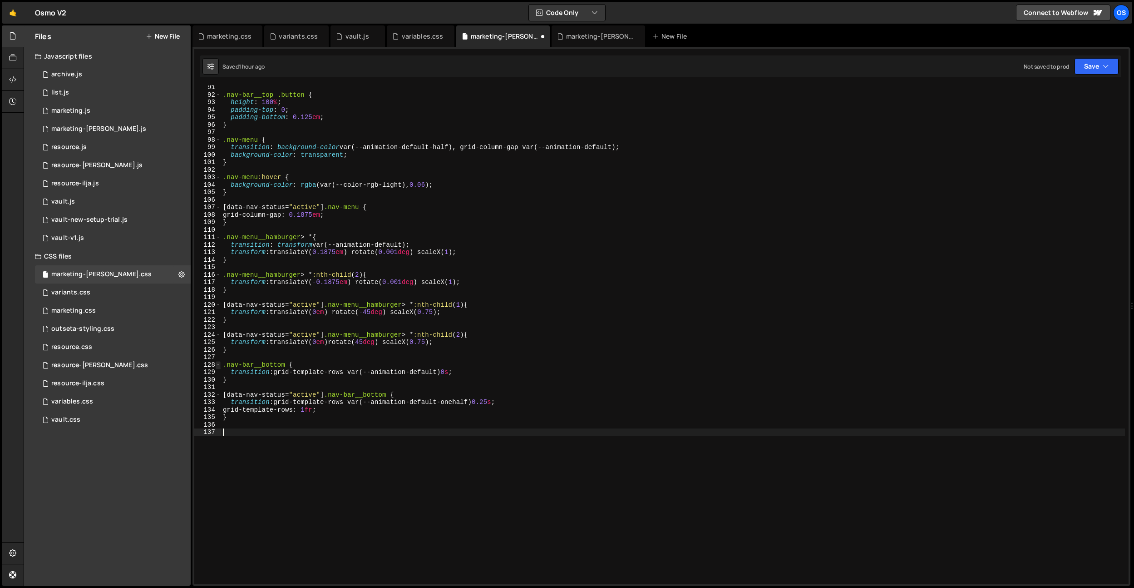
paste textarea "}"
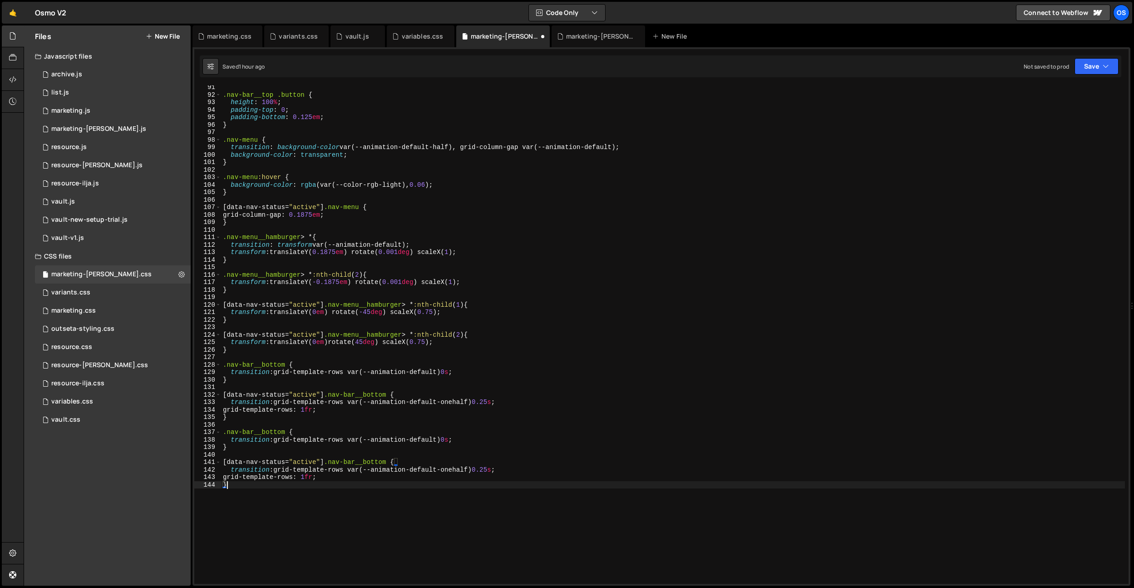
click at [449, 467] on div ".nav-bar__top .button { height : 100 % ; padding-top : 0 ; padding-bottom : 0.1…" at bounding box center [673, 340] width 904 height 513
click at [429, 443] on div ".nav-bar__top .button { height : 100 % ; padding-top : 0 ; padding-bottom : 0.1…" at bounding box center [673, 340] width 904 height 513
click at [430, 443] on div ".nav-bar__top .button { height : 100 % ; padding-top : 0 ; padding-bottom : 0.1…" at bounding box center [673, 340] width 904 height 513
drag, startPoint x: 460, startPoint y: 465, endPoint x: 454, endPoint y: 464, distance: 6.1
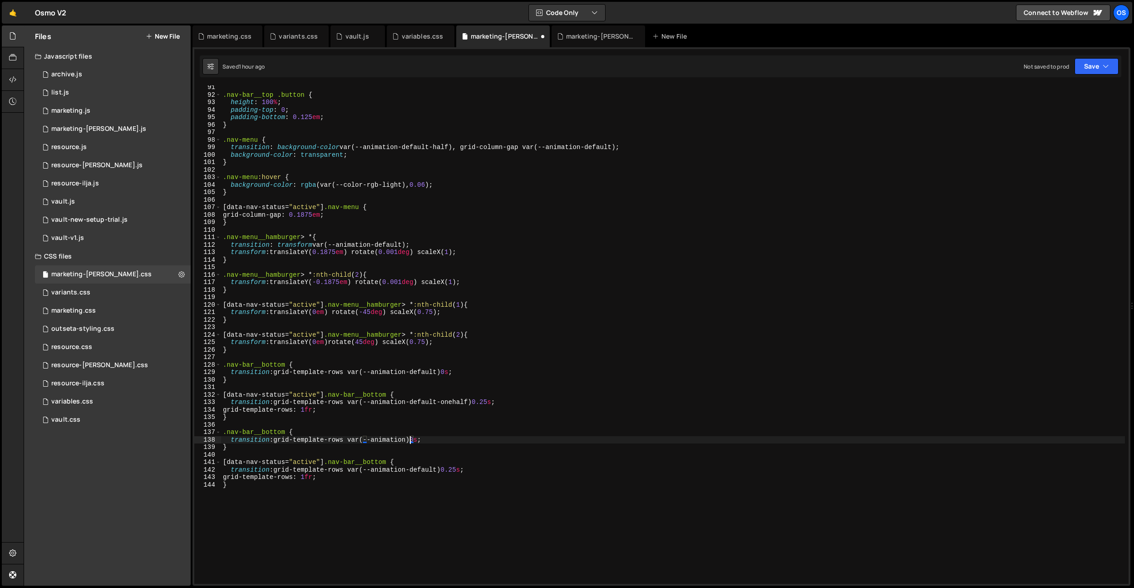
click at [460, 465] on div ".nav-bar__top .button { height : 100 % ; padding-top : 0 ; padding-bottom : 0.1…" at bounding box center [673, 340] width 904 height 513
drag, startPoint x: 391, startPoint y: 464, endPoint x: 327, endPoint y: 464, distance: 64.0
click at [327, 464] on div ".nav-bar__top .button { height : 100 % ; padding-top : 0 ; padding-bottom : 0.1…" at bounding box center [673, 340] width 904 height 513
paste textarea "nav-bar__bottom-col"
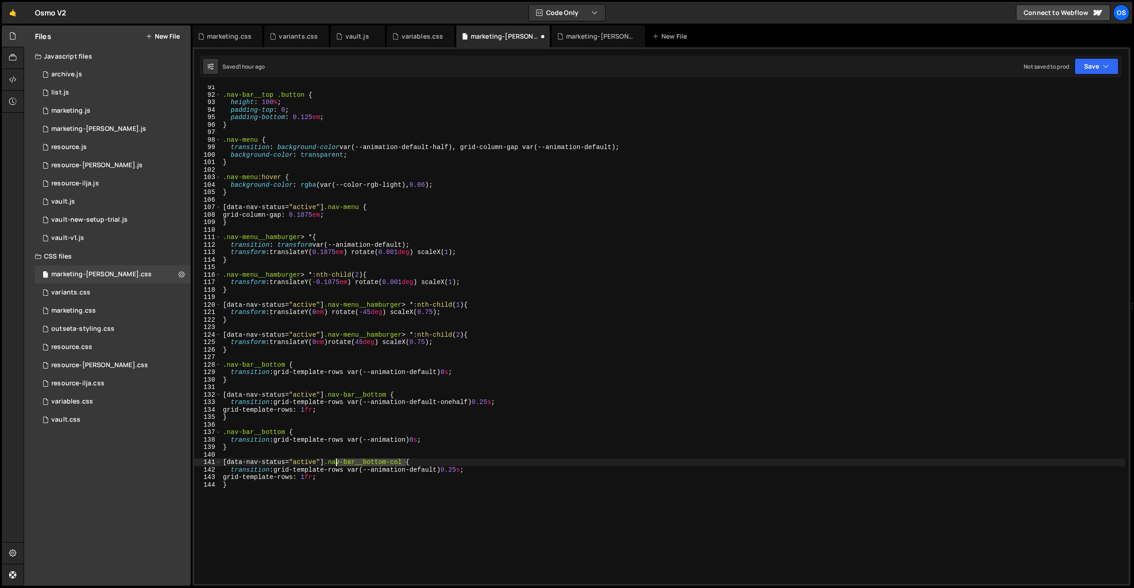
drag, startPoint x: 408, startPoint y: 461, endPoint x: 333, endPoint y: 464, distance: 75.0
click at [333, 464] on div ".nav-bar__top .button { height : 100 % ; padding-top : 0 ; padding-bottom : 0.1…" at bounding box center [673, 340] width 904 height 513
paste textarea "row"
drag, startPoint x: 348, startPoint y: 470, endPoint x: 278, endPoint y: 471, distance: 70.4
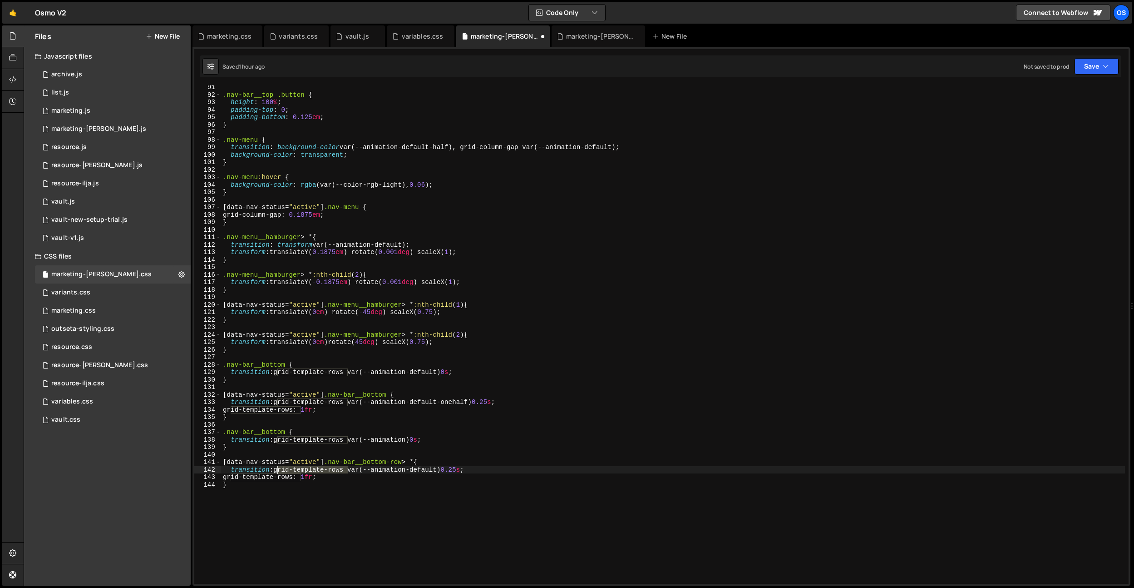
click at [278, 471] on div ".nav-bar__top .button { height : 100 % ; padding-top : 0 ; padding-bottom : 0.1…" at bounding box center [673, 340] width 904 height 513
drag, startPoint x: 339, startPoint y: 477, endPoint x: 232, endPoint y: 478, distance: 107.2
click at [232, 478] on div ".nav-bar__top .button { height : 100 % ; padding-top : 0 ; padding-bottom : 0.1…" at bounding box center [673, 340] width 904 height 513
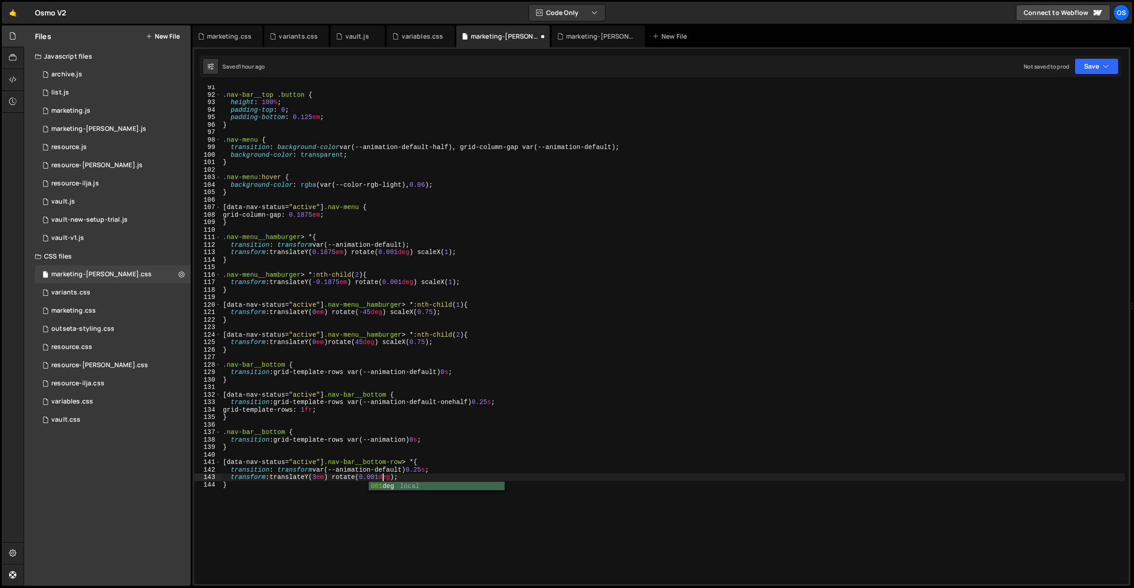
drag, startPoint x: 248, startPoint y: 487, endPoint x: 268, endPoint y: 486, distance: 20.4
click at [255, 486] on div ".nav-bar__top .button { height : 100 % ; padding-top : 0 ; padding-bottom : 0.1…" at bounding box center [673, 340] width 904 height 513
drag, startPoint x: 433, startPoint y: 470, endPoint x: 414, endPoint y: 471, distance: 19.1
click at [416, 470] on div ".nav-bar__top .button { height : 100 % ; padding-top : 0 ; padding-bottom : 0.1…" at bounding box center [673, 340] width 904 height 513
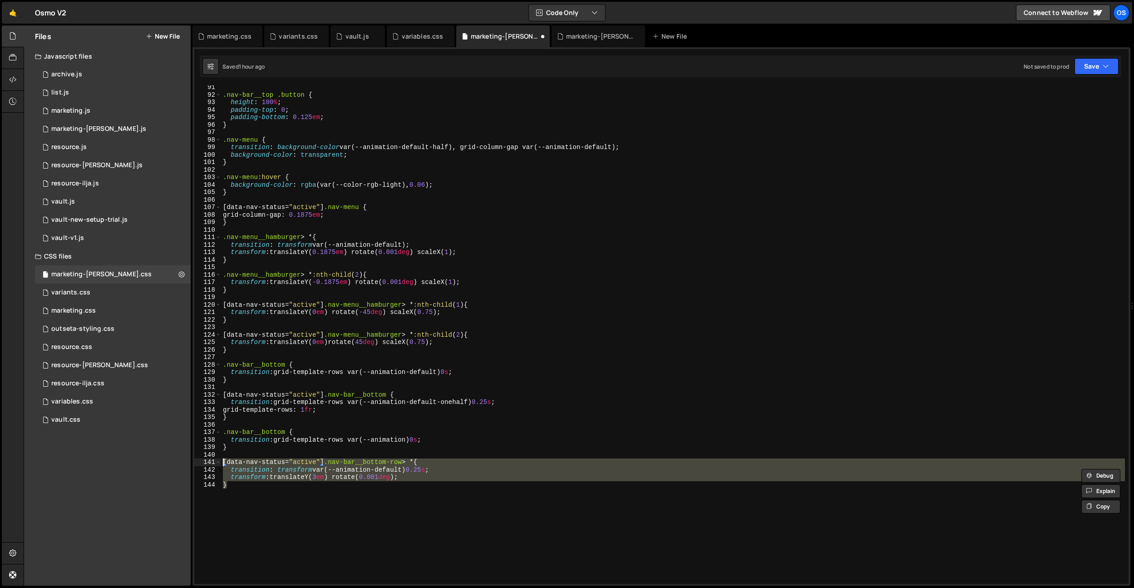
drag, startPoint x: 332, startPoint y: 497, endPoint x: 205, endPoint y: 461, distance: 132.2
click at [206, 461] on div "transition: transform var(--animation-default) 0.25s; 91 92 93 94 95 96 97 98 9…" at bounding box center [661, 334] width 935 height 498
type textarea "}"
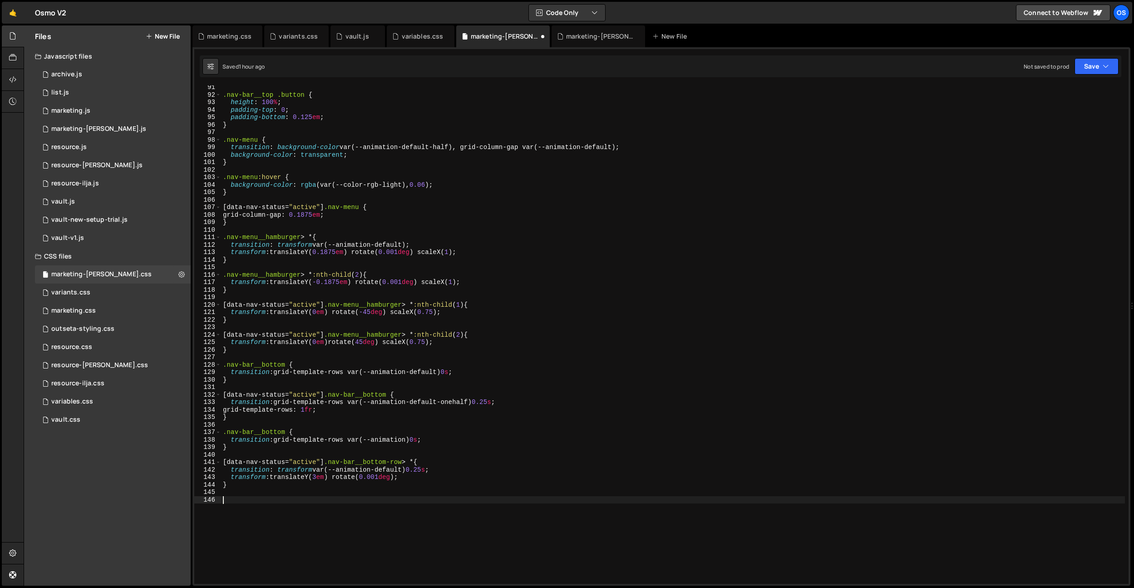
paste textarea "}"
click at [426, 470] on div ".nav-bar__top .button { height : 100 % ; padding-top : 0 ; padding-bottom : 0.1…" at bounding box center [673, 340] width 904 height 513
click at [419, 499] on div ".nav-bar__top .button { height : 100 % ; padding-top : 0 ; padding-bottom : 0.1…" at bounding box center [673, 340] width 904 height 513
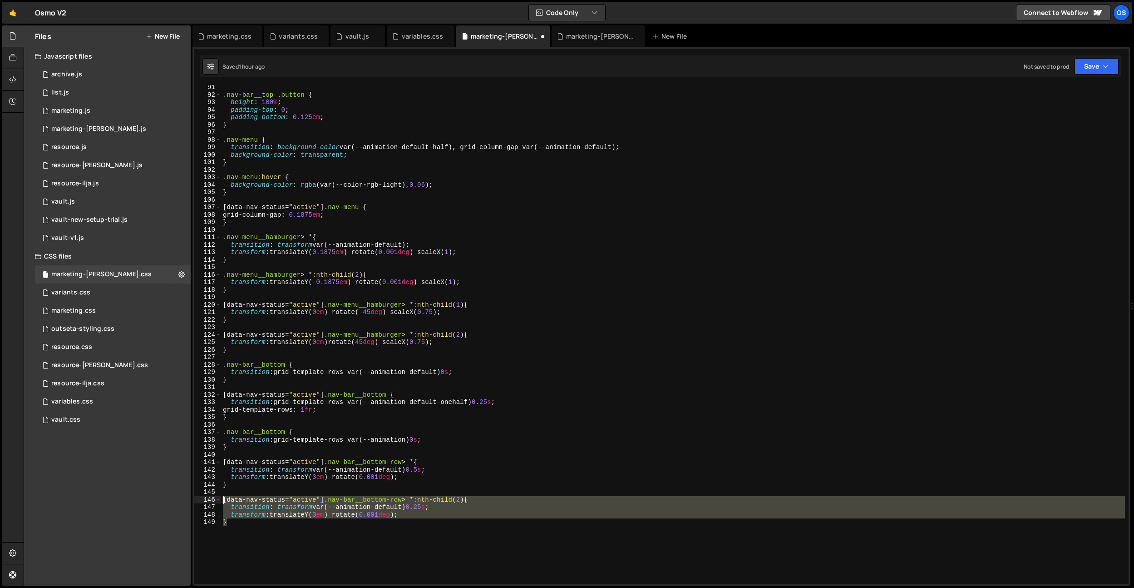
drag, startPoint x: 328, startPoint y: 538, endPoint x: 203, endPoint y: 499, distance: 131.3
click at [204, 500] on div "[data-nav-status="active"] .nav-bar__bottom-row > *:nth-child(2 { 91 92 93 94 9…" at bounding box center [661, 334] width 935 height 498
type textarea "}"
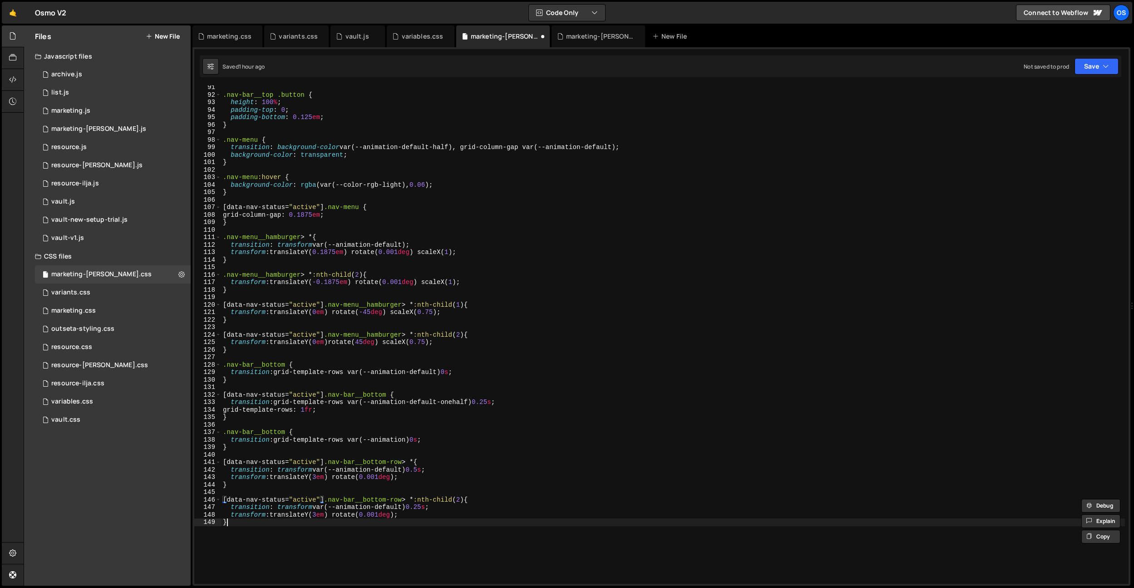
scroll to position [0, 0]
paste textarea "}"
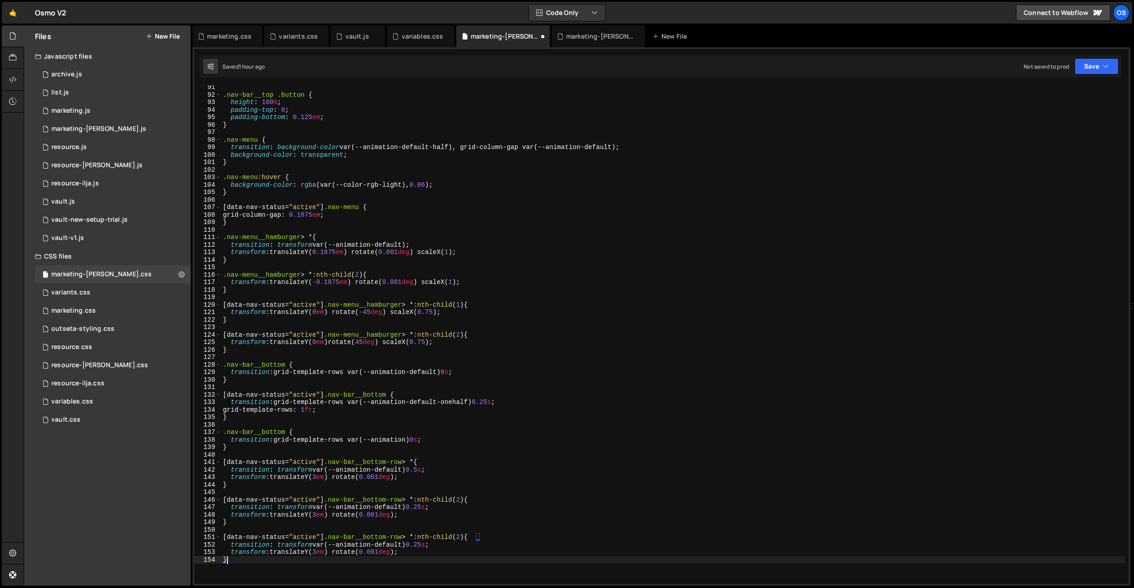
click at [465, 535] on div ".nav-bar__top .button { height : 100 % ; padding-top : 0 ; padding-bottom : 0.1…" at bounding box center [673, 340] width 904 height 513
click at [431, 547] on div ".nav-bar__top .button { height : 100 % ; padding-top : 0 ; padding-bottom : 0.1…" at bounding box center [673, 340] width 904 height 513
click at [389, 400] on div ".nav-bar__top .button { height : 100 % ; padding-top : 0 ; padding-bottom : 0.1…" at bounding box center [673, 340] width 904 height 513
click at [252, 480] on div ".nav-bar__top .button { height : 100 % ; padding-top : 0 ; padding-bottom : 0.1…" at bounding box center [673, 340] width 904 height 513
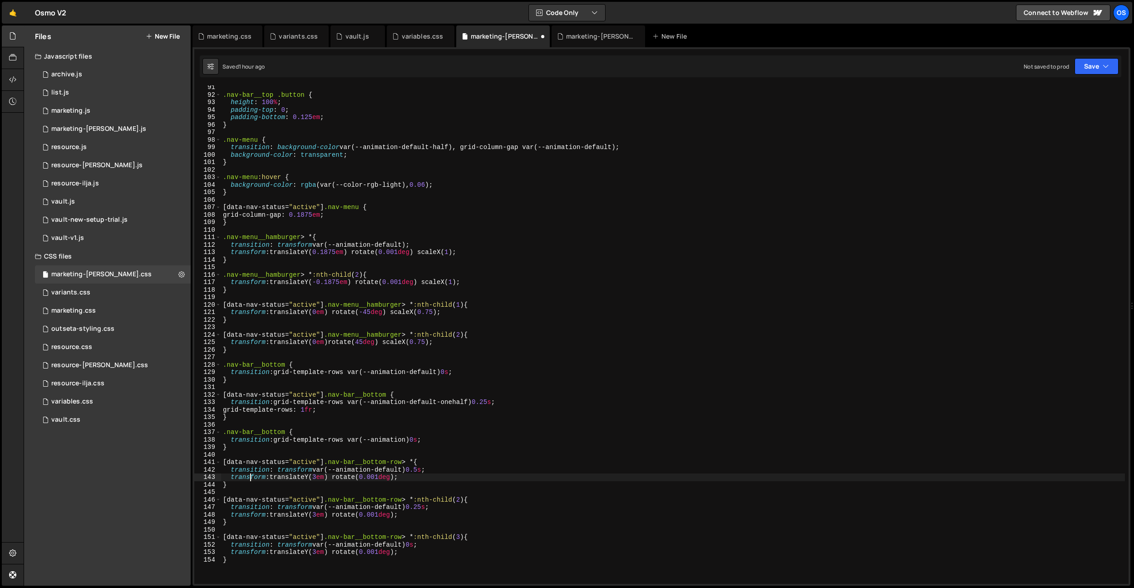
scroll to position [0, 12]
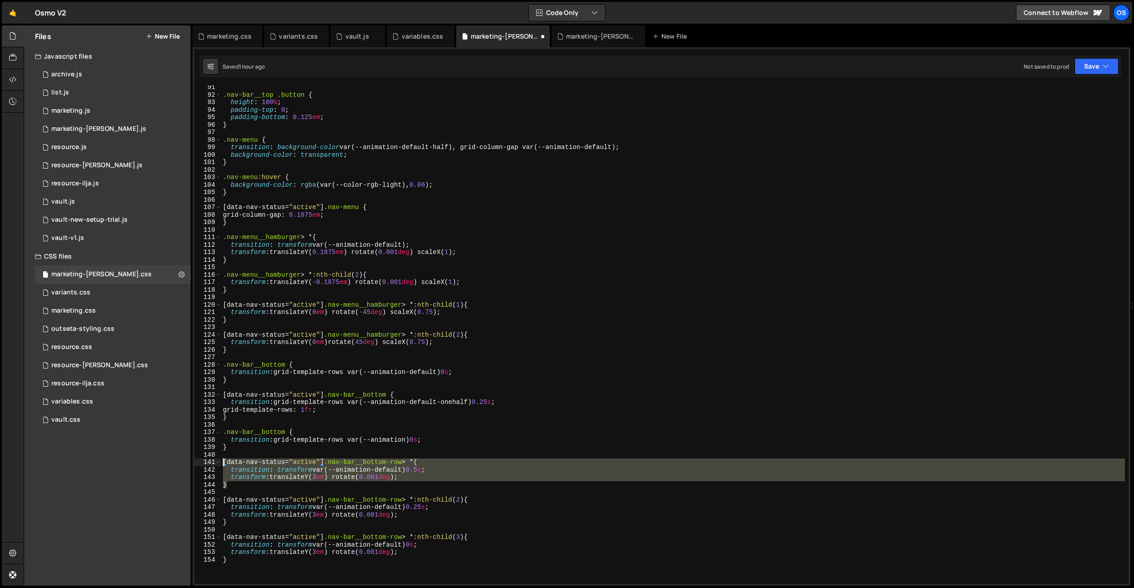
drag, startPoint x: 250, startPoint y: 485, endPoint x: 225, endPoint y: 454, distance: 40.1
click at [212, 463] on div "transform: translateY(3em) rotate(0.001deg); 91 92 93 94 95 96 97 98 99 100 101…" at bounding box center [661, 334] width 935 height 498
click at [236, 444] on div ".nav-bar__top .button { height : 100 % ; padding-top : 0 ; padding-bottom : 0.1…" at bounding box center [673, 340] width 904 height 513
type textarea "}"
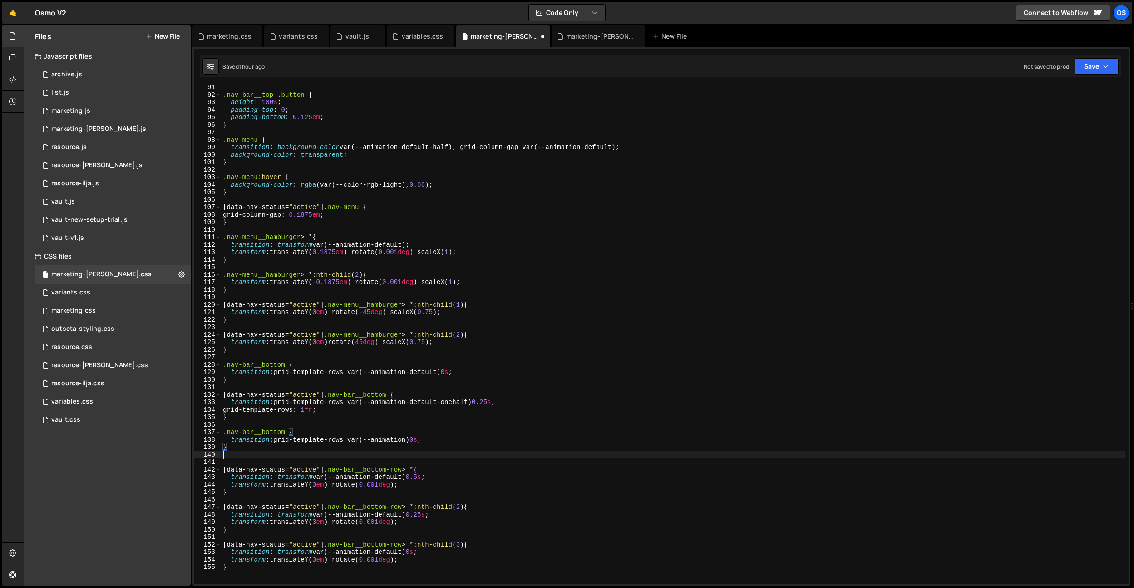
paste textarea "}"
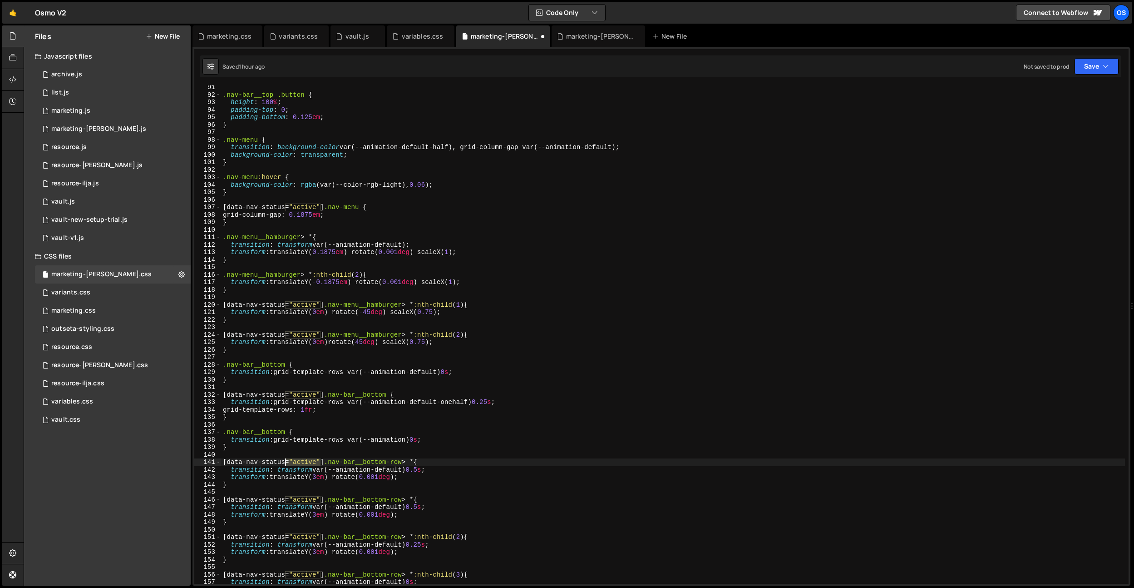
drag, startPoint x: 321, startPoint y: 462, endPoint x: 284, endPoint y: 462, distance: 37.2
click at [284, 462] on div ".nav-bar__top .button { height : 100 % ; padding-top : 0 ; padding-bottom : 0.1…" at bounding box center [673, 340] width 904 height 513
drag, startPoint x: 328, startPoint y: 463, endPoint x: 178, endPoint y: 461, distance: 149.9
click at [177, 460] on div "Files New File Javascript files 0 archive.js 0 0 list.js 0 0 marketing.js 0 0 0…" at bounding box center [579, 305] width 1111 height 560
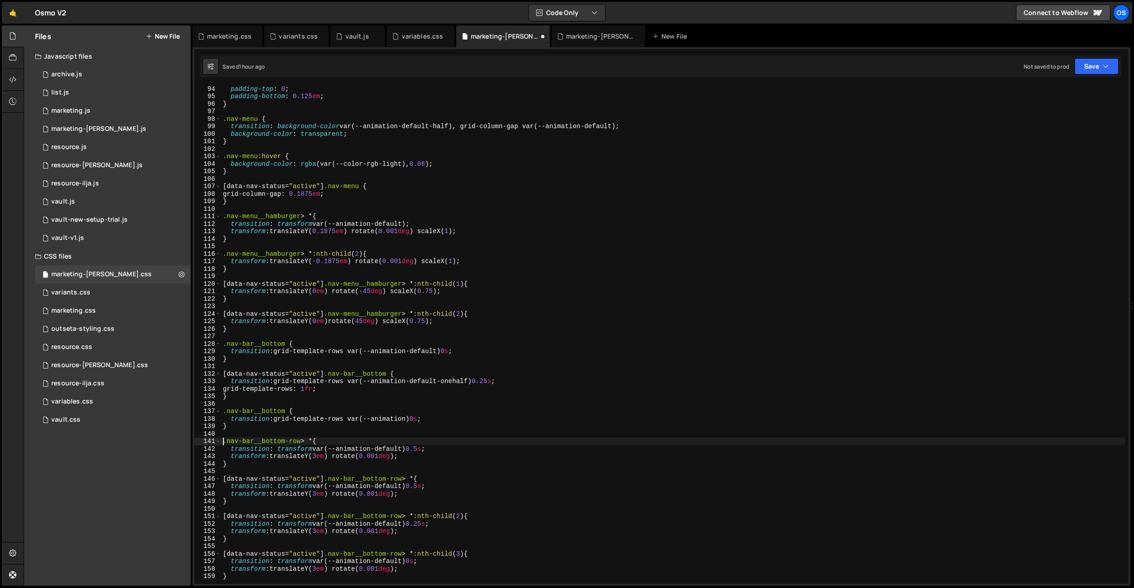
scroll to position [698, 0]
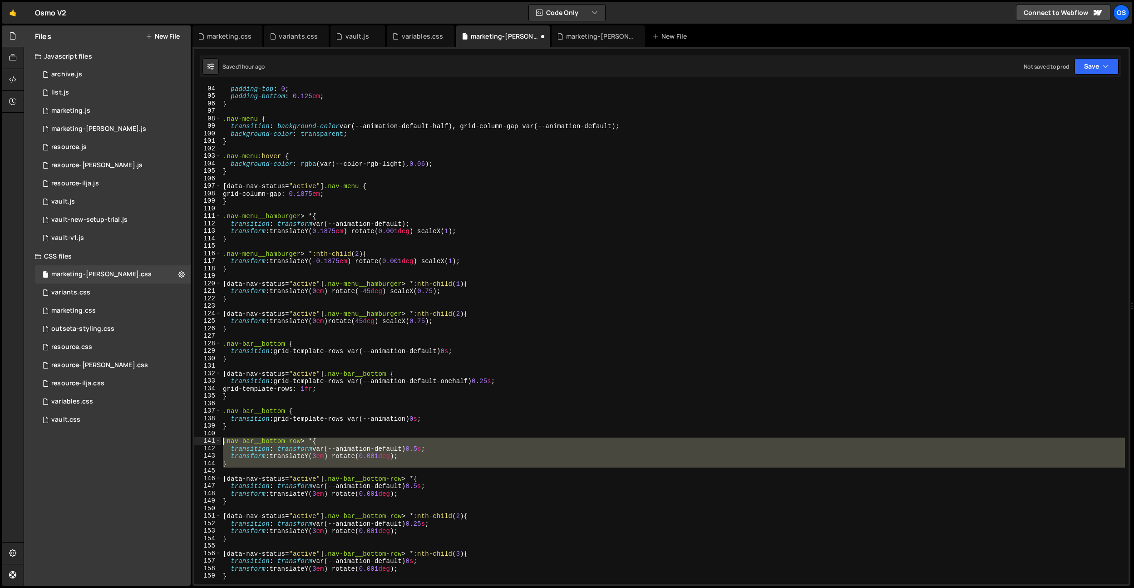
drag, startPoint x: 265, startPoint y: 468, endPoint x: 198, endPoint y: 442, distance: 71.6
click at [198, 442] on div ".nav-bar__bottom-row > * { 94 95 96 97 98 99 100 101 102 103 104 105 106 107 10…" at bounding box center [661, 334] width 935 height 498
type textarea ".nav-bar__bottom-row > * { transition: transform var(--animation-default) 0.5s;"
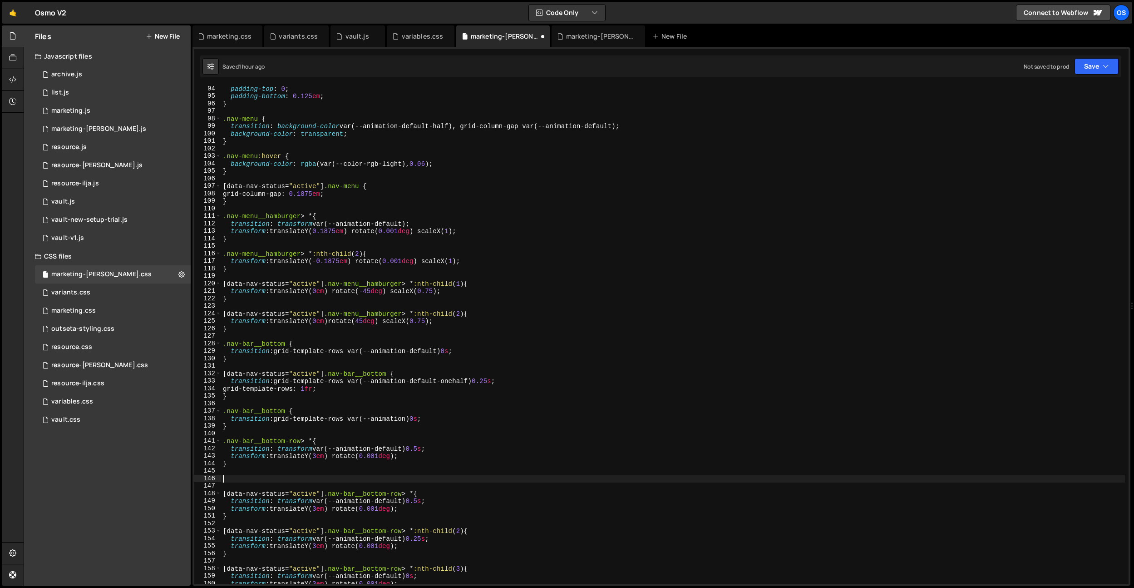
paste textarea
paste textarea "}"
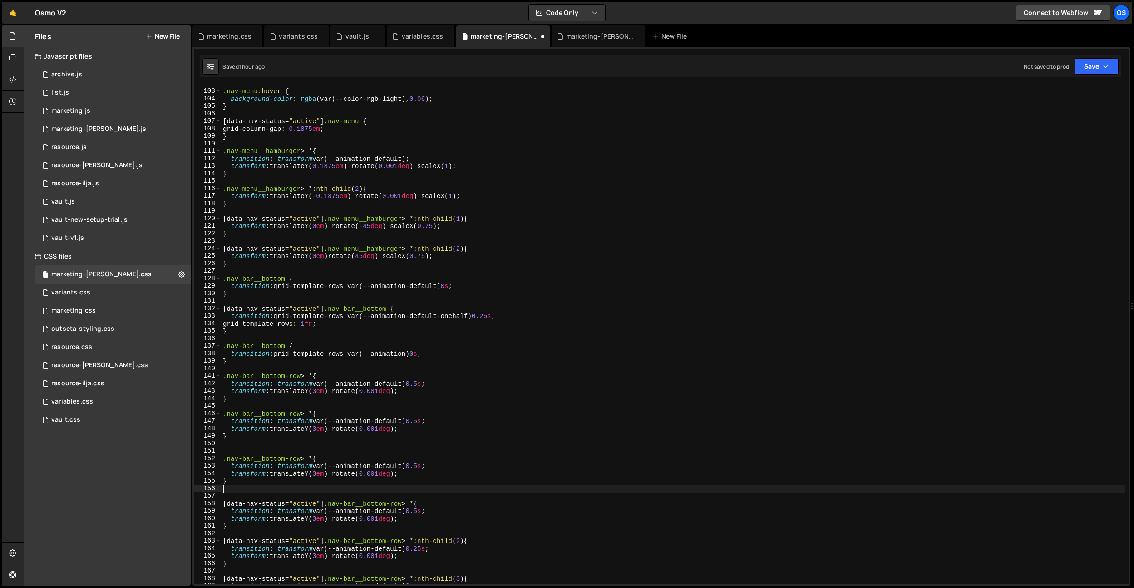
scroll to position [762, 0]
type textarea "}"
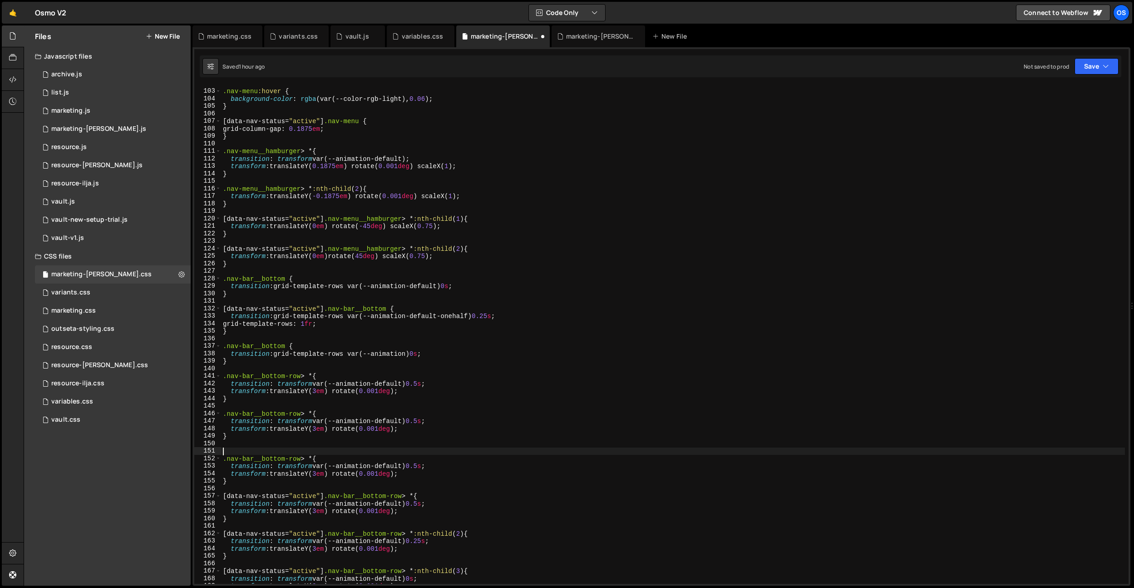
click at [295, 451] on div ".nav-menu :hover { background-color : rgba (var(--color-rgb-light), 0.06 ) ; } …" at bounding box center [673, 336] width 904 height 513
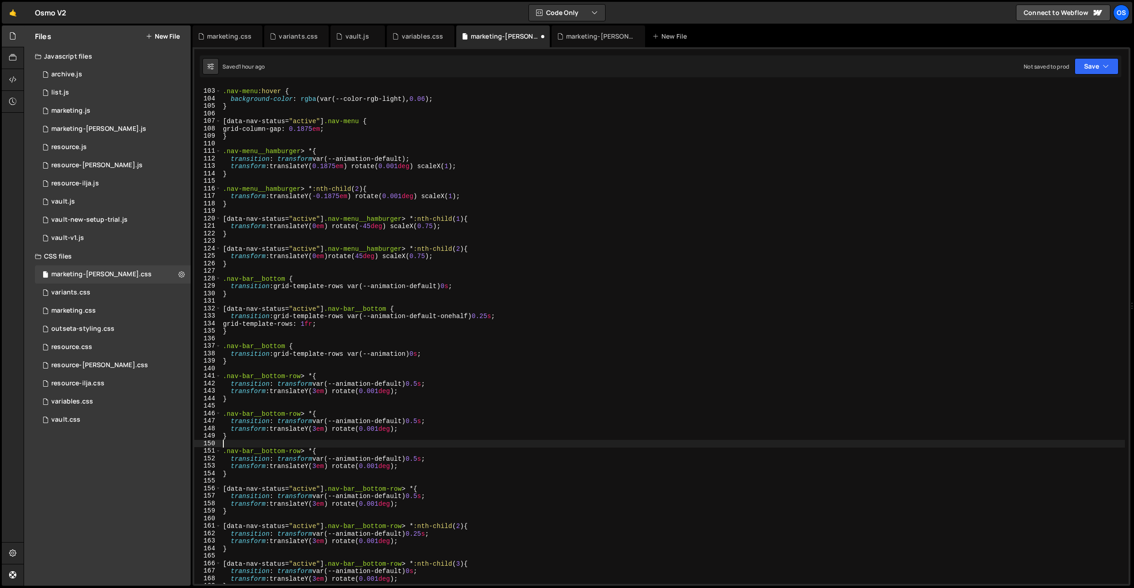
click at [317, 450] on div ".nav-menu :hover { background-color : rgba (var(--color-rgb-light), 0.06 ) ; } …" at bounding box center [673, 336] width 904 height 513
click at [314, 412] on div ".nav-menu :hover { background-color : rgba (var(--color-rgb-light), 0.06 ) ; } …" at bounding box center [673, 336] width 904 height 513
click at [409, 386] on div ".nav-menu :hover { background-color : rgba (var(--color-rgb-light), 0.06 ) ; } …" at bounding box center [673, 336] width 904 height 513
click at [423, 418] on div ".nav-menu :hover { background-color : rgba (var(--color-rgb-light), 0.06 ) ; } …" at bounding box center [673, 336] width 904 height 513
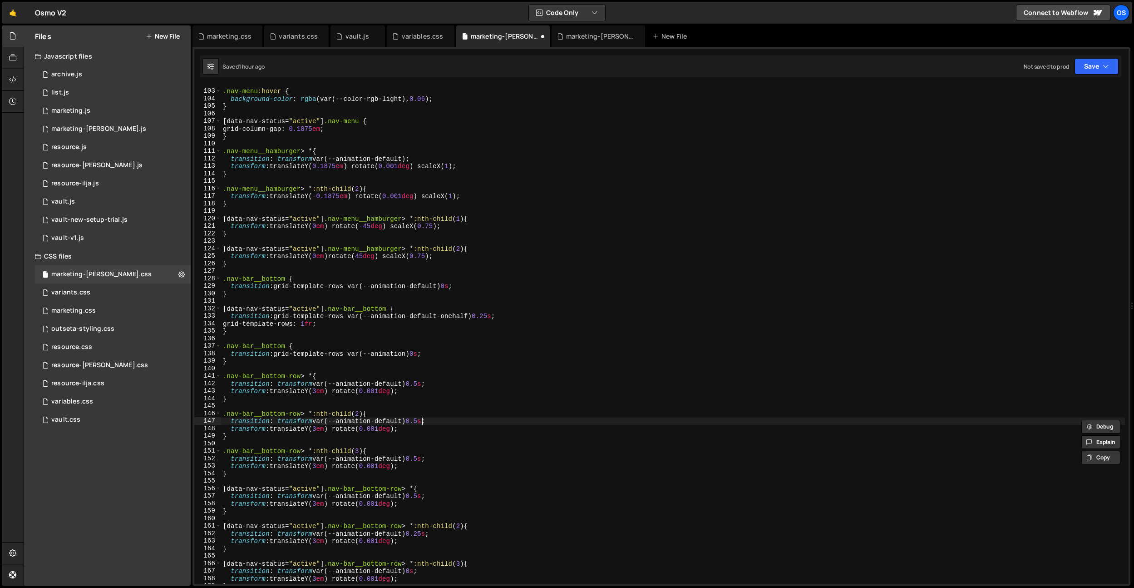
scroll to position [0, 14]
click at [426, 386] on div ".nav-menu :hover { background-color : rgba (var(--color-rgb-light), 0.06 ) ; } …" at bounding box center [673, 336] width 904 height 513
click at [426, 455] on div ".nav-menu :hover { background-color : rgba (var(--color-rgb-light), 0.06 ) ; } …" at bounding box center [673, 336] width 904 height 513
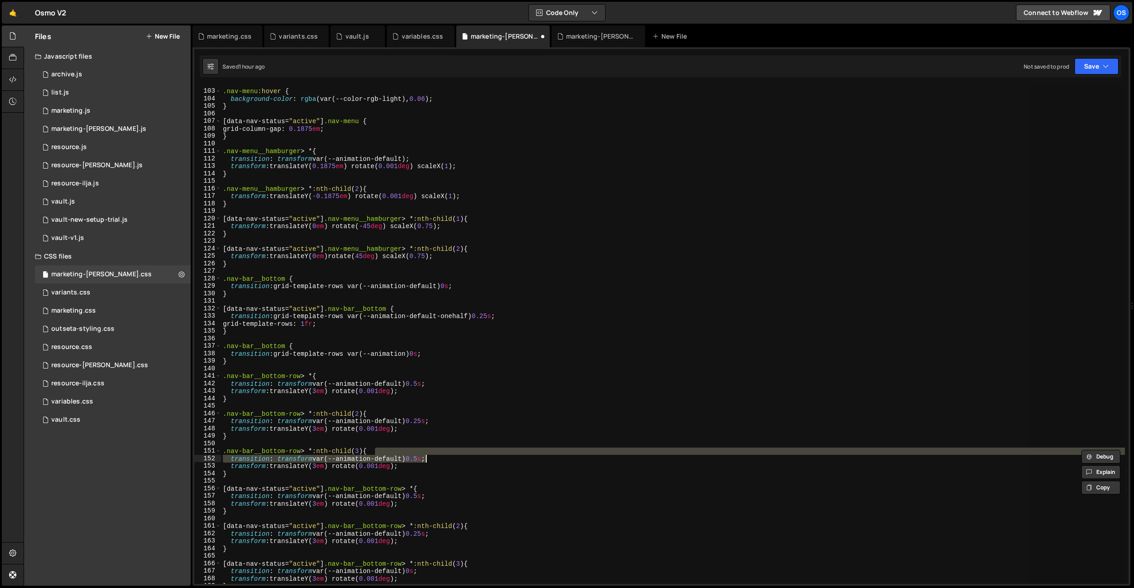
click at [426, 455] on div ".nav-menu :hover { background-color : rgba (var(--color-rgb-light), 0.06 ) ; } …" at bounding box center [673, 334] width 904 height 498
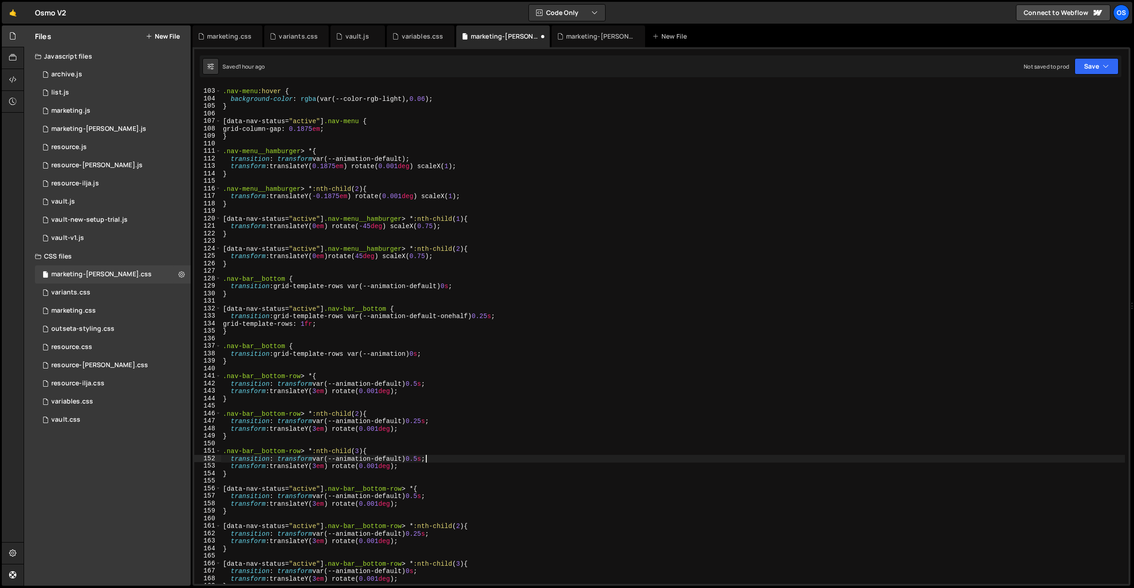
click at [423, 386] on div ".nav-menu :hover { background-color : rgba (var(--color-rgb-light), 0.06 ) ; } …" at bounding box center [673, 336] width 904 height 513
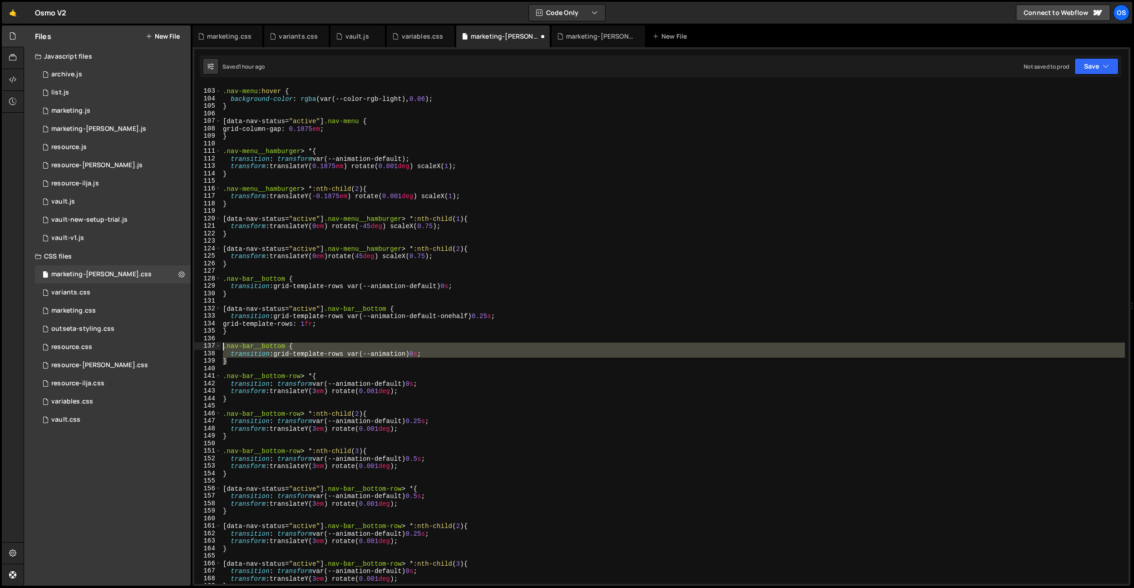
drag, startPoint x: 285, startPoint y: 361, endPoint x: 222, endPoint y: 343, distance: 66.1
click at [222, 343] on div ".nav-menu :hover { background-color : rgba (var(--color-rgb-light), 0.06 ) ; } …" at bounding box center [673, 336] width 904 height 513
type textarea ".nav-bar__bottom { transition: grid-template-rows var(--animation) 0s;"
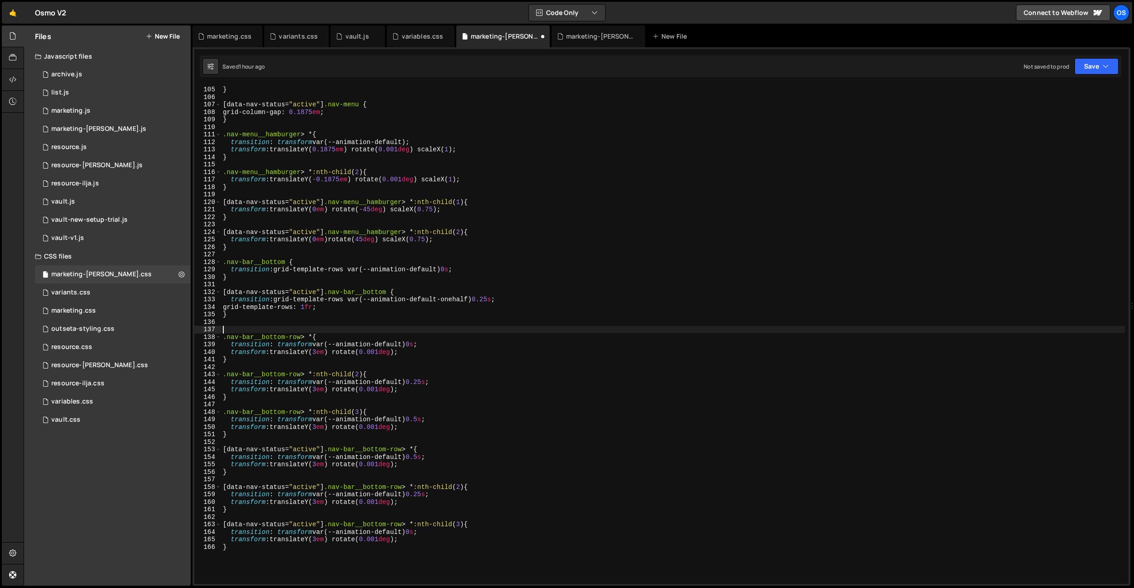
scroll to position [781, 0]
click at [502, 462] on div "} [ data-nav-status = " active " ] .nav-menu { grid-column-gap : 0.1875 em ; } …" at bounding box center [673, 339] width 904 height 513
click at [321, 348] on div "} [ data-nav-status = " active " ] .nav-menu { grid-column-gap : 0.1875 em ; } …" at bounding box center [673, 339] width 904 height 513
type textarea "transform: translateY(0em) rotate(0.001deg);"
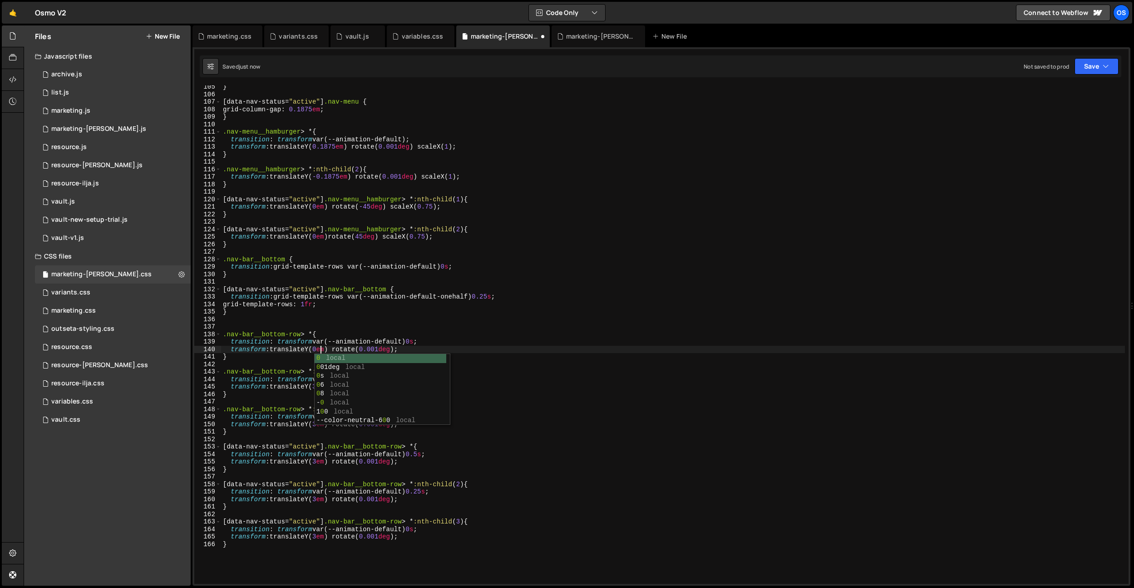
drag, startPoint x: 322, startPoint y: 321, endPoint x: 325, endPoint y: 352, distance: 31.4
click at [322, 321] on div "} [ data-nav-status = " active " ] .nav-menu { grid-column-gap : 0.1875 em ; } …" at bounding box center [673, 339] width 904 height 513
click at [322, 386] on div "} [ data-nav-status = " active " ] .nav-menu { grid-column-gap : 0.1875 em ; } …" at bounding box center [673, 339] width 904 height 513
click at [322, 460] on div "} [ data-nav-status = " active " ] .nav-menu { grid-column-gap : 0.1875 em ; } …" at bounding box center [673, 339] width 904 height 513
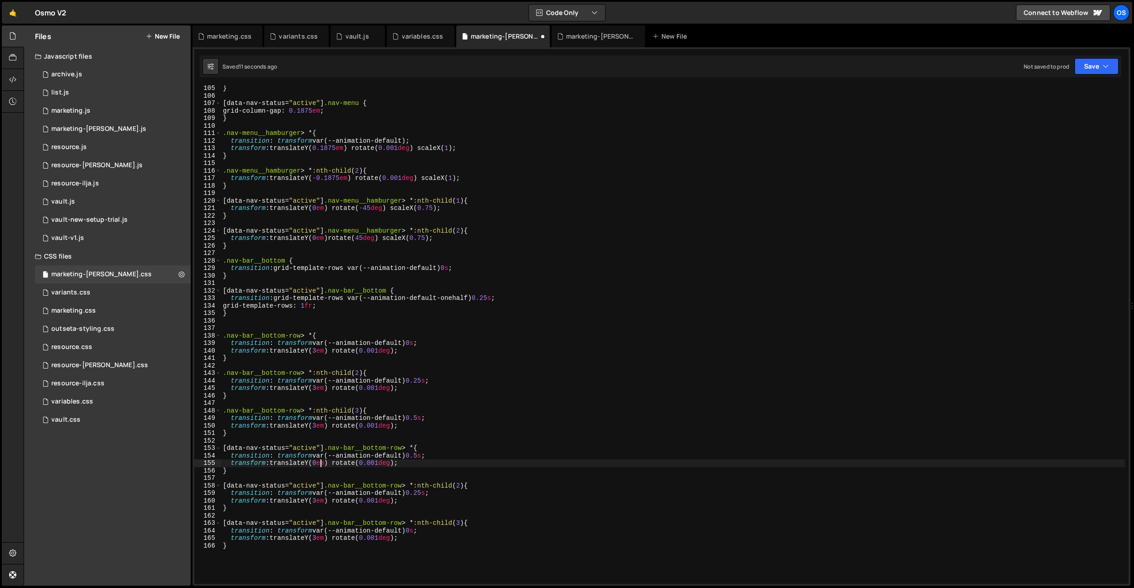
scroll to position [780, 0]
click at [329, 431] on div "} [ data-nav-status = " active " ] .nav-menu { grid-column-gap : 0.1875 em ; } …" at bounding box center [673, 340] width 904 height 513
click at [320, 500] on div "} [ data-nav-status = " active " ] .nav-menu { grid-column-gap : 0.1875 em ; } …" at bounding box center [673, 340] width 904 height 513
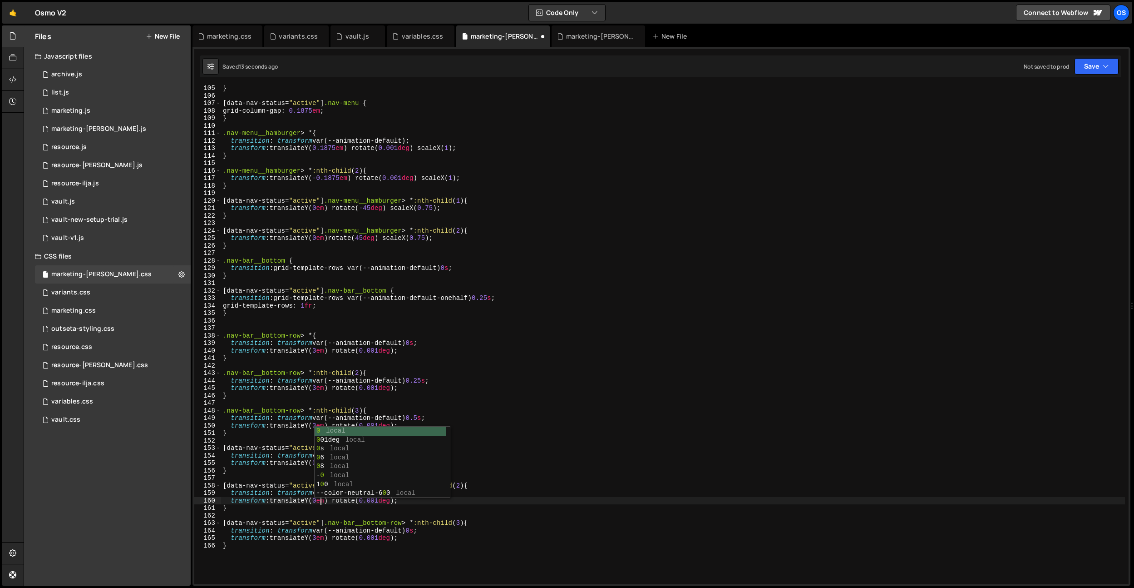
click at [320, 537] on div "} [ data-nav-status = " active " ] .nav-menu { grid-column-gap : 0.1875 em ; } …" at bounding box center [673, 340] width 904 height 513
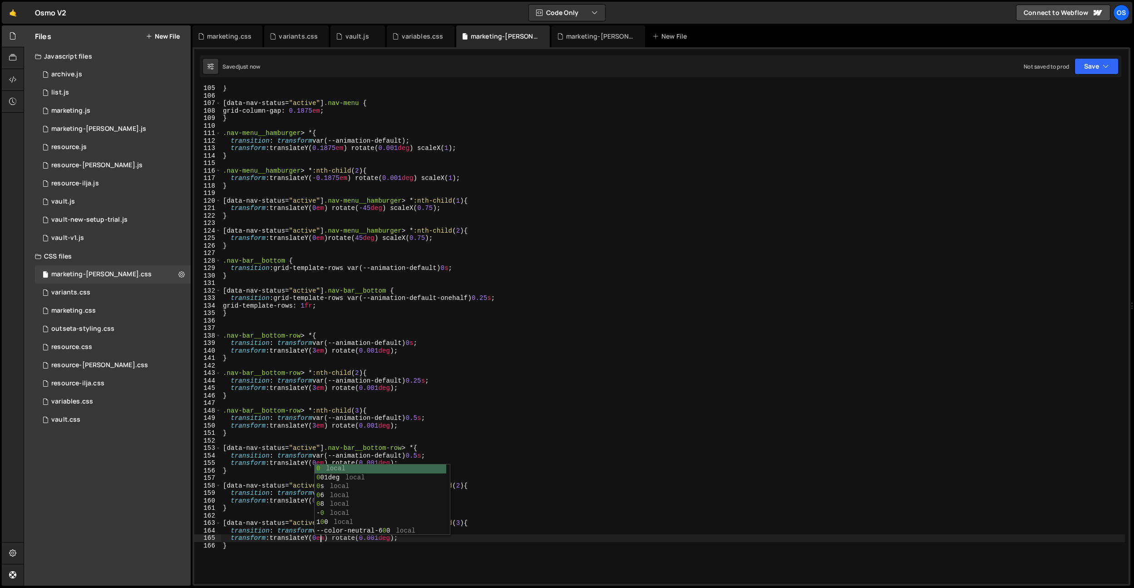
type textarea "transform: translateY(0em) rotate(0.001deg);"
click at [464, 282] on div "} [ data-nav-status = " active " ] .nav-menu { grid-column-gap : 0.1875 em ; } …" at bounding box center [673, 340] width 904 height 513
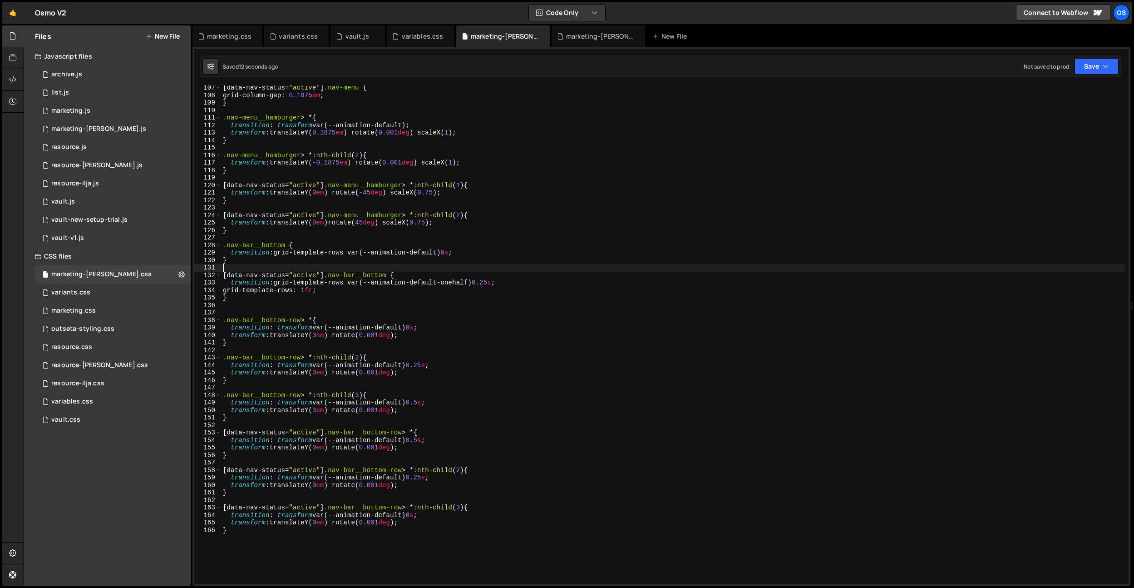
scroll to position [797, 0]
click at [431, 484] on div "[ data-nav-status = " active " ] .nav-menu { grid-column-gap : 0.1875 em ; } .n…" at bounding box center [673, 339] width 904 height 513
type textarea "transform: translateY(0em) rotate(0.001deg);"
click at [451, 424] on div "[ data-nav-status = " active " ] .nav-menu { grid-column-gap : 0.1875 em ; } .n…" at bounding box center [673, 339] width 904 height 513
click at [430, 436] on div "[ data-nav-status = " active " ] .nav-menu { grid-column-gap : 0.1875 em ; } .n…" at bounding box center [673, 339] width 904 height 513
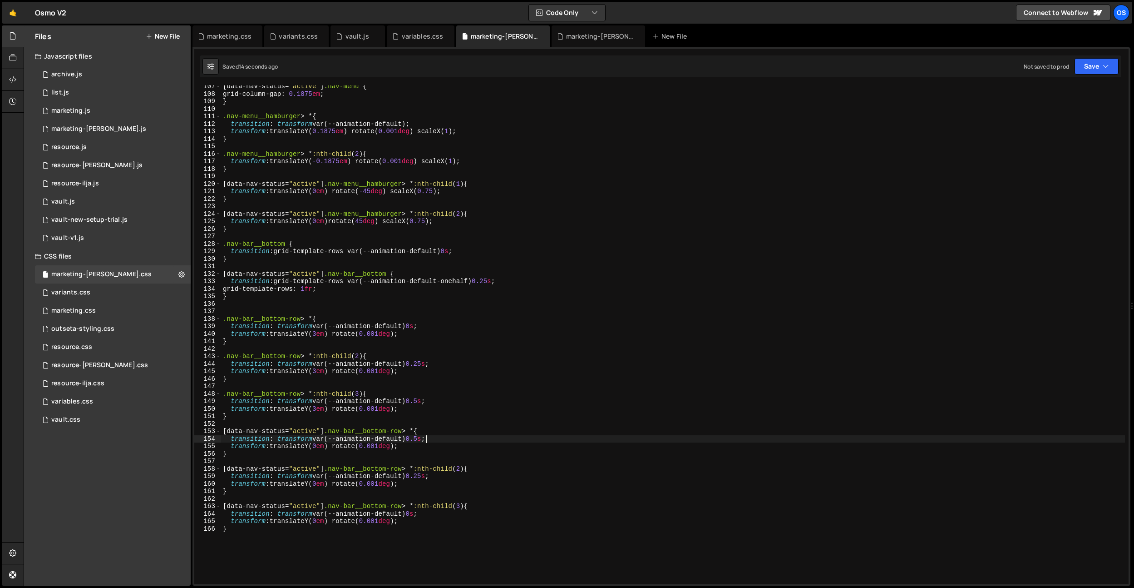
drag, startPoint x: 425, startPoint y: 439, endPoint x: 425, endPoint y: 453, distance: 13.6
click at [425, 439] on div "[ data-nav-status = " active " ] .nav-menu { grid-column-gap : 0.1875 em ; } .n…" at bounding box center [673, 339] width 904 height 513
click at [426, 402] on div "[ data-nav-status = " active " ] .nav-menu { grid-column-gap : 0.1875 em ; } .n…" at bounding box center [673, 339] width 904 height 513
click at [429, 476] on div "[ data-nav-status = " active " ] .nav-menu { grid-column-gap : 0.1875 em ; } .n…" at bounding box center [673, 339] width 904 height 513
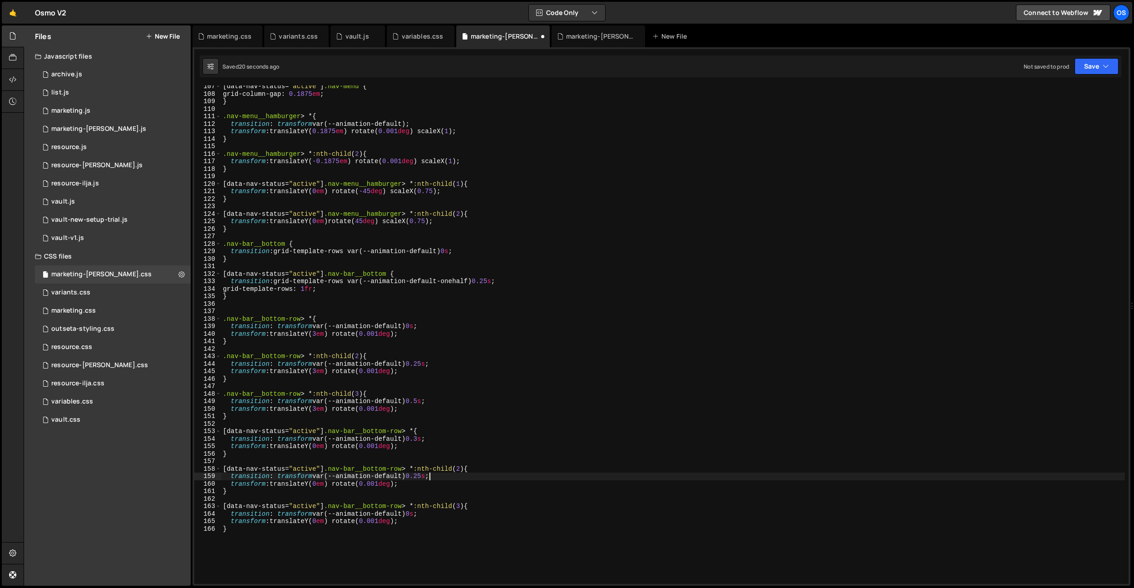
type textarea "transition: transform var(--animation-default) 0.5s;"
drag, startPoint x: 432, startPoint y: 458, endPoint x: 431, endPoint y: 501, distance: 43.6
click at [432, 459] on div "[ data-nav-status = " active " ] .nav-menu { grid-column-gap : 0.1875 em ; } .n…" at bounding box center [673, 339] width 904 height 513
click at [419, 517] on div "[ data-nav-status = " active " ] .nav-menu { grid-column-gap : 0.1875 em ; } .n…" at bounding box center [673, 339] width 904 height 513
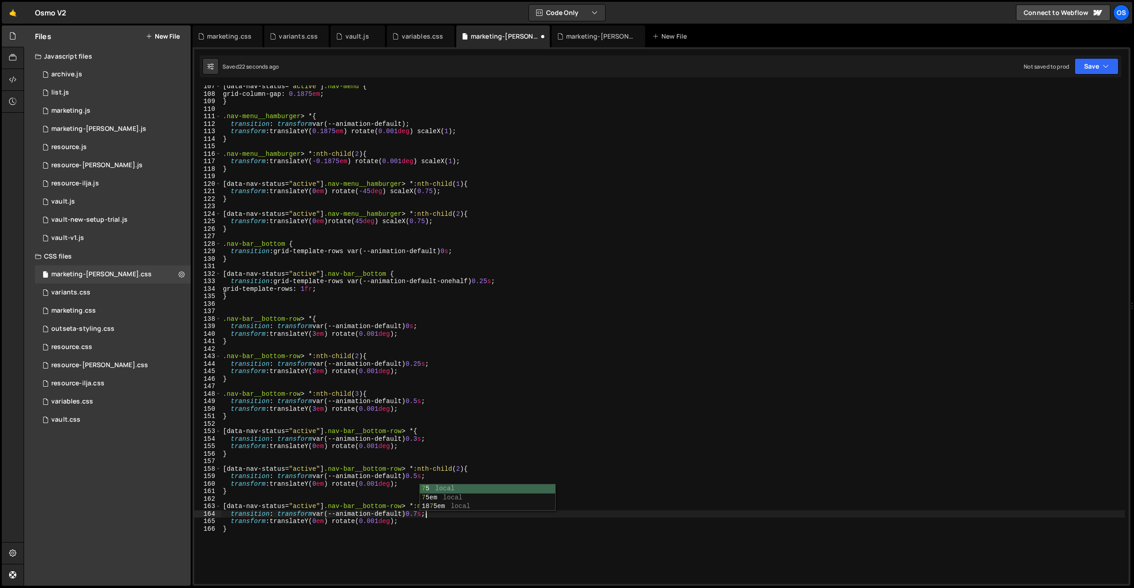
scroll to position [0, 14]
click at [424, 480] on div "[ data-nav-status = " active " ] .nav-menu { grid-column-gap : 0.1875 em ; } .n…" at bounding box center [673, 339] width 904 height 513
click at [424, 477] on div "[ data-nav-status = " active " ] .nav-menu { grid-column-gap : 0.1875 em ; } .n…" at bounding box center [673, 339] width 904 height 513
drag, startPoint x: 451, startPoint y: 457, endPoint x: 448, endPoint y: 468, distance: 11.4
click at [451, 457] on div "[ data-nav-status = " active " ] .nav-menu { grid-column-gap : 0.1875 em ; } .n…" at bounding box center [673, 339] width 904 height 513
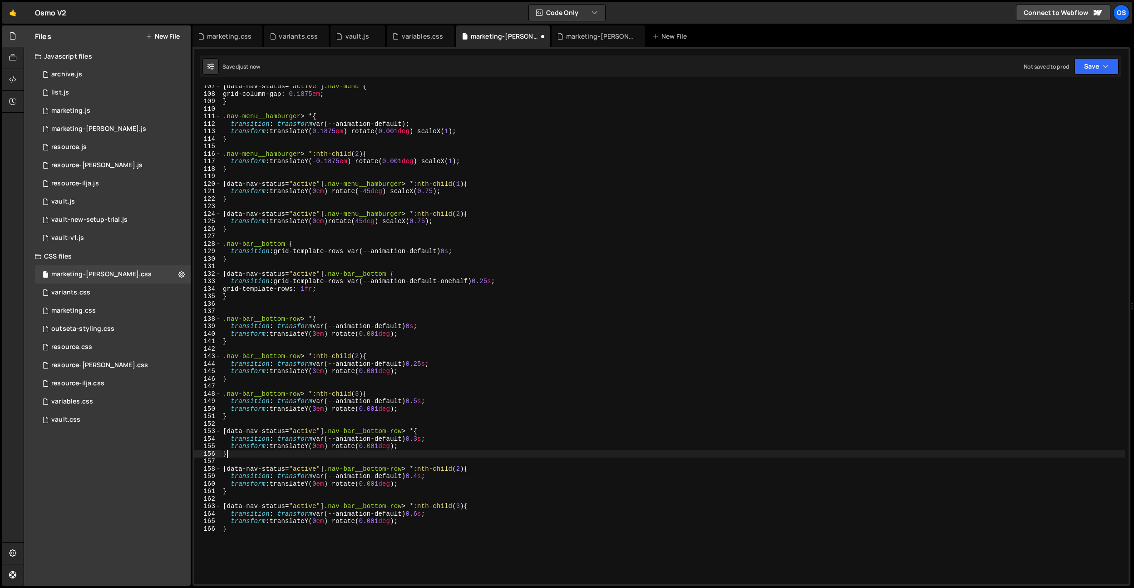
scroll to position [0, 0]
click at [426, 513] on div "[ data-nav-status = " active " ] .nav-menu { grid-column-gap : 0.1875 em ; } .n…" at bounding box center [673, 339] width 904 height 513
drag, startPoint x: 502, startPoint y: 230, endPoint x: 499, endPoint y: 233, distance: 4.8
click at [502, 231] on div "[ data-nav-status = " active " ] .nav-menu { grid-column-gap : 0.1875 em ; } .n…" at bounding box center [673, 339] width 904 height 513
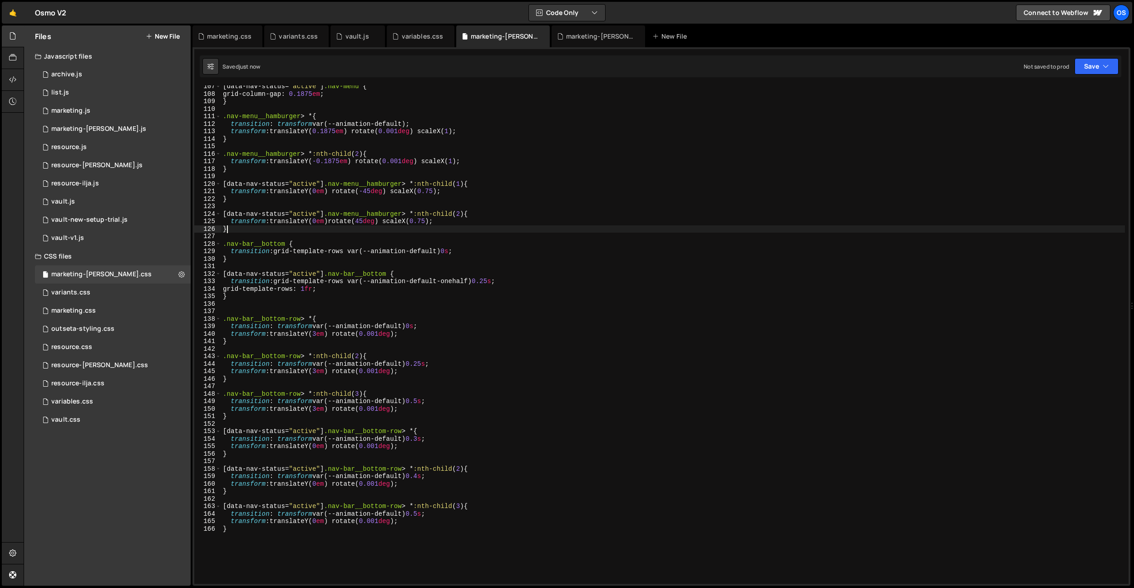
scroll to position [0, 0]
click at [424, 515] on div "[ data-nav-status = " active " ] .nav-menu { grid-column-gap : 0.1875 em ; } .n…" at bounding box center [673, 339] width 904 height 513
click at [460, 338] on div "[ data-nav-status = " active " ] .nav-menu { grid-column-gap : 0.1875 em ; } .n…" at bounding box center [673, 339] width 904 height 513
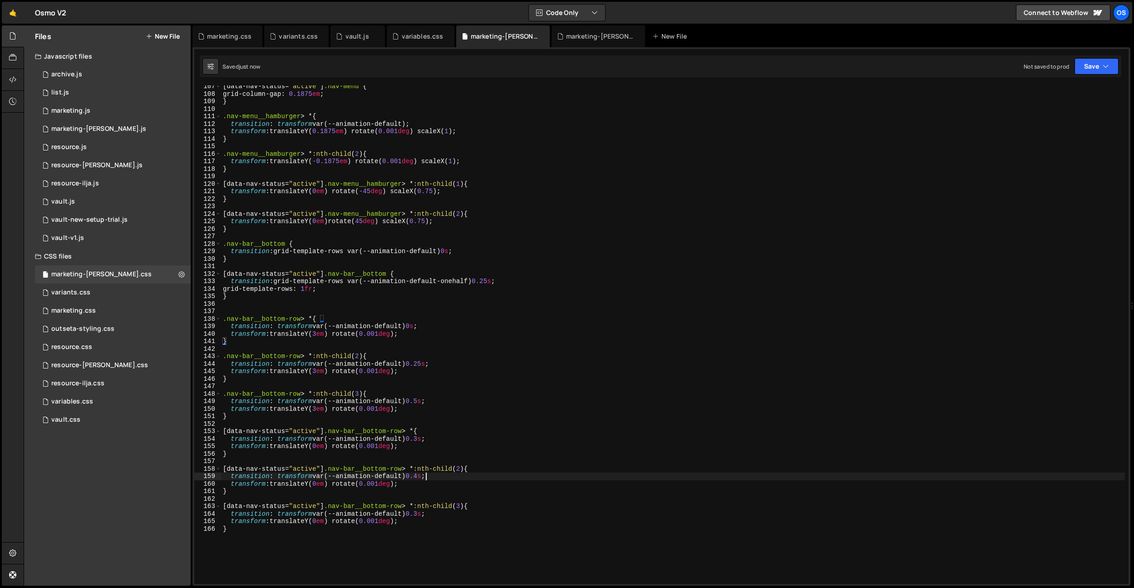
click at [426, 479] on div "[ data-nav-status = " active " ] .nav-menu { grid-column-gap : 0.1875 em ; } .n…" at bounding box center [673, 339] width 904 height 513
click at [555, 403] on div "[ data-nav-status = " active " ] .nav-menu { grid-column-gap : 0.1875 em ; } .n…" at bounding box center [673, 339] width 904 height 513
click at [427, 441] on div "[ data-nav-status = " active " ] .nav-menu { grid-column-gap : 0.1875 em ; } .n…" at bounding box center [673, 339] width 904 height 513
click at [423, 474] on div "[ data-nav-status = " active " ] .nav-menu { grid-column-gap : 0.1875 em ; } .n…" at bounding box center [673, 339] width 904 height 513
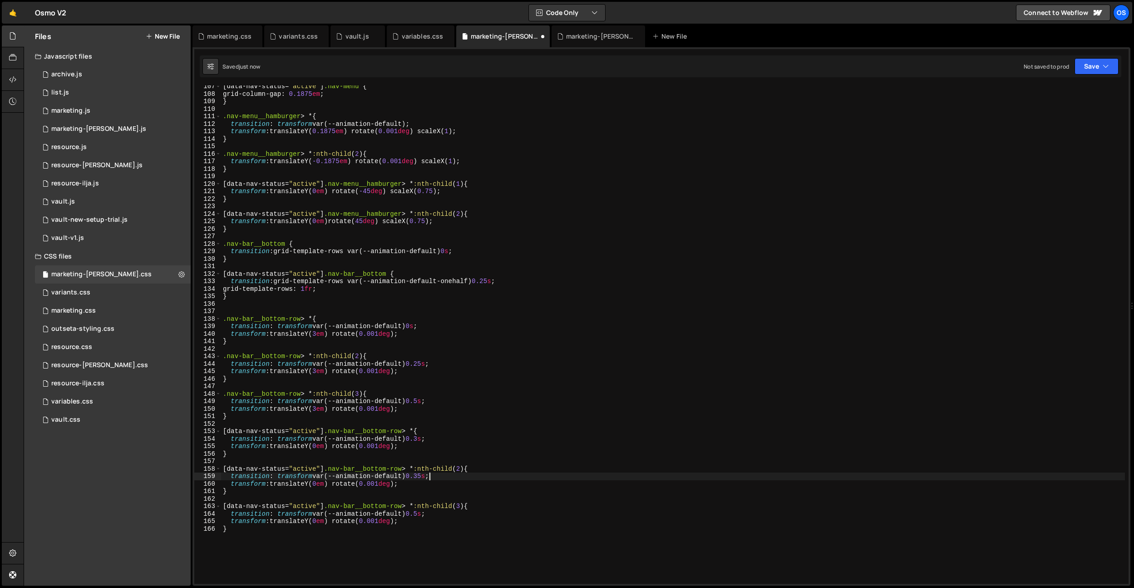
click at [427, 513] on div "[ data-nav-status = " active " ] .nav-menu { grid-column-gap : 0.1875 em ; } .n…" at bounding box center [673, 339] width 904 height 513
click at [480, 281] on div "[ data-nav-status = " active " ] .nav-menu { grid-column-gap : 0.1875 em ; } .n…" at bounding box center [673, 339] width 904 height 513
click at [440, 437] on div "[ data-nav-status = " active " ] .nav-menu { grid-column-gap : 0.1875 em ; } .n…" at bounding box center [673, 339] width 904 height 513
click at [425, 399] on div "[ data-nav-status = " active " ] .nav-menu { grid-column-gap : 0.1875 em ; } .n…" at bounding box center [673, 339] width 904 height 513
click at [417, 322] on div "[ data-nav-status = " active " ] .nav-menu { grid-column-gap : 0.1875 em ; } .n…" at bounding box center [673, 339] width 904 height 513
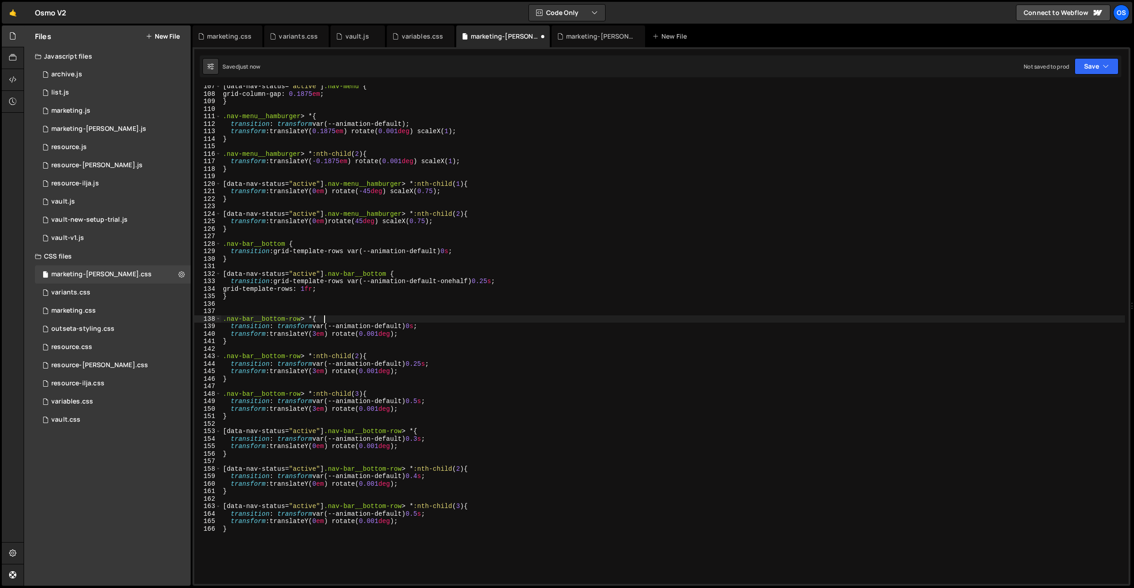
scroll to position [0, 6]
click at [418, 324] on div "[ data-nav-status = " active " ] .nav-menu { grid-column-gap : 0.1875 em ; } .n…" at bounding box center [673, 339] width 904 height 513
click at [429, 363] on div "[ data-nav-status = " active " ] .nav-menu { grid-column-gap : 0.1875 em ; } .n…" at bounding box center [673, 339] width 904 height 513
drag, startPoint x: 493, startPoint y: 328, endPoint x: 430, endPoint y: 393, distance: 90.6
click at [493, 329] on div "[ data-nav-status = " active " ] .nav-menu { grid-column-gap : 0.1875 em ; } .n…" at bounding box center [673, 339] width 904 height 513
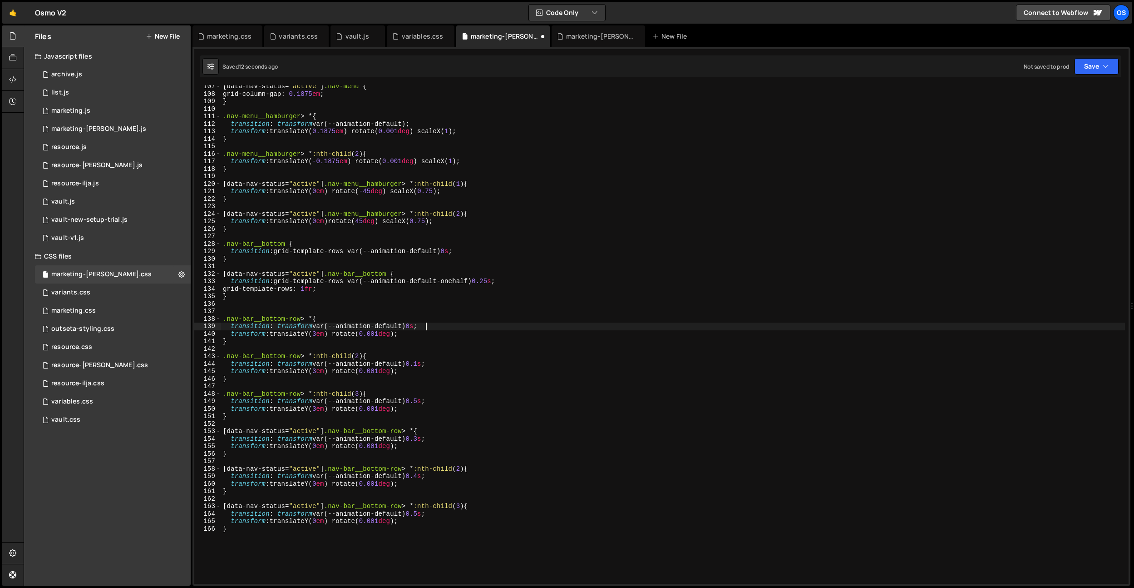
click at [427, 399] on div "[ data-nav-status = " active " ] .nav-menu { grid-column-gap : 0.1875 em ; } .n…" at bounding box center [673, 339] width 904 height 513
type textarea "transition: transform var(--animation-default) 0.2s;"
click at [423, 263] on div "[ data-nav-status = " active " ] .nav-menu { grid-column-gap : 0.1875 em ; } .n…" at bounding box center [673, 339] width 904 height 513
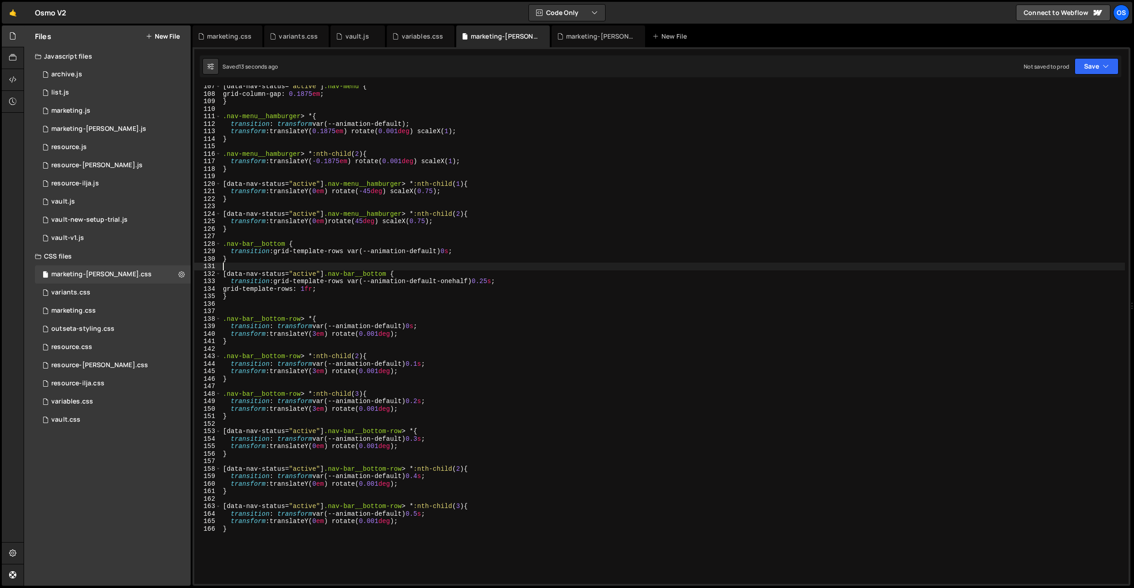
click at [425, 404] on div "[ data-nav-status = " active " ] .nav-menu { grid-column-gap : 0.1875 em ; } .n…" at bounding box center [673, 339] width 904 height 513
drag, startPoint x: 428, startPoint y: 391, endPoint x: 430, endPoint y: 376, distance: 14.6
click at [428, 391] on div "[ data-nav-status = " active " ] .nav-menu { grid-column-gap : 0.1875 em ; } .n…" at bounding box center [673, 339] width 904 height 513
click at [458, 279] on div "[ data-nav-status = " active " ] .nav-menu { grid-column-gap : 0.1875 em ; } .n…" at bounding box center [673, 339] width 904 height 513
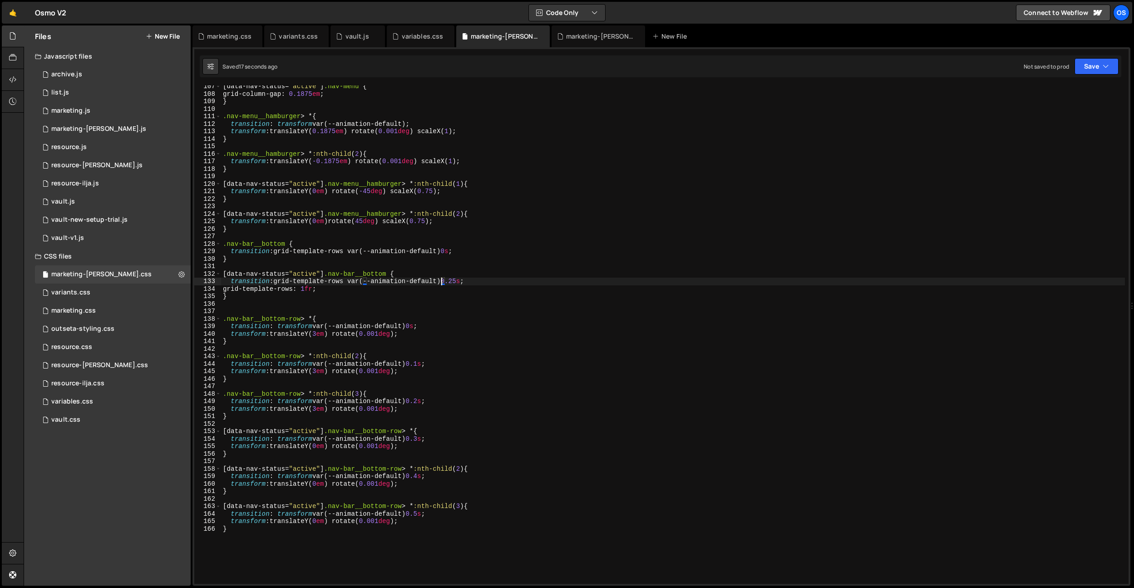
click at [463, 283] on div "[ data-nav-status = " active " ] .nav-menu { grid-column-gap : 0.1875 em ; } .n…" at bounding box center [673, 339] width 904 height 513
click at [439, 280] on div "[ data-nav-status = " active " ] .nav-menu { grid-column-gap : 0.1875 em ; } .n…" at bounding box center [673, 339] width 904 height 513
drag, startPoint x: 473, startPoint y: 282, endPoint x: 440, endPoint y: 281, distance: 32.7
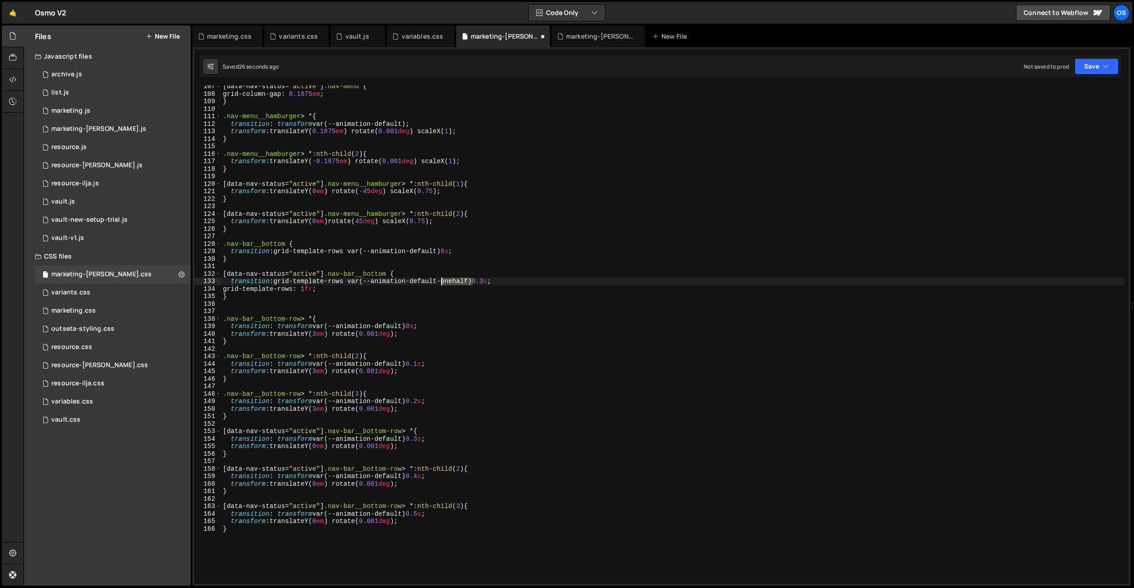
click at [440, 281] on div "[ data-nav-status = " active " ] .nav-menu { grid-column-gap : 0.1875 em ; } .n…" at bounding box center [673, 339] width 904 height 513
drag, startPoint x: 406, startPoint y: 441, endPoint x: 404, endPoint y: 455, distance: 13.8
click at [406, 441] on div "[ data-nav-status = " active " ] .nav-menu { grid-column-gap : 0.1875 em ; } .n…" at bounding box center [673, 339] width 904 height 513
paste textarea "-onehalf"
click at [405, 475] on div "[ data-nav-status = " active " ] .nav-menu { grid-column-gap : 0.1875 em ; } .n…" at bounding box center [673, 339] width 904 height 513
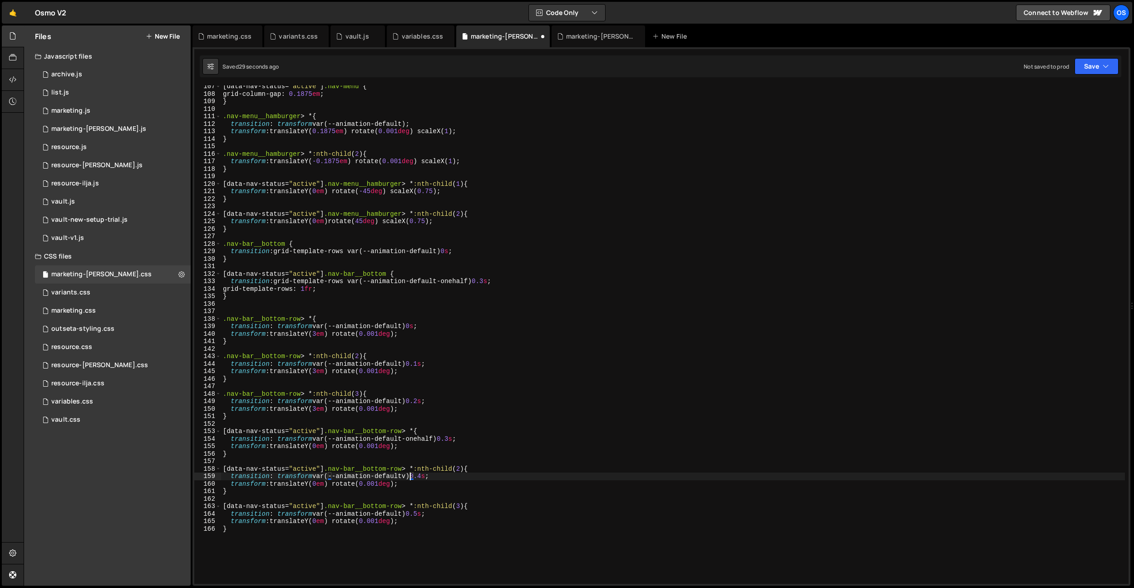
scroll to position [0, 13]
click at [405, 512] on div "[ data-nav-status = " active " ] .nav-menu { grid-column-gap : 0.1875 em ; } .n…" at bounding box center [673, 339] width 904 height 513
paste textarea "-onehalf"
click at [409, 472] on div "[ data-nav-status = " active " ] .nav-menu { grid-column-gap : 0.1875 em ; } .n…" at bounding box center [673, 339] width 904 height 513
paste textarea "-onehalf"
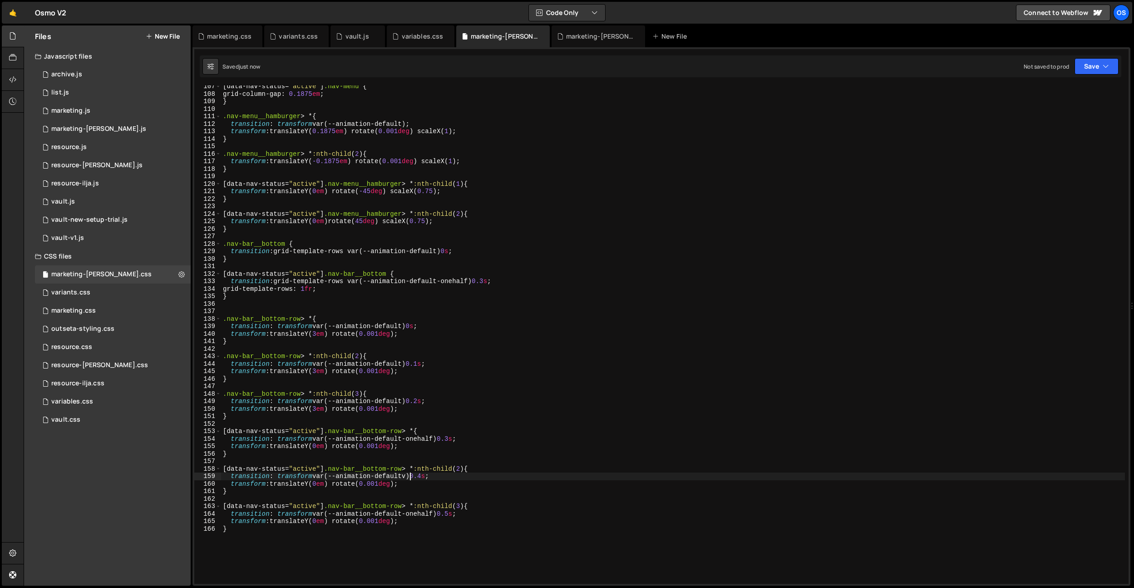
type textarea "transition: transform var(--animation-default-onehalf) 0.4s;"
click at [362, 35] on div "vault.js" at bounding box center [358, 36] width 24 height 9
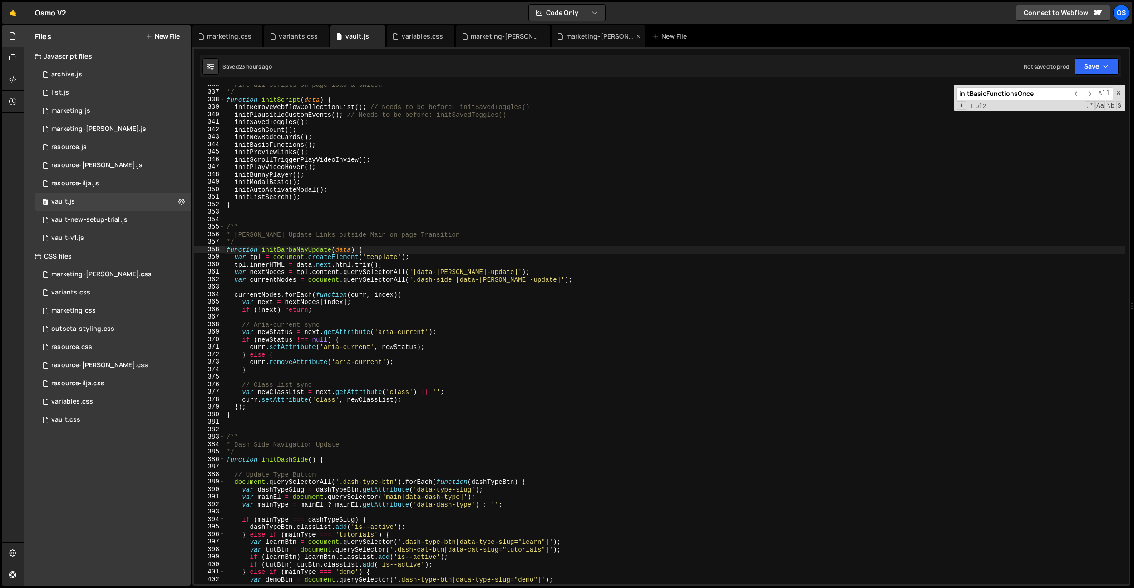
click at [583, 37] on div "marketing-[PERSON_NAME].js" at bounding box center [600, 36] width 68 height 9
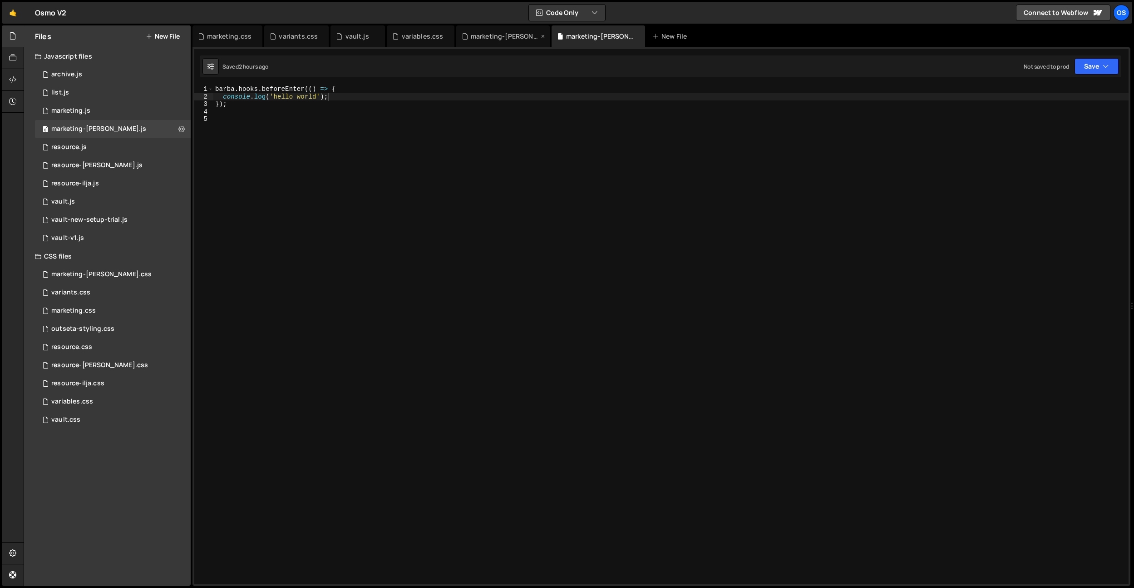
click at [494, 37] on div "marketing-[PERSON_NAME].css" at bounding box center [505, 36] width 68 height 9
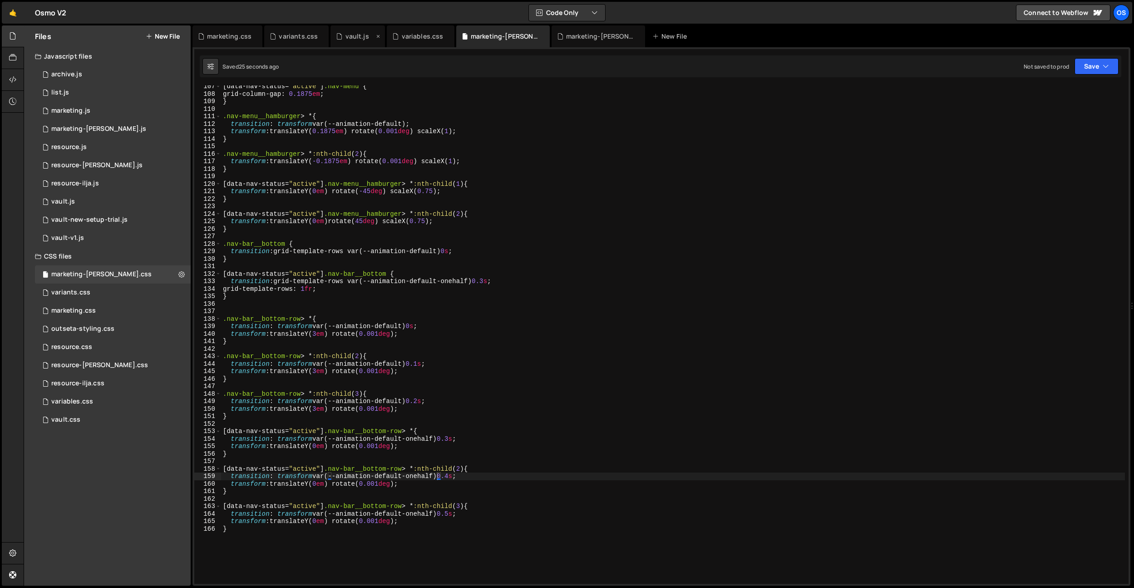
click at [341, 40] on icon at bounding box center [339, 36] width 6 height 9
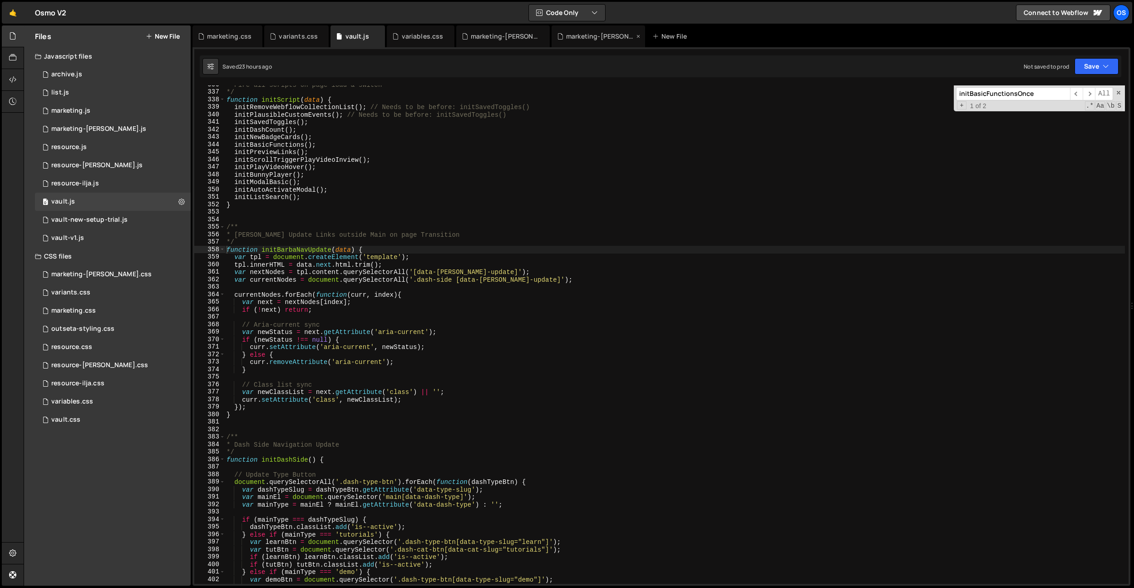
click at [586, 37] on div "marketing-[PERSON_NAME].js" at bounding box center [600, 36] width 68 height 9
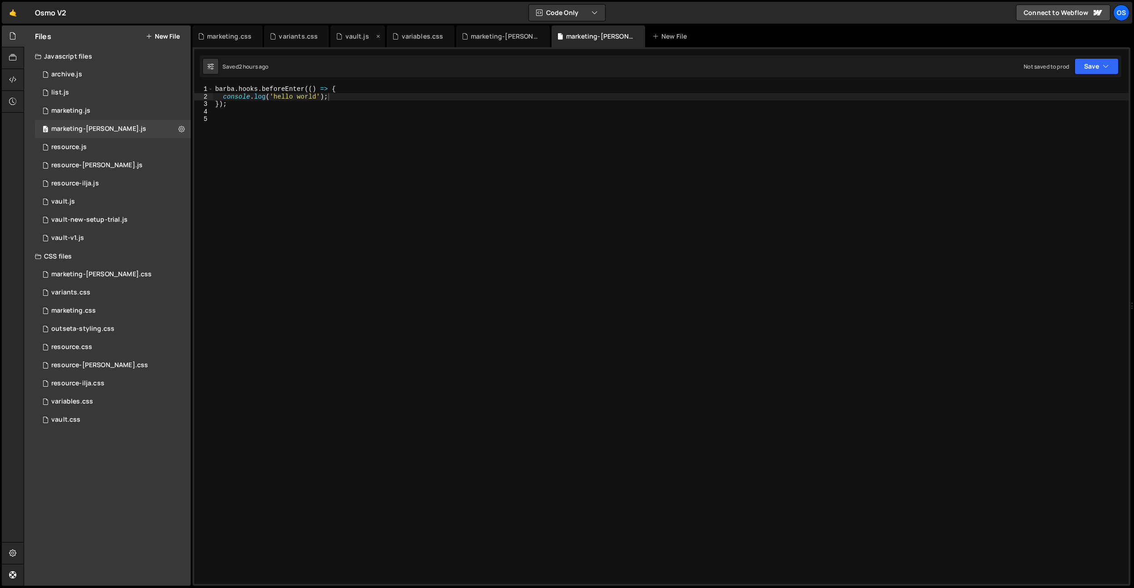
click at [362, 43] on div "vault.js" at bounding box center [358, 36] width 54 height 22
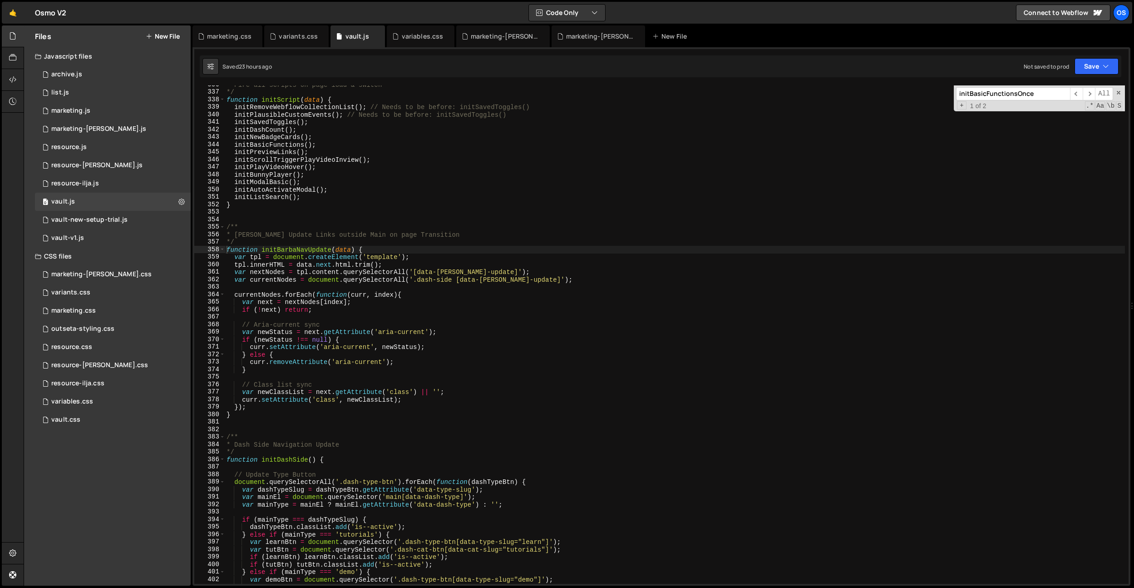
type textarea "initDashCount();"
click at [304, 129] on div "* Fire all scripts on page load & switch */ function initScript ( data ) { init…" at bounding box center [675, 337] width 901 height 513
click at [210, 36] on div "marketing.css" at bounding box center [229, 36] width 45 height 9
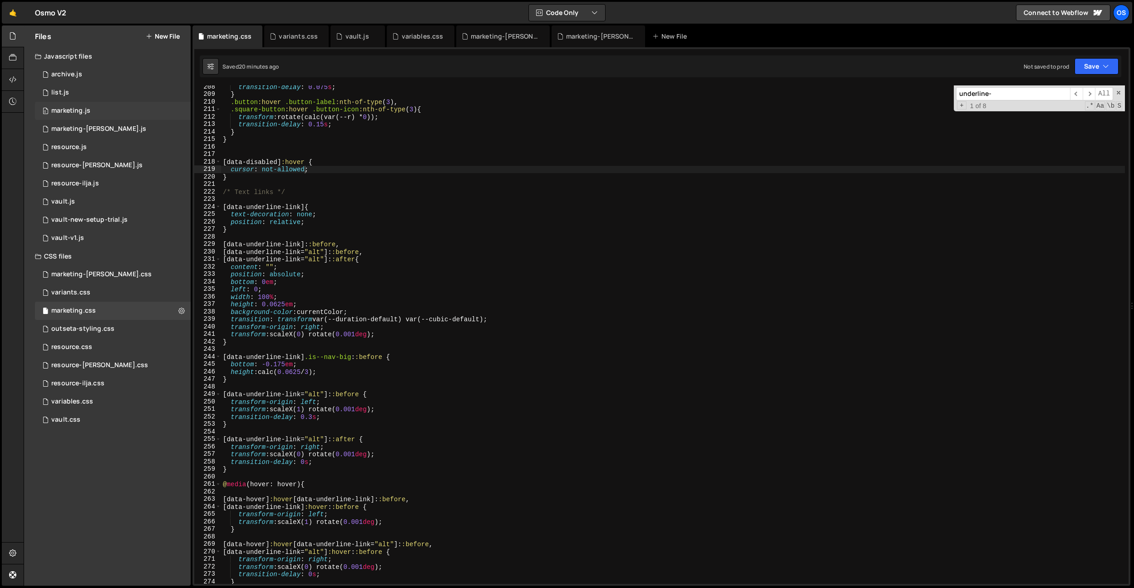
click at [98, 109] on div "0 marketing.js 0" at bounding box center [113, 111] width 156 height 18
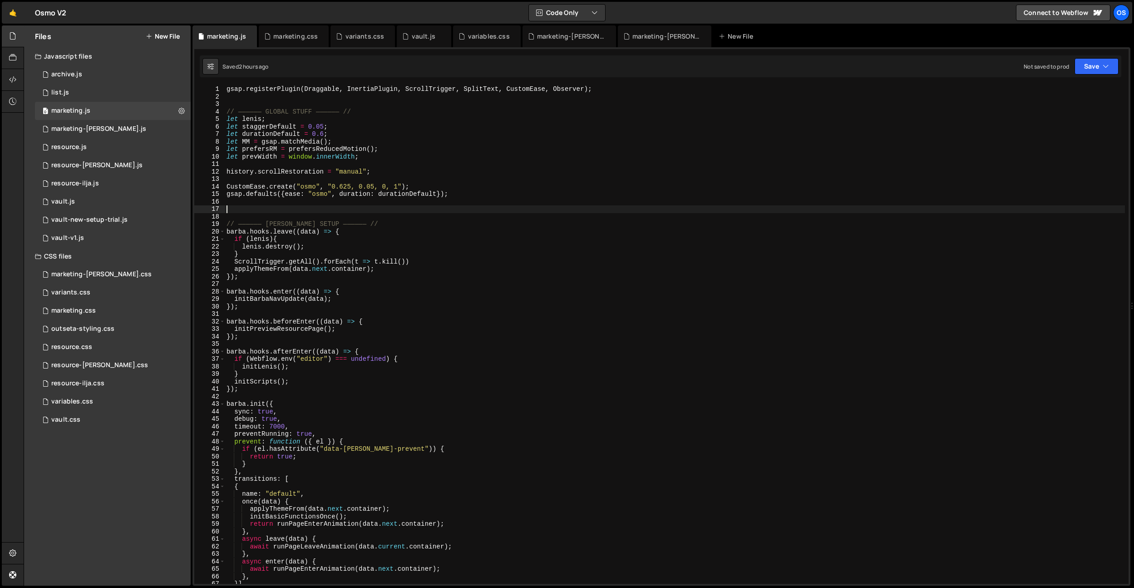
click at [299, 205] on div "gsap . registerPlugin ( Draggable , InertiaPlugin , ScrollTrigger , SplitText ,…" at bounding box center [675, 341] width 901 height 513
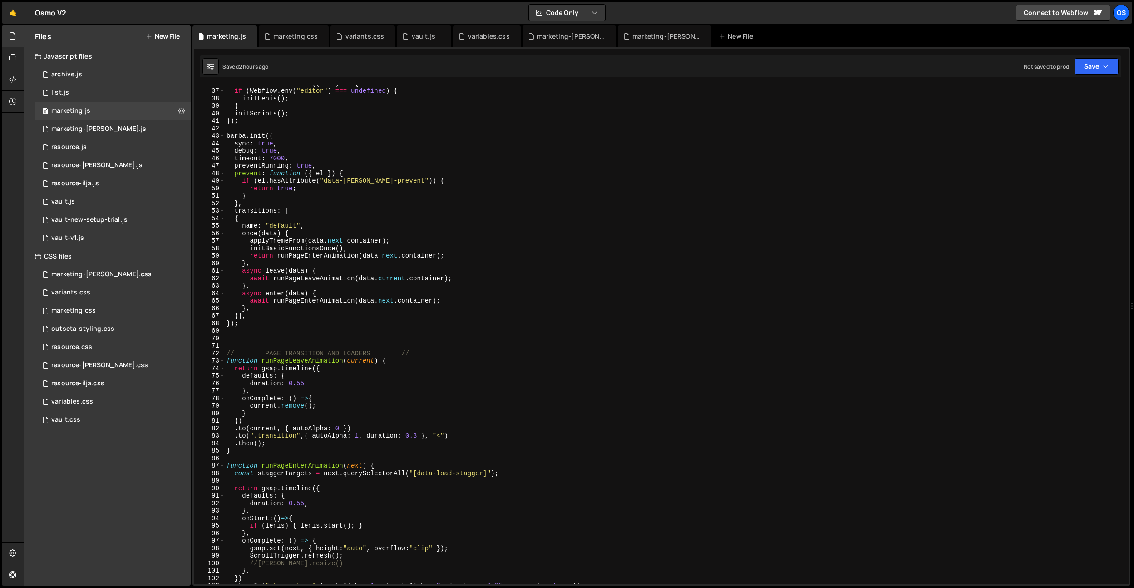
scroll to position [212, 0]
click at [298, 208] on div "[PERSON_NAME] . hooks . afterEnter (( data ) => { if ( Webflow . env ( "editor"…" at bounding box center [675, 335] width 901 height 513
type textarea "transitions: ["
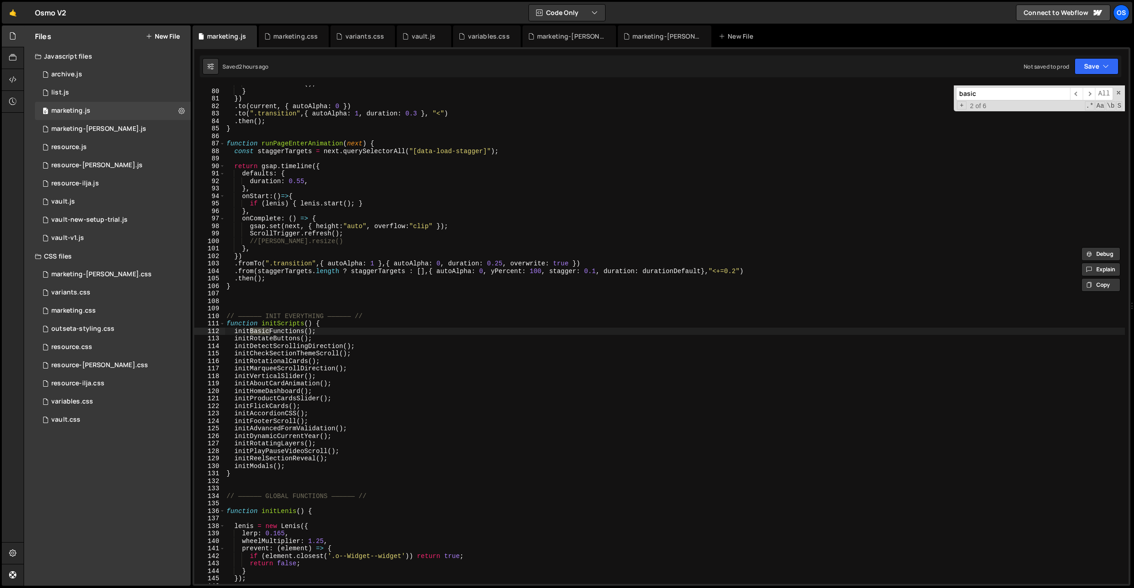
scroll to position [466, 0]
type input "basic"
click at [290, 334] on div "current . remove ( ) ; } }) . to ( current , { autoAlpha : 0 }) . to ( ".transi…" at bounding box center [675, 336] width 901 height 513
click at [327, 323] on div "current . remove ( ) ; } }) . to ( current , { autoAlpha : 0 }) . to ( ".transi…" at bounding box center [675, 336] width 901 height 513
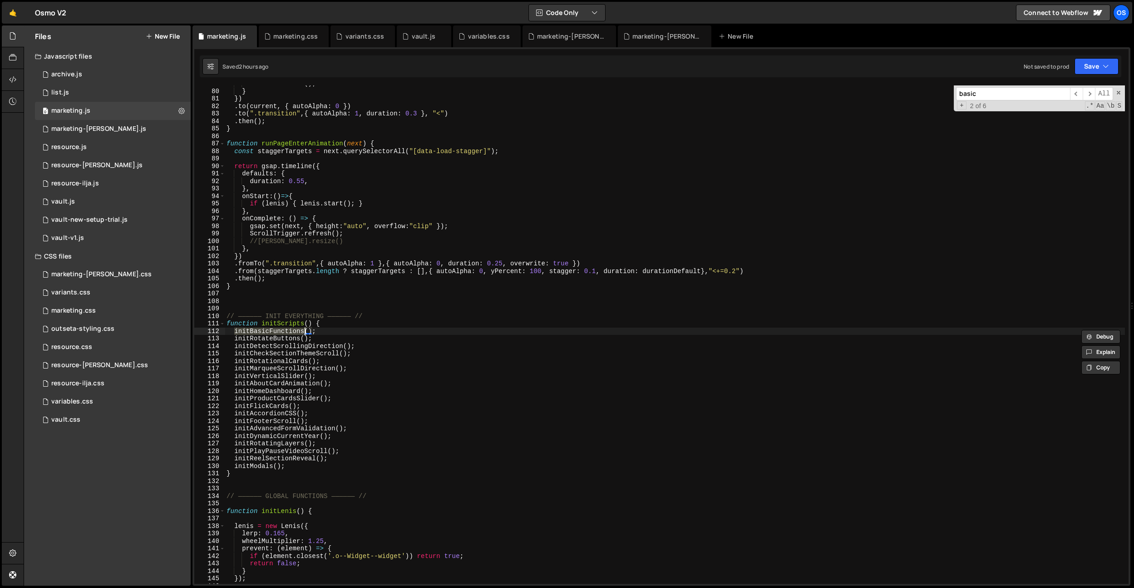
type textarea "function initScripts() {"
paste input "initBasicFunctions"
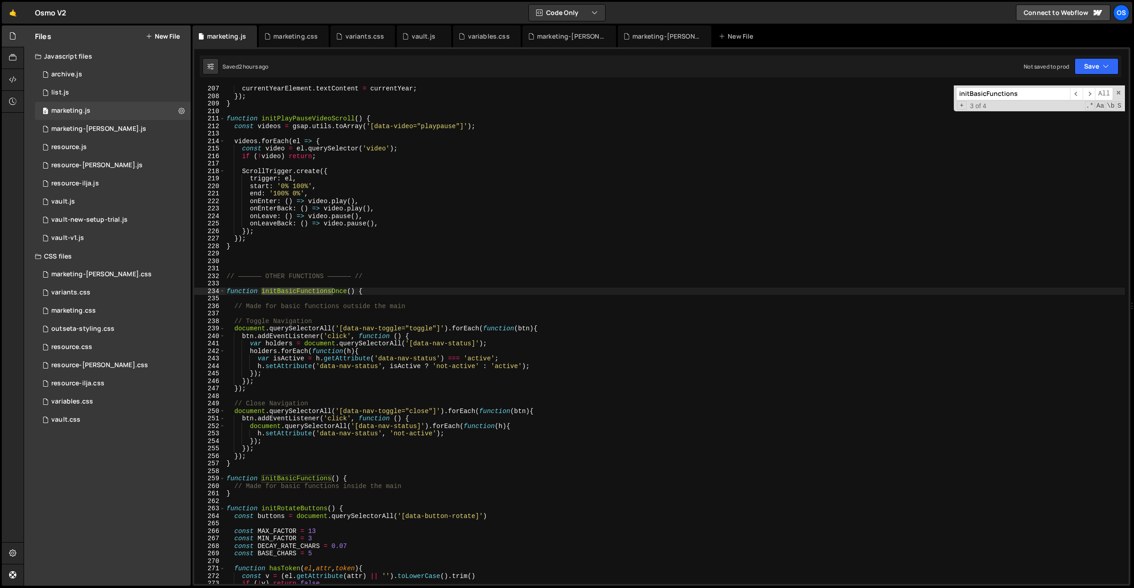
scroll to position [1220, 0]
type input "initBasicFunctions"
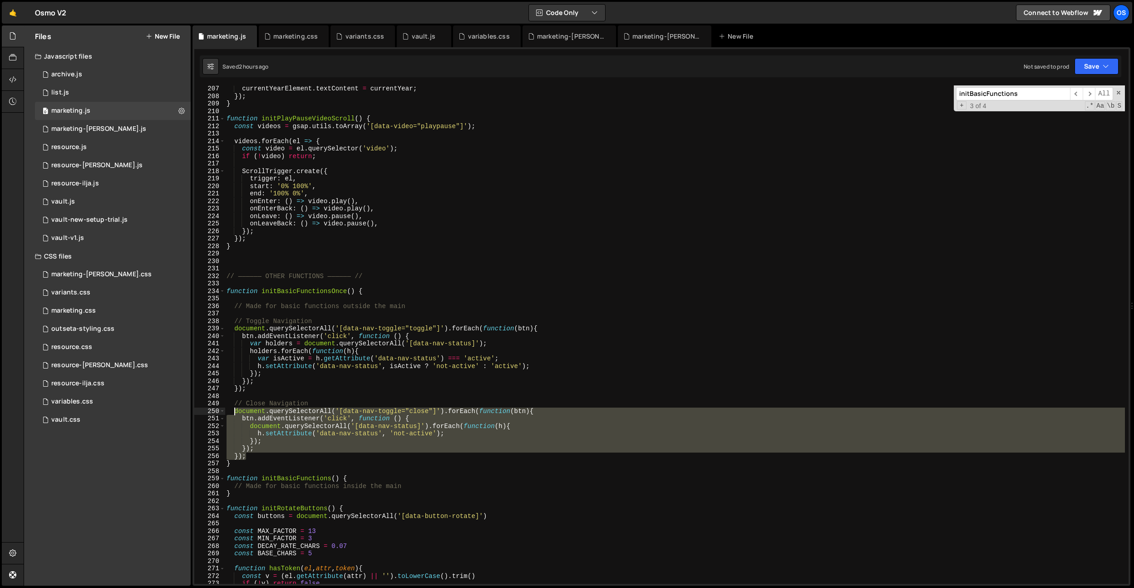
drag, startPoint x: 249, startPoint y: 455, endPoint x: 236, endPoint y: 414, distance: 43.4
click at [236, 414] on div "currentYearElement . textContent = currentYear ; }) ; } function initPlayPauseV…" at bounding box center [675, 341] width 901 height 513
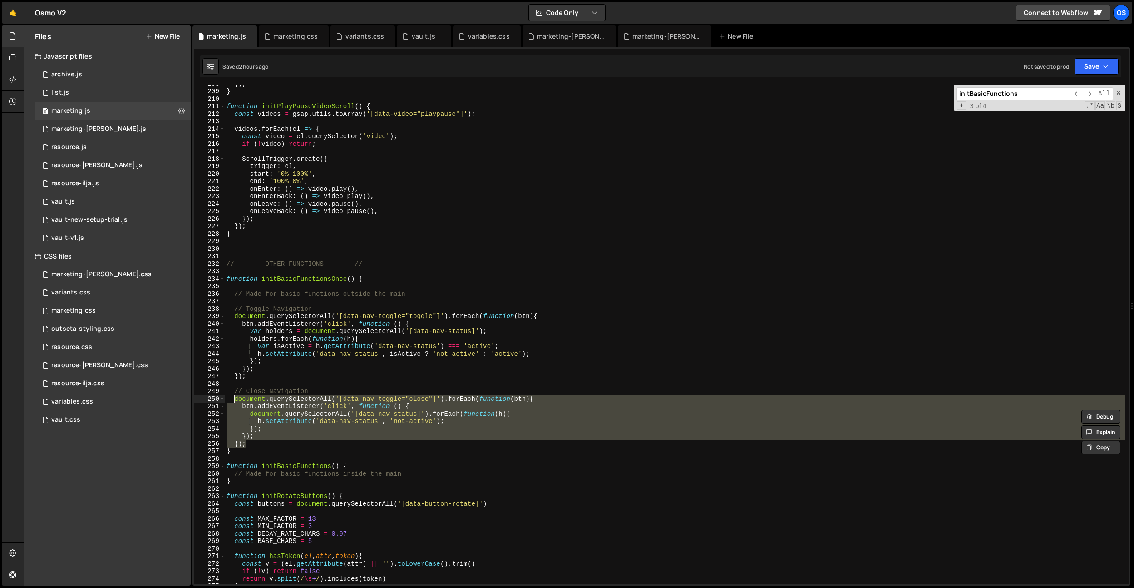
scroll to position [1237, 0]
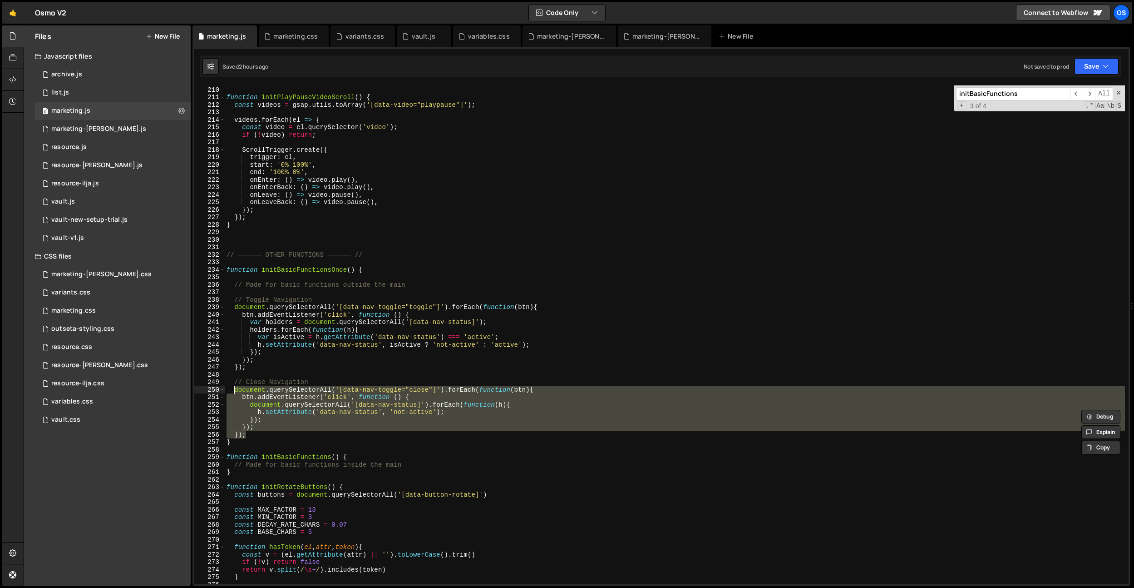
click at [313, 270] on div "} function initPlayPauseVideoScroll ( ) { const videos = gsap . utils . toArray…" at bounding box center [675, 335] width 901 height 513
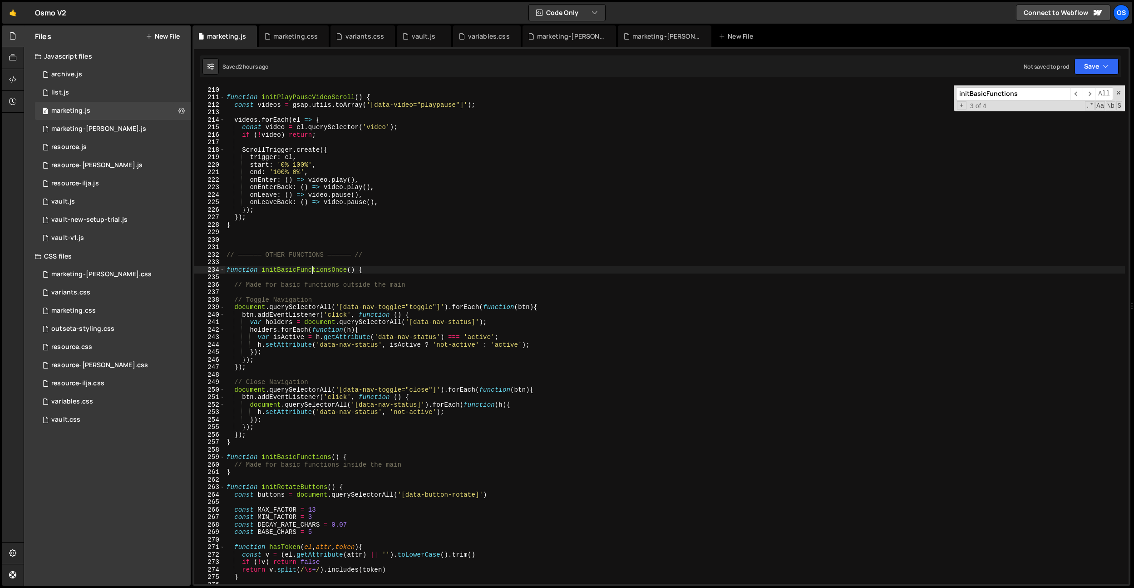
click at [313, 270] on div "} function initPlayPauseVideoScroll ( ) { const videos = gsap . utils . toArray…" at bounding box center [675, 335] width 901 height 513
click at [244, 441] on div "} function initPlayPauseVideoScroll ( ) { const videos = gsap . utils . toArray…" at bounding box center [675, 335] width 901 height 513
type textarea "}"
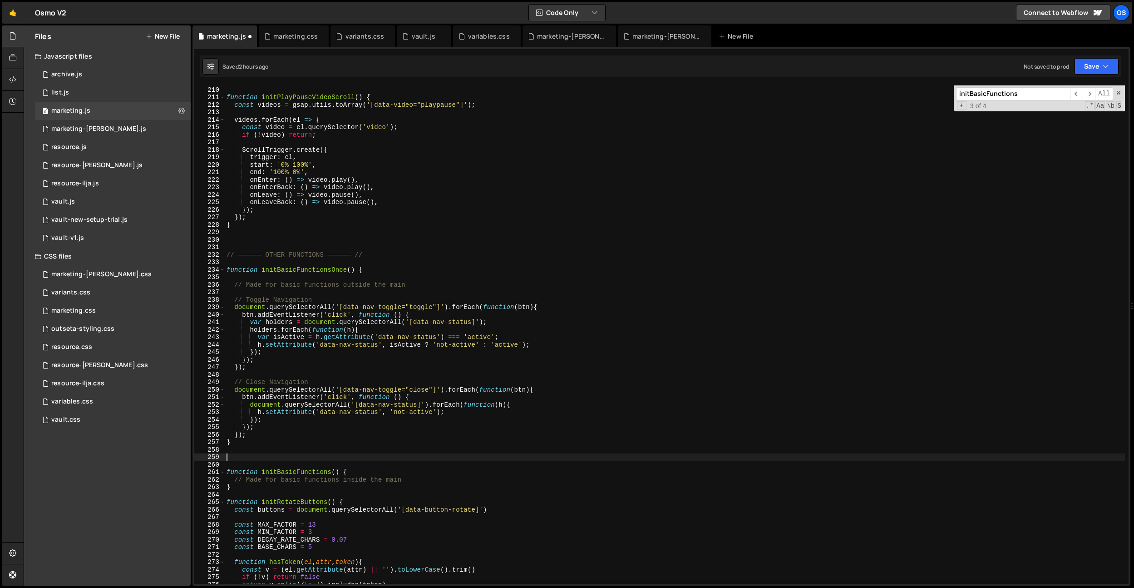
paste textarea "initBasicFunctionsOnce"
drag, startPoint x: 343, startPoint y: 471, endPoint x: 222, endPoint y: 471, distance: 121.3
click at [222, 471] on div "initBasicFunctionsOnce 209 210 211 212 213 214 215 216 217 218 219 220 221 222 …" at bounding box center [661, 334] width 935 height 498
paste textarea
drag, startPoint x: 337, startPoint y: 456, endPoint x: 206, endPoint y: 456, distance: 131.2
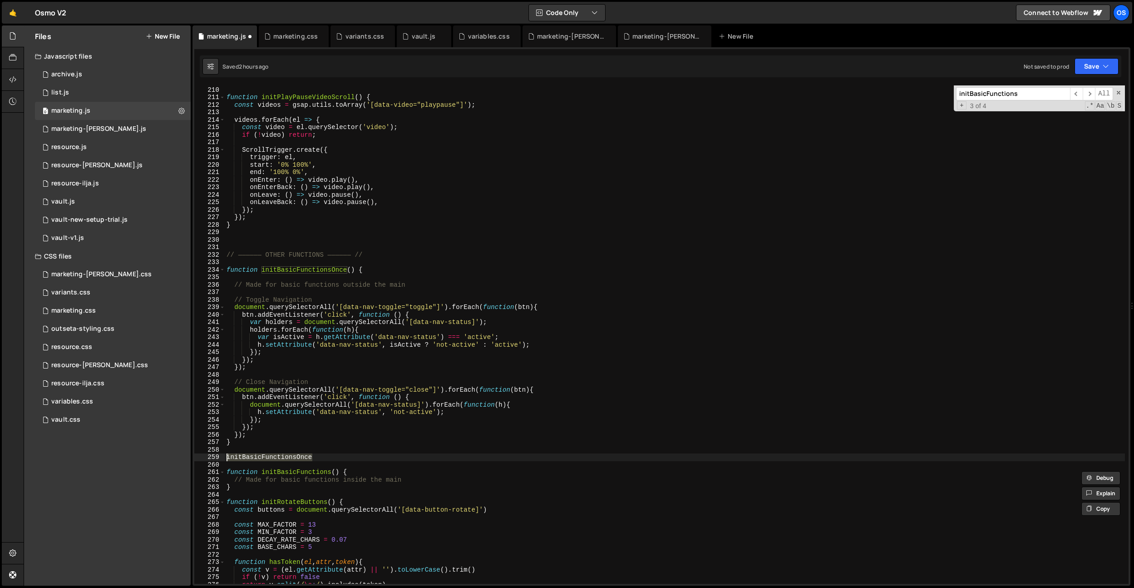
click at [198, 455] on div "function initBasicFunctions() 209 210 211 212 213 214 215 216 217 218 219 220 2…" at bounding box center [661, 334] width 935 height 498
click at [285, 455] on div "} function initPlayPauseVideoScroll ( ) { const videos = gsap . utils . toArray…" at bounding box center [675, 335] width 901 height 513
type textarea "function closeNavigation() {}"
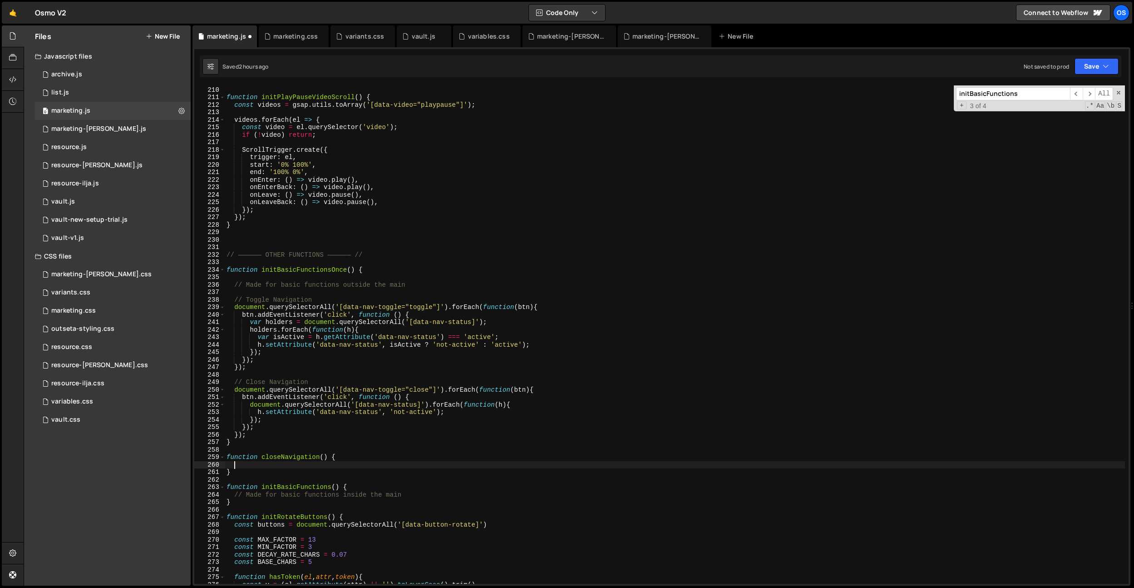
scroll to position [0, 0]
click at [296, 449] on div "} function initPlayPauseVideoScroll ( ) { const videos = gsap . utils . toArray…" at bounding box center [675, 335] width 901 height 513
click at [292, 457] on div "} function initPlayPauseVideoScroll ( ) { const videos = gsap . utils . toArray…" at bounding box center [675, 335] width 901 height 513
click at [274, 412] on div "} function initPlayPauseVideoScroll ( ) { const videos = gsap . utils . toArray…" at bounding box center [675, 335] width 901 height 513
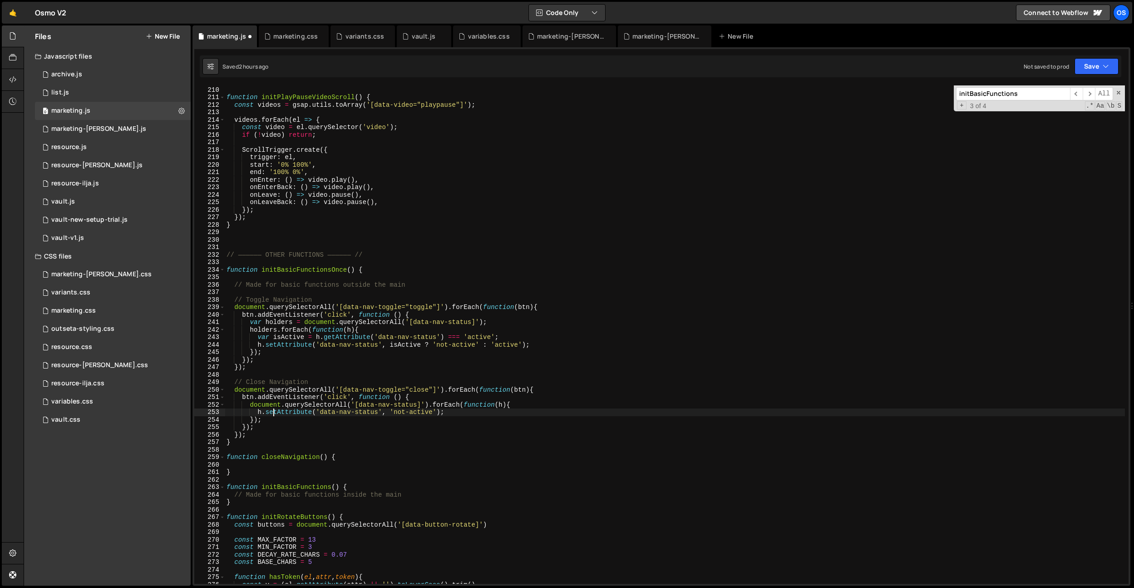
click at [282, 459] on div "} function initPlayPauseVideoScroll ( ) { const videos = gsap . utils . toArray…" at bounding box center [675, 335] width 901 height 513
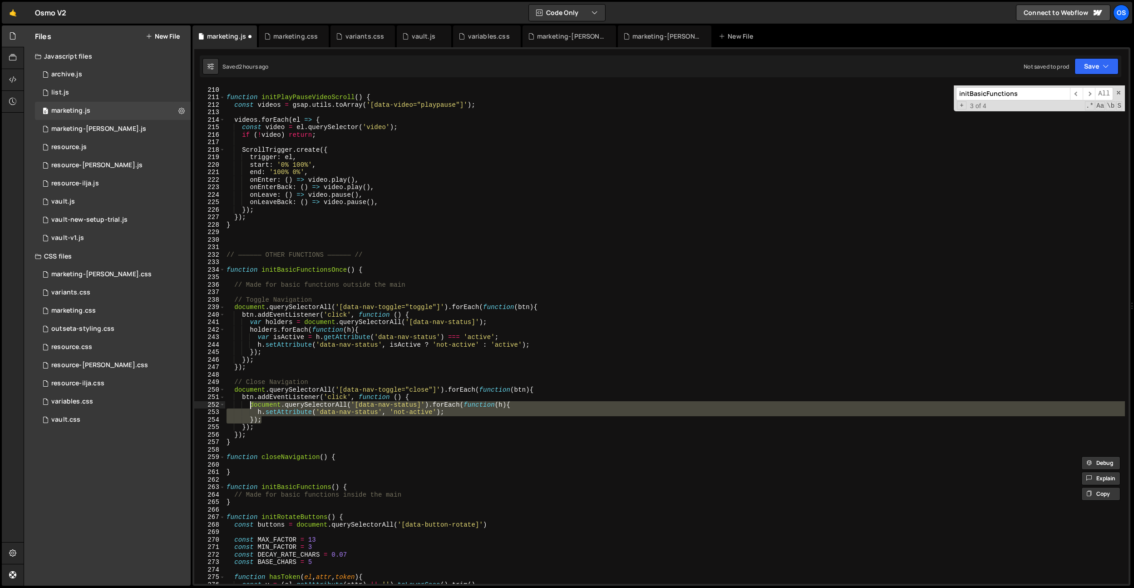
drag, startPoint x: 267, startPoint y: 422, endPoint x: 251, endPoint y: 406, distance: 22.2
click at [251, 406] on div "} function initPlayPauseVideoScroll ( ) { const videos = gsap . utils . toArray…" at bounding box center [675, 335] width 901 height 513
click at [243, 468] on div "} function initPlayPauseVideoScroll ( ) { const videos = gsap . utils . toArray…" at bounding box center [675, 335] width 901 height 513
paste textarea "});"
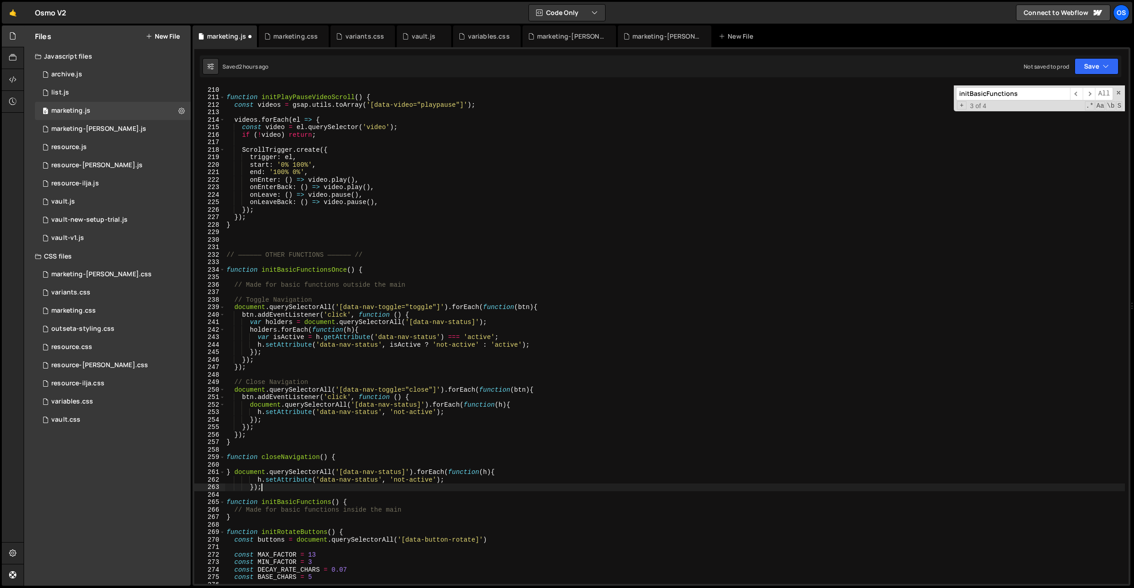
type textarea "}"
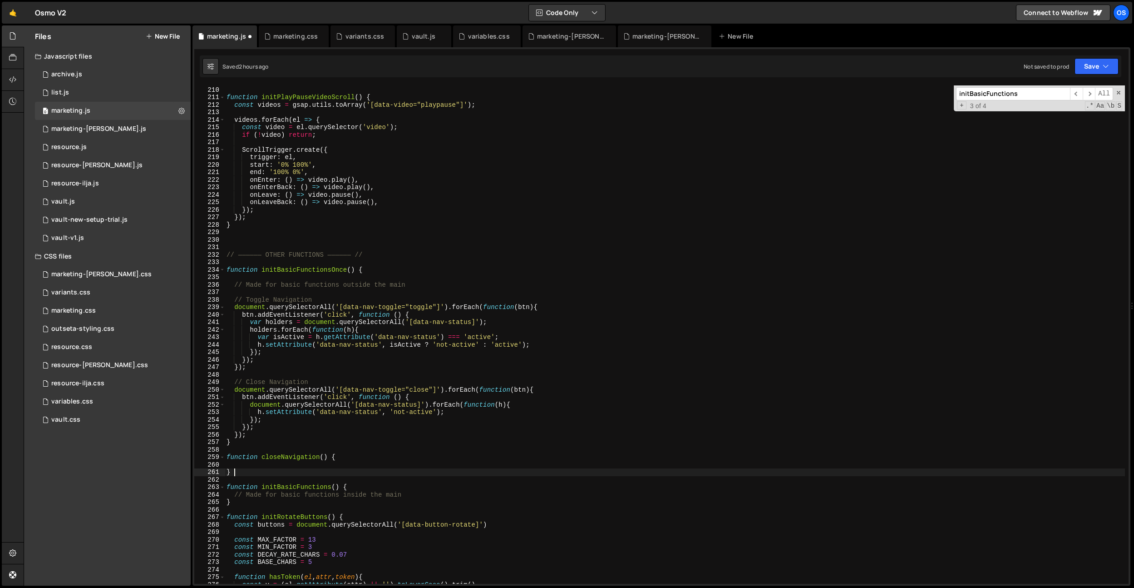
click at [244, 460] on div "} function initPlayPauseVideoScroll ( ) { const videos = gsap . utils . toArray…" at bounding box center [675, 335] width 901 height 513
paste textarea "});"
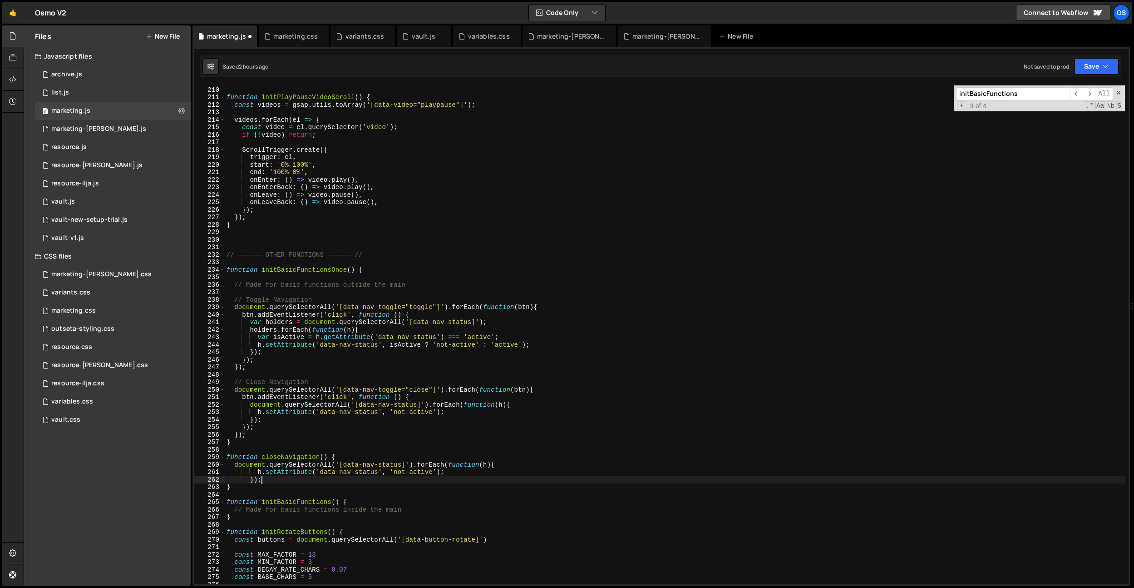
click at [250, 480] on div "} function initPlayPauseVideoScroll ( ) { const videos = gsap . utils . toArray…" at bounding box center [675, 335] width 901 height 513
click at [257, 473] on div "} function initPlayPauseVideoScroll ( ) { const videos = gsap . utils . toArray…" at bounding box center [675, 335] width 901 height 513
click at [267, 445] on div "} function initPlayPauseVideoScroll ( ) { const videos = gsap . utils . toArray…" at bounding box center [675, 335] width 901 height 513
click at [298, 458] on div "} function initPlayPauseVideoScroll ( ) { const videos = gsap . utils . toArray…" at bounding box center [675, 335] width 901 height 513
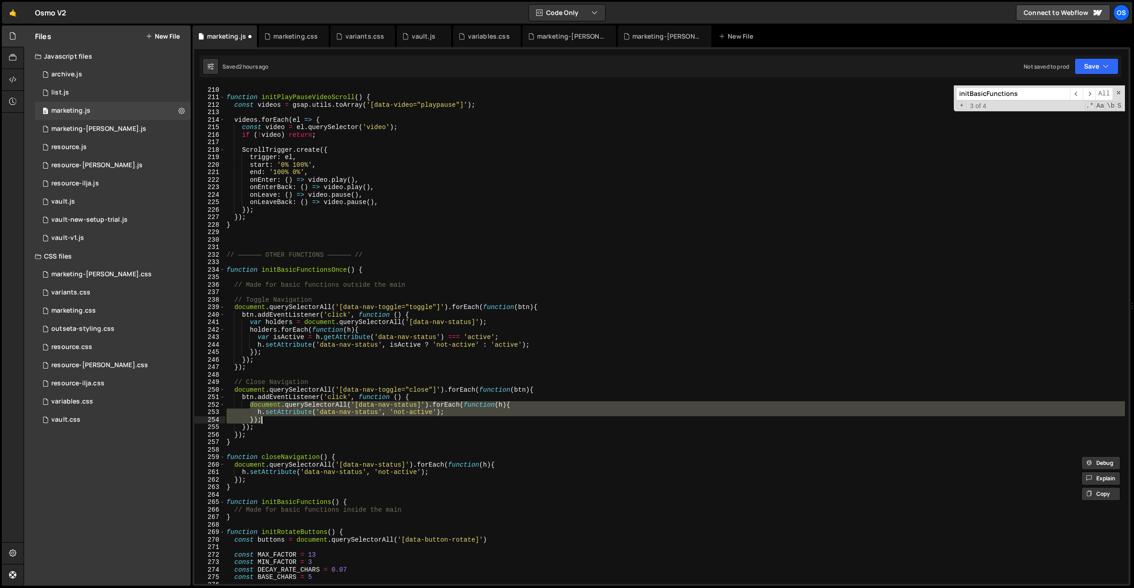
drag, startPoint x: 250, startPoint y: 405, endPoint x: 265, endPoint y: 421, distance: 21.2
click at [265, 421] on div "} function initPlayPauseVideoScroll ( ) { const videos = gsap . utils . toArray…" at bounding box center [675, 335] width 901 height 513
paste textarea "closeNavigation"
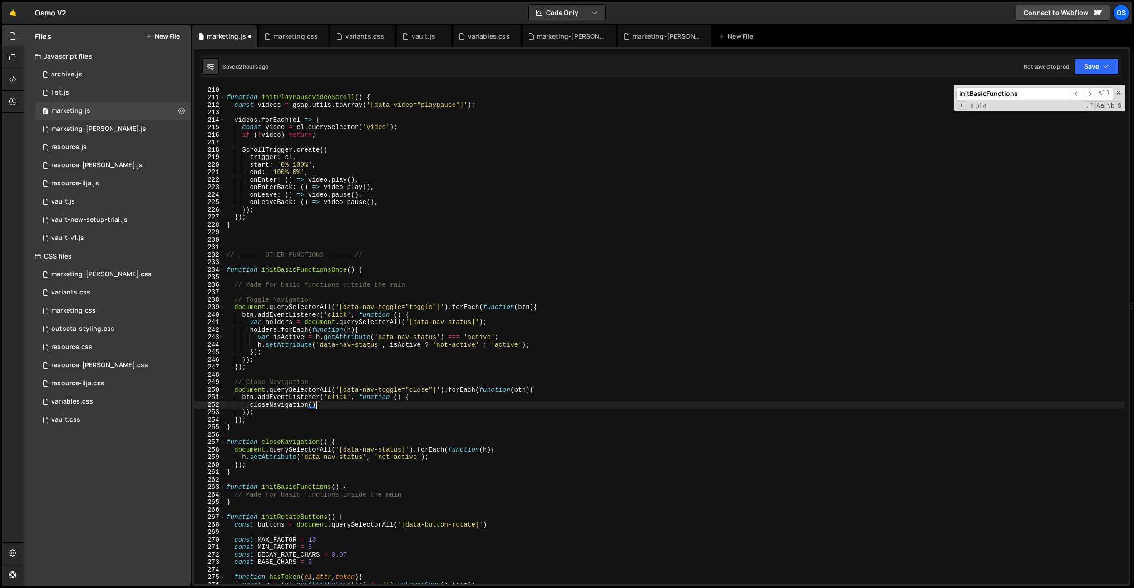
type textarea "closeNavigation();"
click at [249, 437] on div "} function initPlayPauseVideoScroll ( ) { const videos = gsap . utils . toArray…" at bounding box center [675, 335] width 901 height 513
click at [351, 260] on div "} function initPlayPauseVideoScroll ( ) { const videos = gsap . utils . toArray…" at bounding box center [675, 335] width 901 height 513
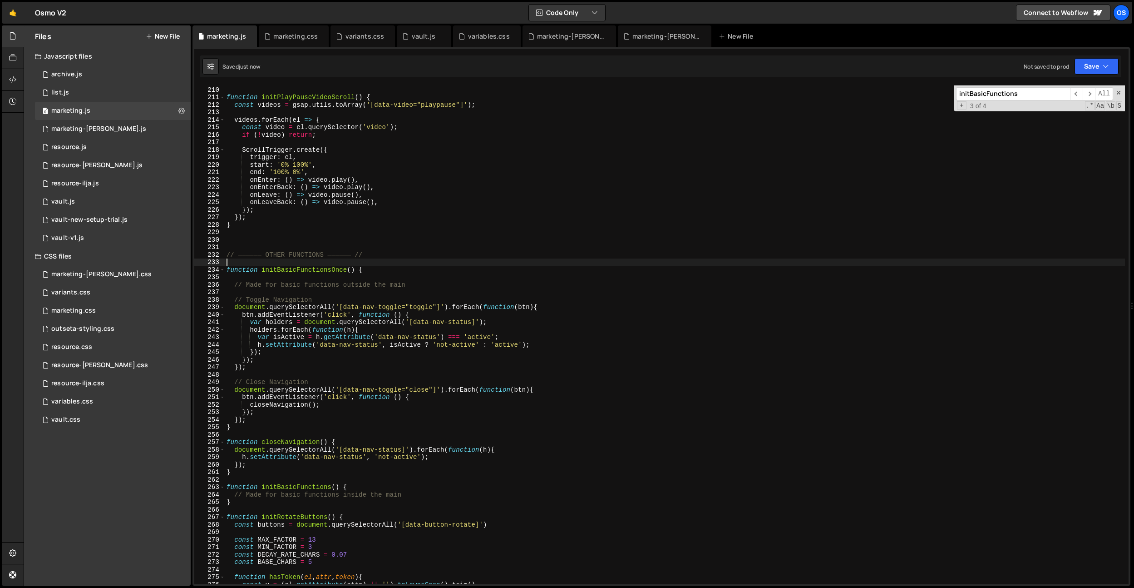
click at [313, 388] on div "} function initPlayPauseVideoScroll ( ) { const videos = gsap . utils . toArray…" at bounding box center [675, 335] width 901 height 513
type textarea "document.querySelectorAll('[data-nav-toggle="close"]').forEach(function(btn){"
click at [313, 437] on div "} function initPlayPauseVideoScroll ( ) { const videos = gsap . utils . toArray…" at bounding box center [675, 335] width 901 height 513
click at [311, 441] on div "} function initPlayPauseVideoScroll ( ) { const videos = gsap . utils . toArray…" at bounding box center [675, 335] width 901 height 513
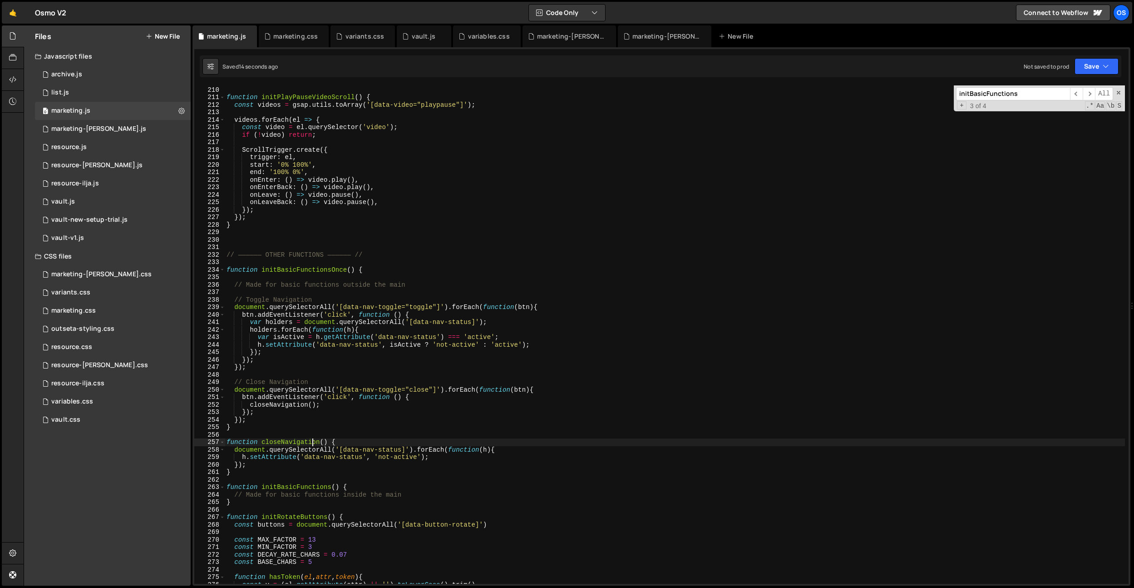
click at [311, 441] on div "} function initPlayPauseVideoScroll ( ) { const videos = gsap . utils . toArray…" at bounding box center [675, 335] width 901 height 513
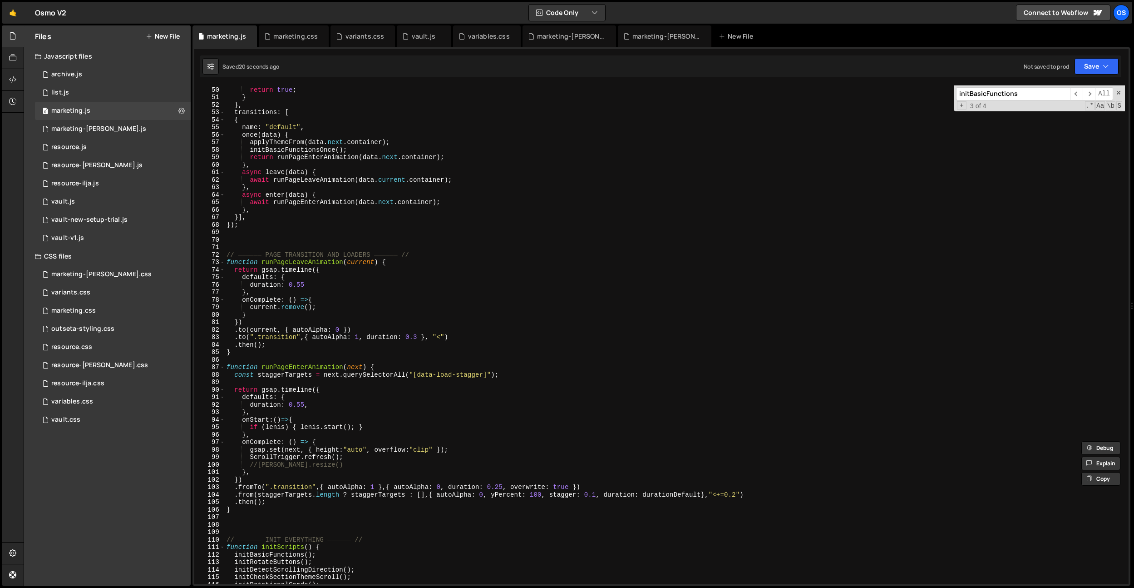
scroll to position [95, 0]
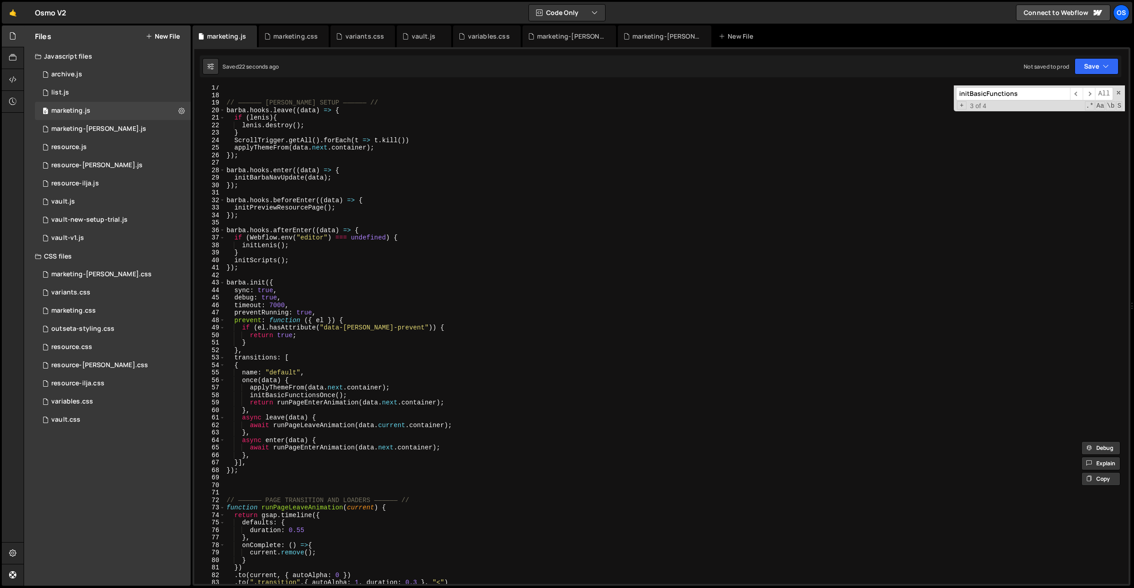
click at [356, 395] on div "// —————— [PERSON_NAME] SETUP —————— // [PERSON_NAME] . hooks . leave (( data )…" at bounding box center [675, 340] width 901 height 513
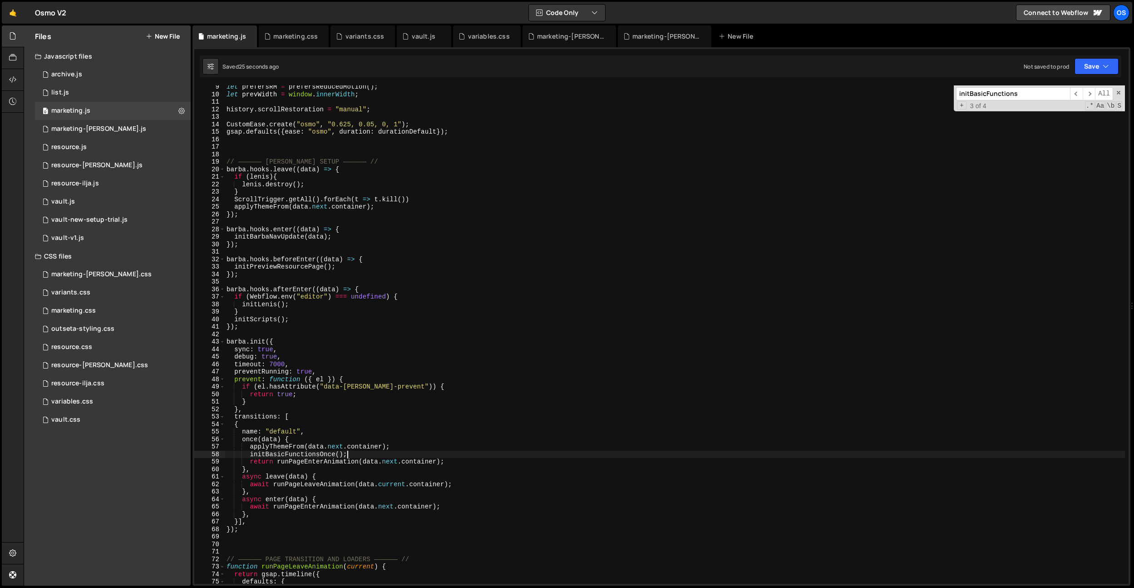
scroll to position [49, 0]
click at [385, 205] on div "let prefersRM = prefersReducedMotion ( ) ; let prevWidth = window . innerWidth …" at bounding box center [675, 339] width 901 height 513
type textarea "applyThemeFrom(data.next.container);"
paste textarea "closeNavigation"
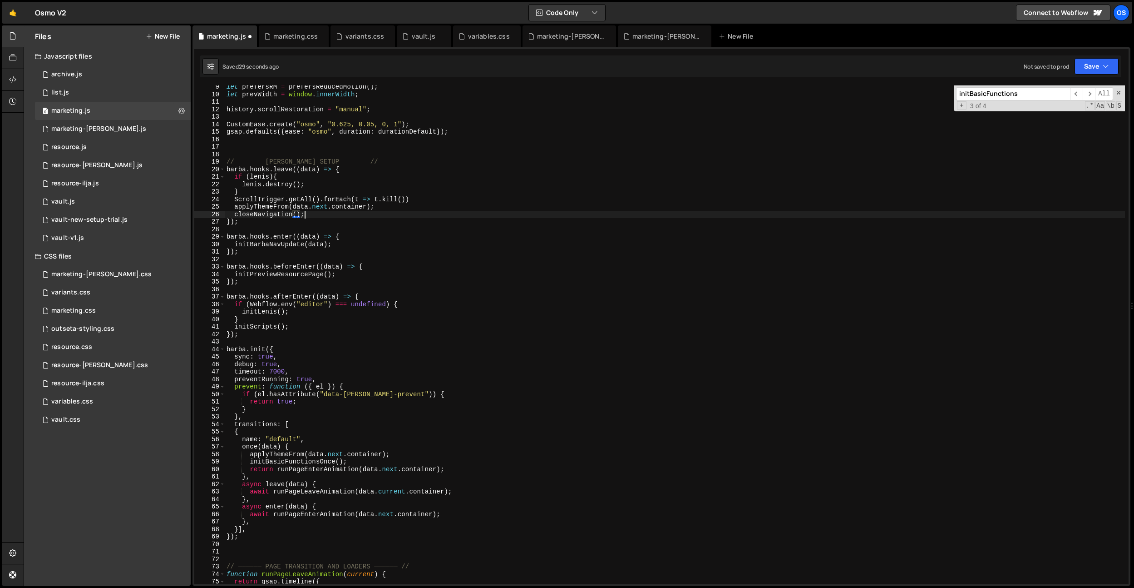
scroll to position [0, 5]
click at [428, 124] on div "let prefersRM = prefersReducedMotion ( ) ; let prevWidth = window . innerWidth …" at bounding box center [675, 339] width 901 height 513
click at [282, 212] on div "let prefersRM = prefersReducedMotion ( ) ; let prevWidth = window . innerWidth …" at bounding box center [675, 339] width 901 height 513
click at [373, 221] on div "let prefersRM = prefersReducedMotion ( ) ; let prevWidth = window . innerWidth …" at bounding box center [675, 339] width 901 height 513
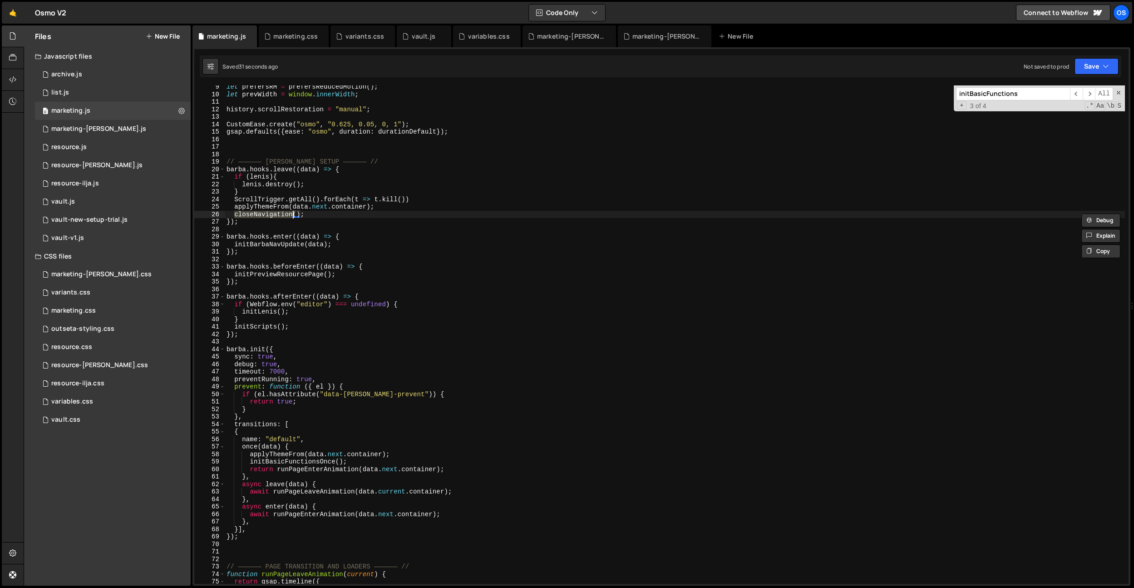
type textarea "});"
paste input "closeNavigation"
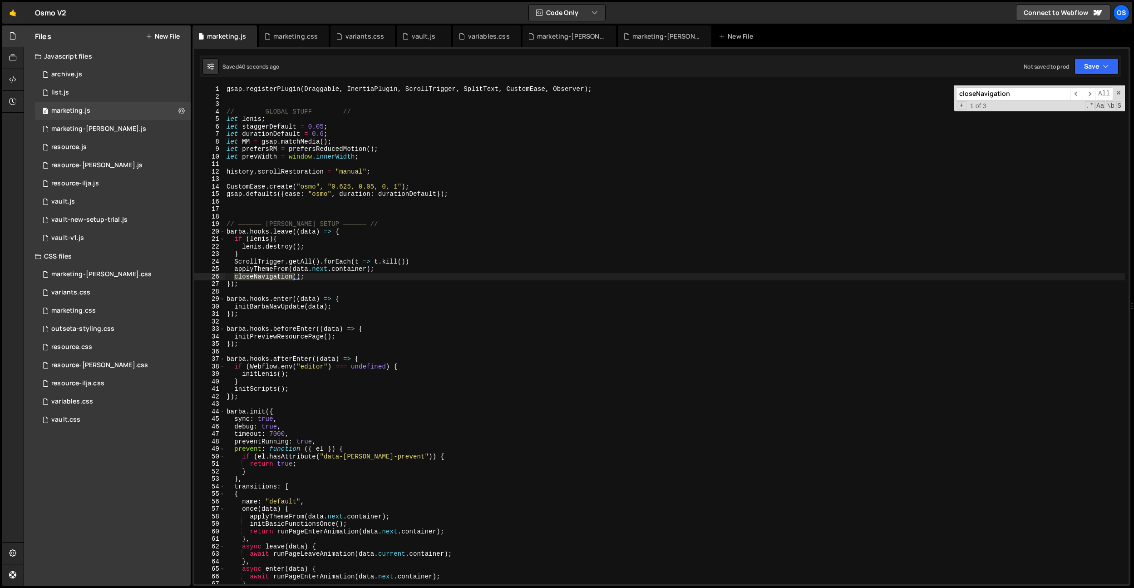
scroll to position [1298, 0]
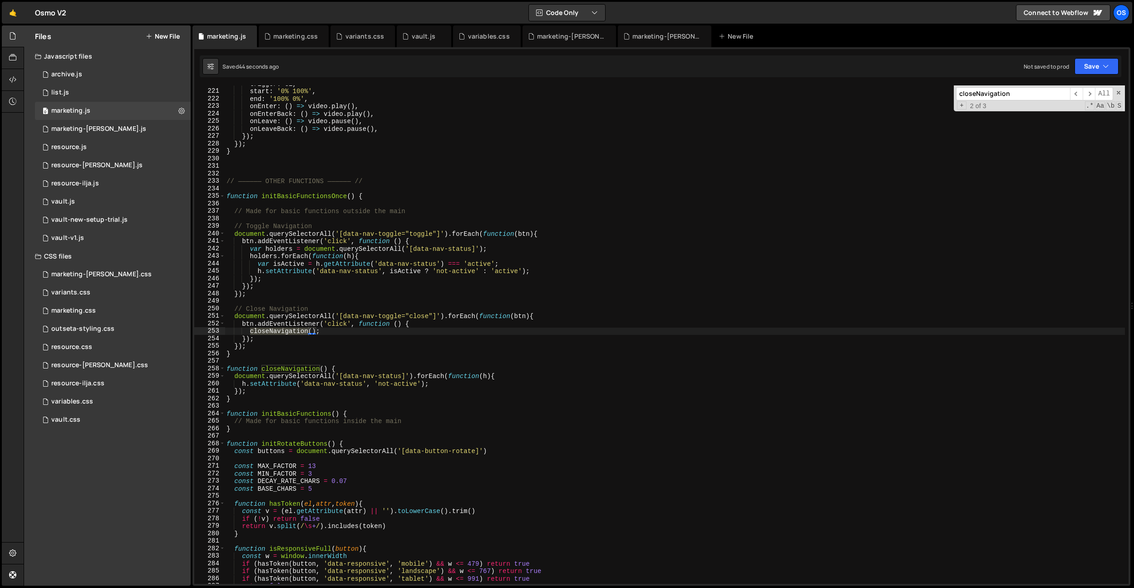
type input "closeNavigation"
click at [373, 221] on div "trigger : el , start : '0% 100%' , end : '100% 0%' , onEnter : ( ) => video . p…" at bounding box center [675, 336] width 901 height 513
click at [363, 302] on div "trigger : el , start : '0% 100%' , end : '100% 0%' , onEnter : ( ) => video . p…" at bounding box center [675, 336] width 901 height 513
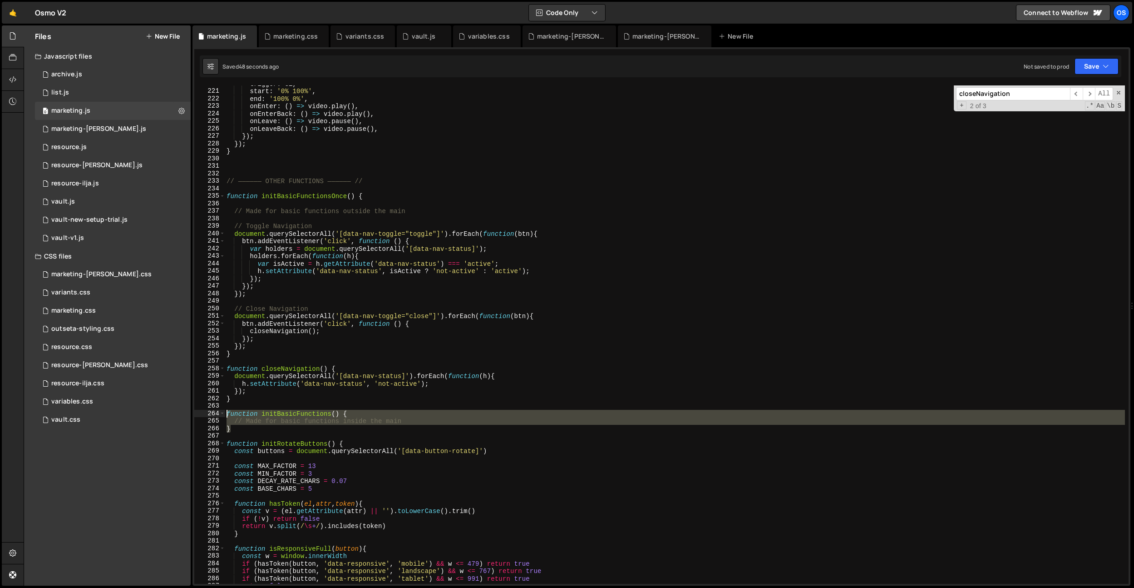
drag, startPoint x: 244, startPoint y: 426, endPoint x: 216, endPoint y: 411, distance: 31.5
click at [217, 412] on div "220 221 222 223 224 225 226 227 228 229 230 231 232 233 234 235 236 237 238 239…" at bounding box center [661, 334] width 935 height 498
type textarea "function initBasicFunctions() { // Made for basic functions inside the main"
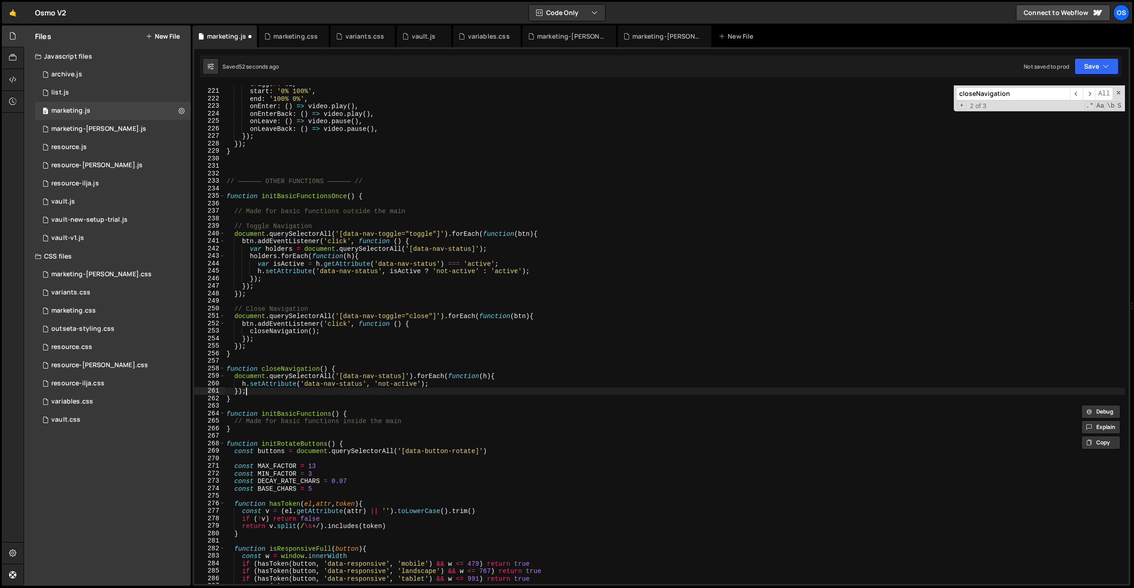
click at [266, 391] on div "trigger : el , start : '0% 100%' , end : '100% 0%' , onEnter : ( ) => video . p…" at bounding box center [675, 336] width 901 height 513
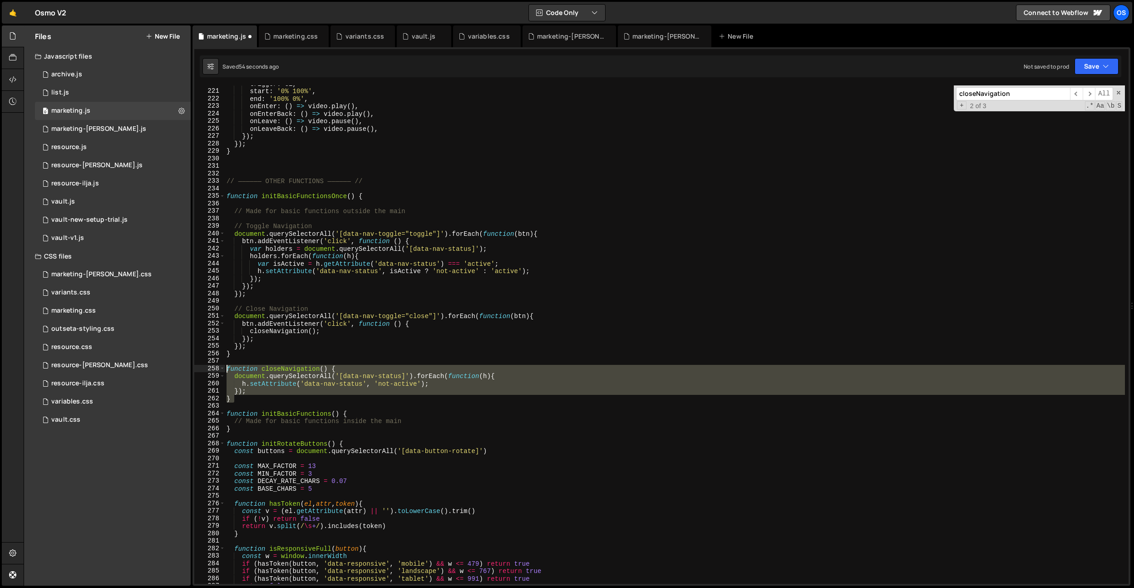
drag, startPoint x: 249, startPoint y: 396, endPoint x: 397, endPoint y: 332, distance: 161.5
click at [224, 370] on div "}); 220 221 222 223 224 225 226 227 228 229 230 231 232 233 234 235 236 237 238…" at bounding box center [661, 334] width 935 height 498
click at [400, 332] on div "trigger : el , start : '0% 100%' , end : '100% 0%' , onEnter : ( ) => video . p…" at bounding box center [675, 336] width 901 height 513
click at [248, 342] on div "trigger : el , start : '0% 100%' , end : '100% 0%' , onEnter : ( ) => video . p…" at bounding box center [675, 336] width 901 height 513
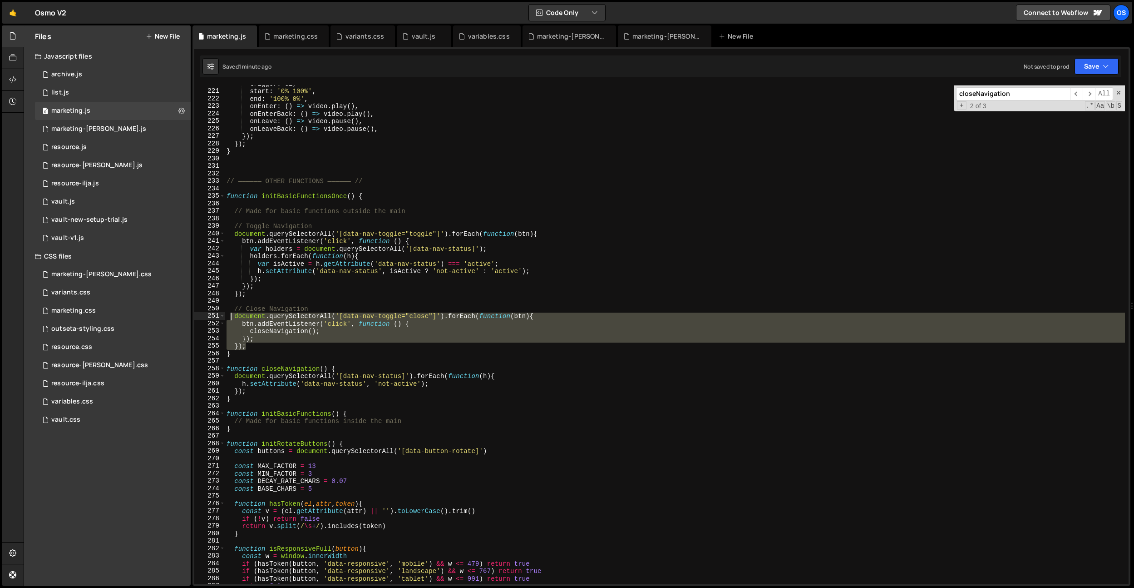
drag, startPoint x: 248, startPoint y: 343, endPoint x: 232, endPoint y: 317, distance: 30.1
click at [233, 317] on div "trigger : el , start : '0% 100%' , end : '100% 0%' , onEnter : ( ) => video . p…" at bounding box center [675, 336] width 901 height 513
click at [256, 343] on div "trigger : el , start : '0% 100%' , end : '100% 0%' , onEnter : ( ) => video . p…" at bounding box center [675, 334] width 901 height 498
type textarea "});"
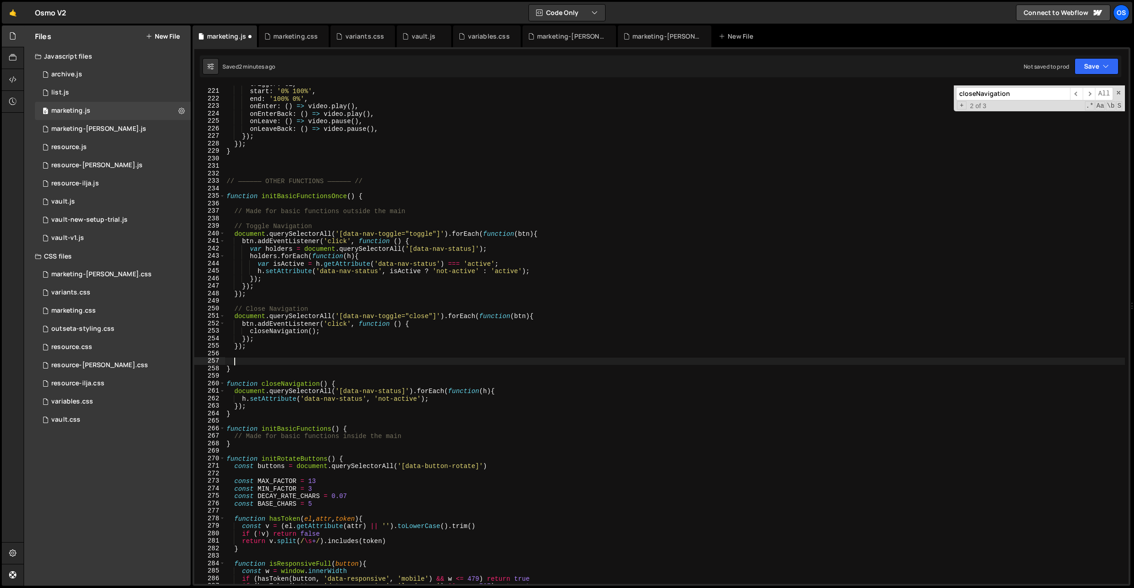
paste textarea "});"
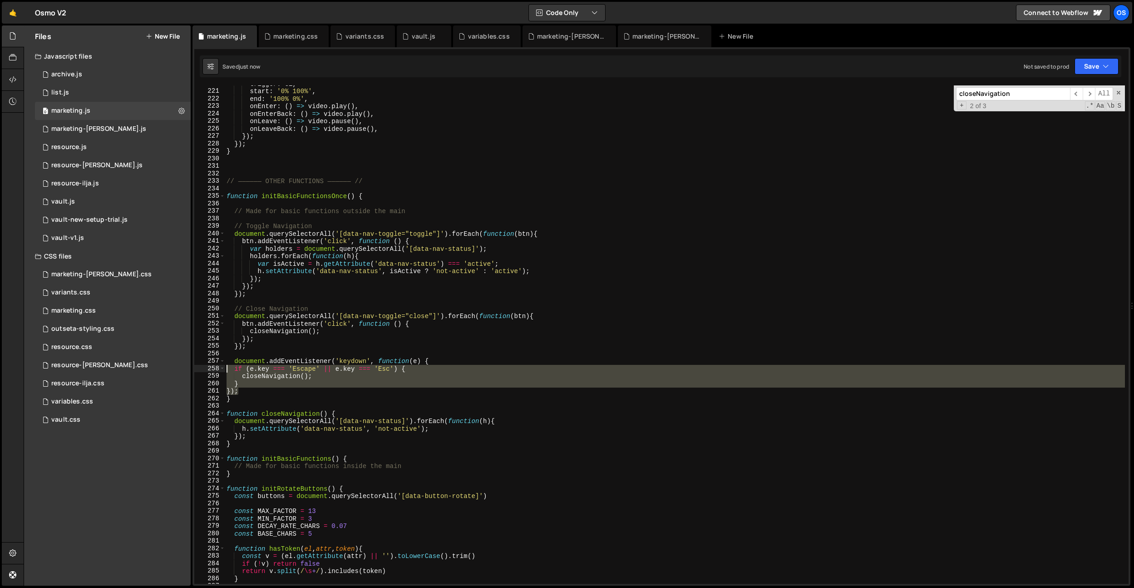
drag, startPoint x: 239, startPoint y: 385, endPoint x: 226, endPoint y: 371, distance: 19.6
click at [226, 371] on div "trigger : el , start : '0% 100%' , end : '100% 0%' , onEnter : ( ) => video . p…" at bounding box center [675, 336] width 901 height 513
type textarea "if (e.key === 'Escape' || e.key === 'Esc') { closeNavigation();"
